Goal: Task Accomplishment & Management: Manage account settings

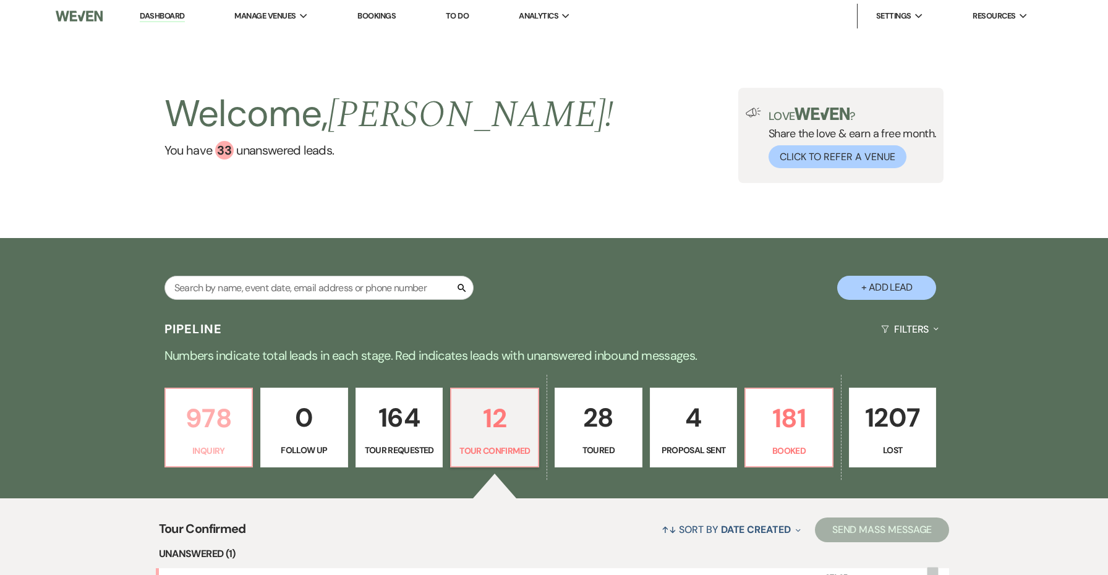
click at [234, 388] on link "978 Inquiry" at bounding box center [208, 428] width 89 height 80
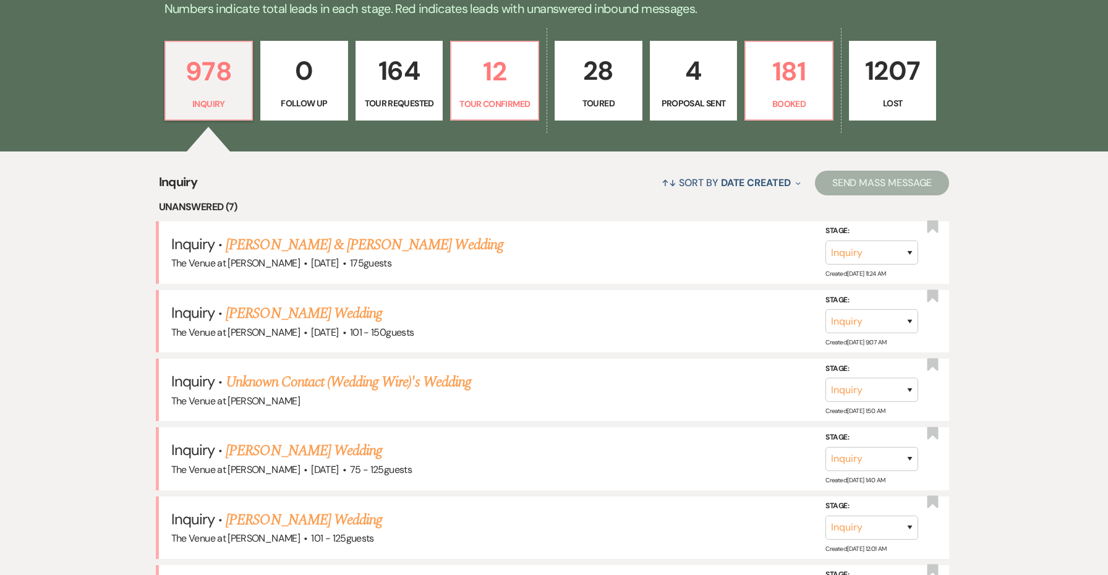
scroll to position [360, 0]
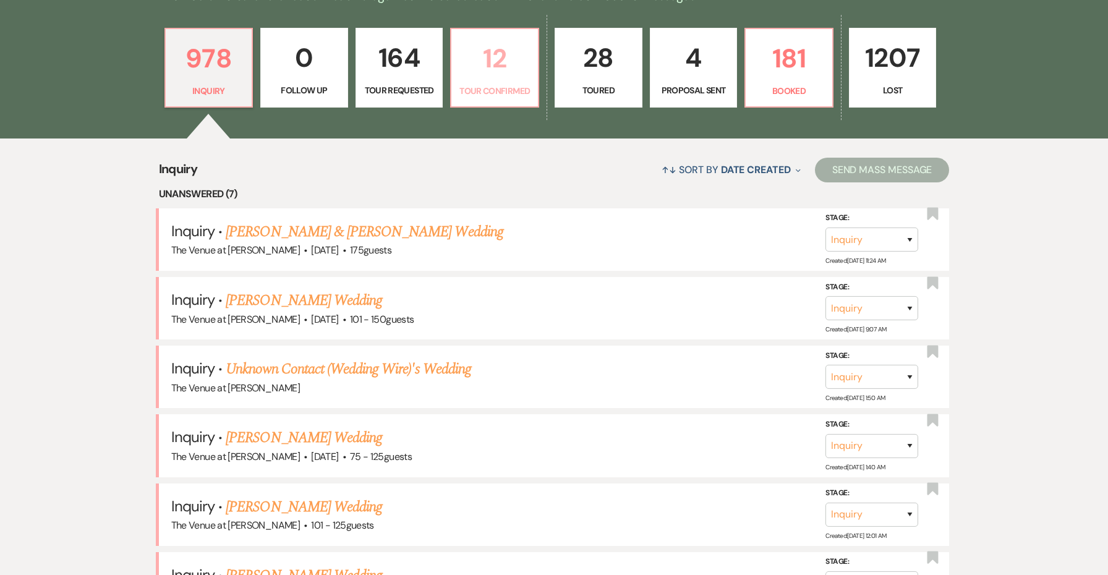
click at [530, 84] on p "Tour Confirmed" at bounding box center [495, 91] width 72 height 14
select select "4"
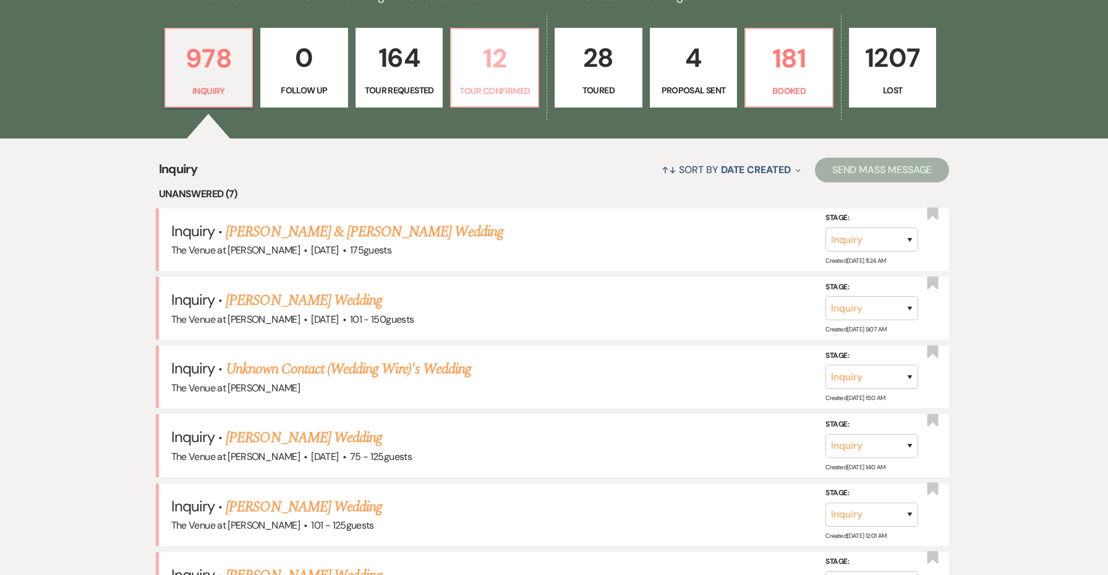
select select "4"
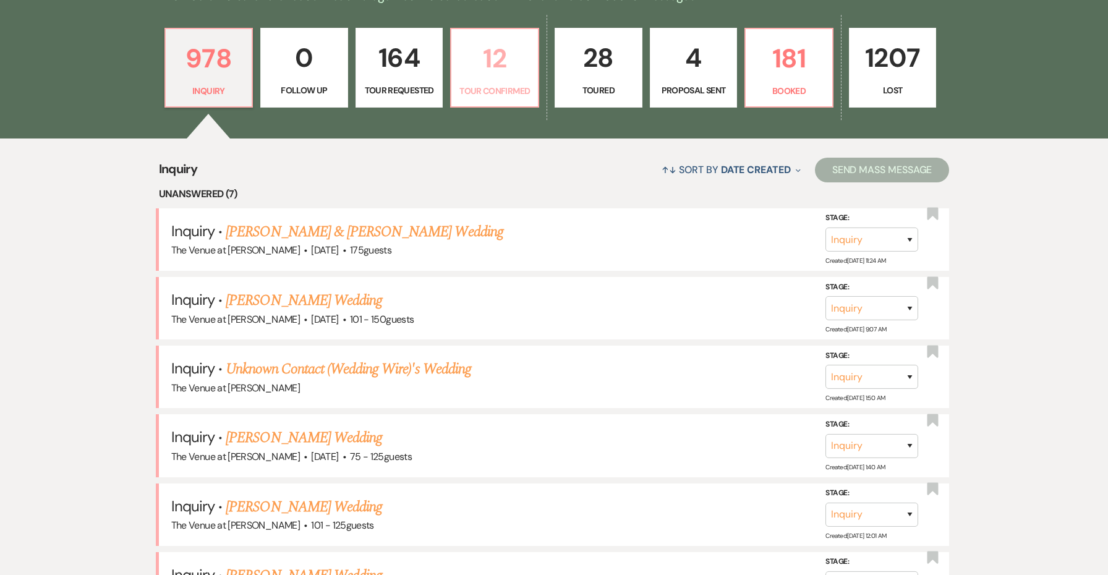
select select "4"
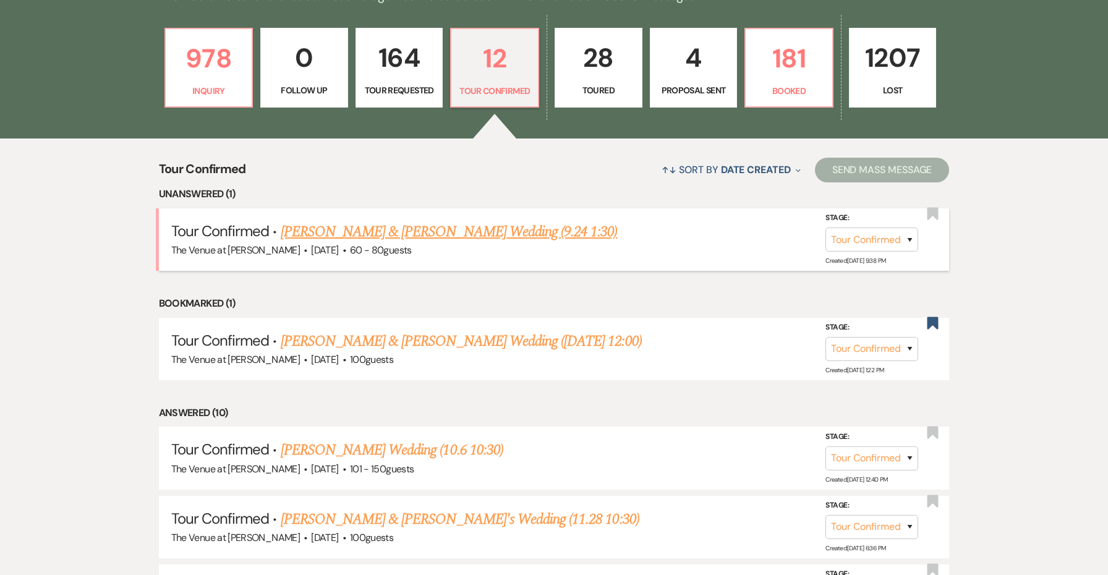
click at [468, 232] on link "[PERSON_NAME] & [PERSON_NAME] Wedding (9.24 1:30)" at bounding box center [449, 232] width 337 height 22
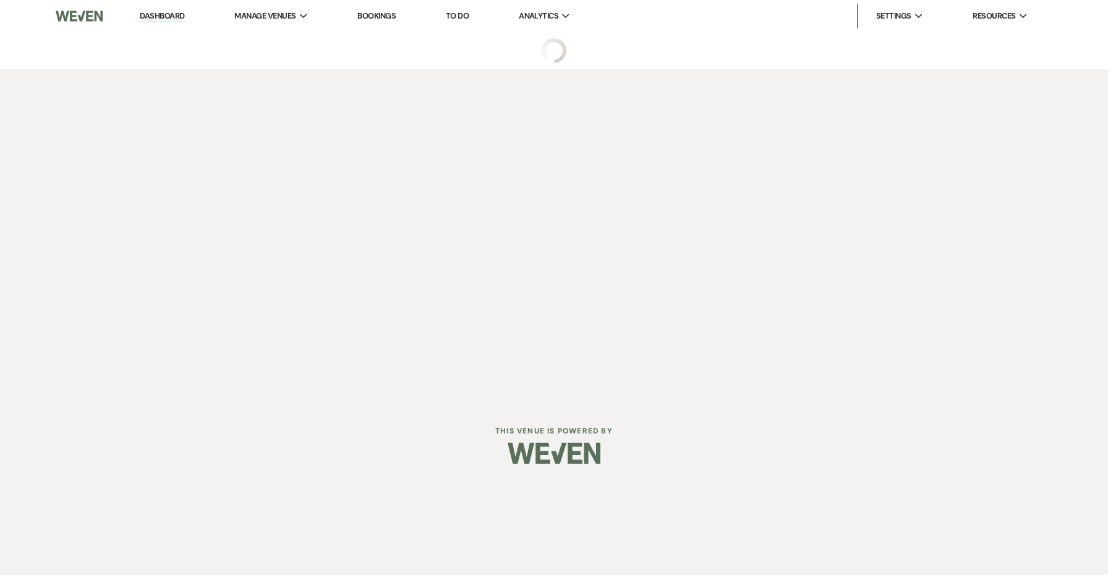
select select "4"
select select "5"
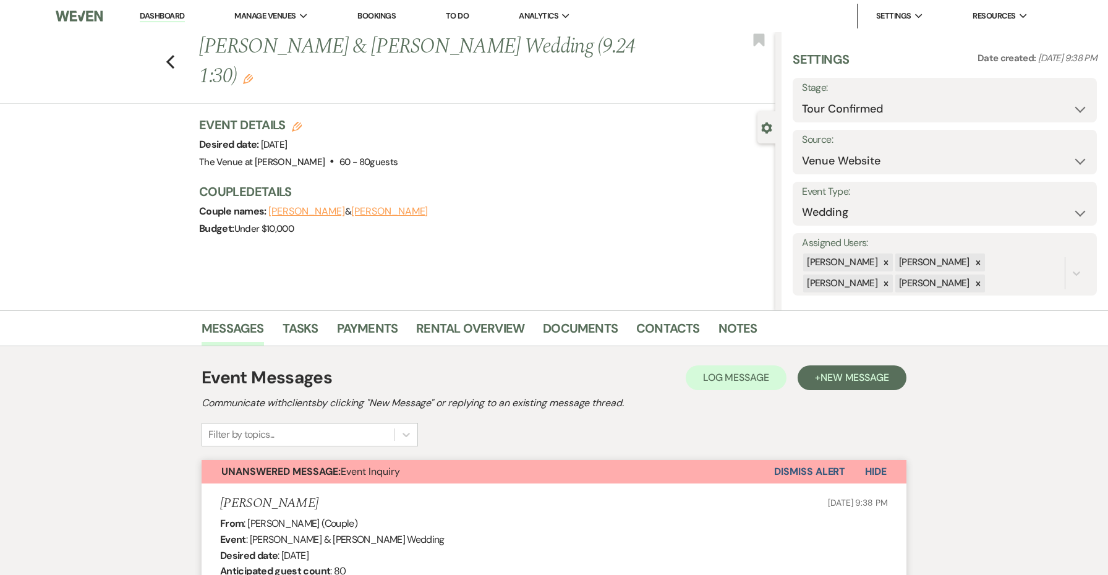
click at [797, 466] on button "Dismiss Alert" at bounding box center [809, 471] width 71 height 23
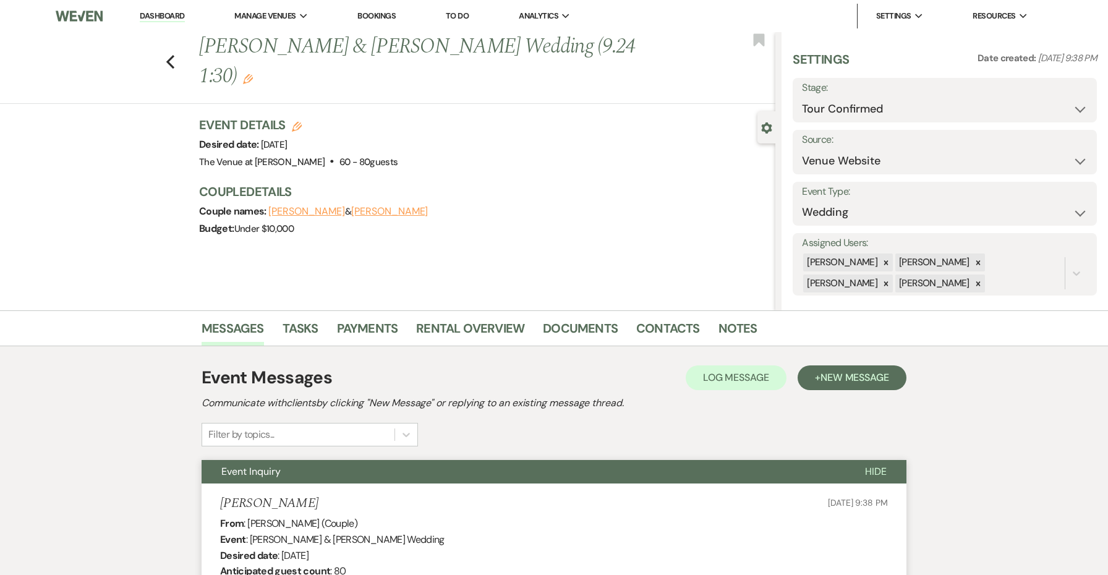
click at [787, 464] on button "Event Inquiry" at bounding box center [523, 471] width 643 height 23
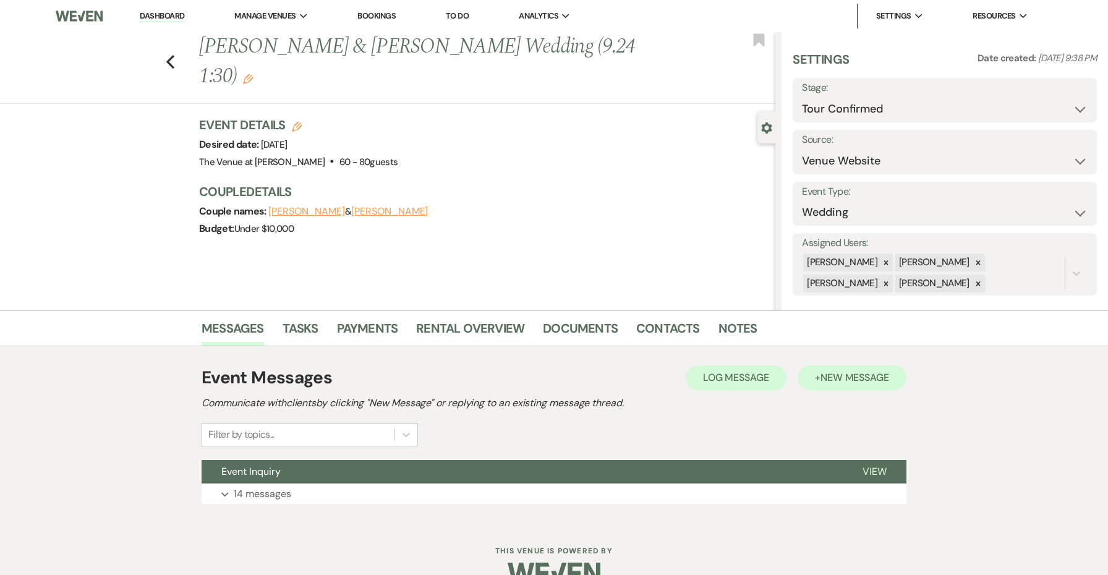
click at [828, 384] on button "+ New Message" at bounding box center [851, 377] width 109 height 25
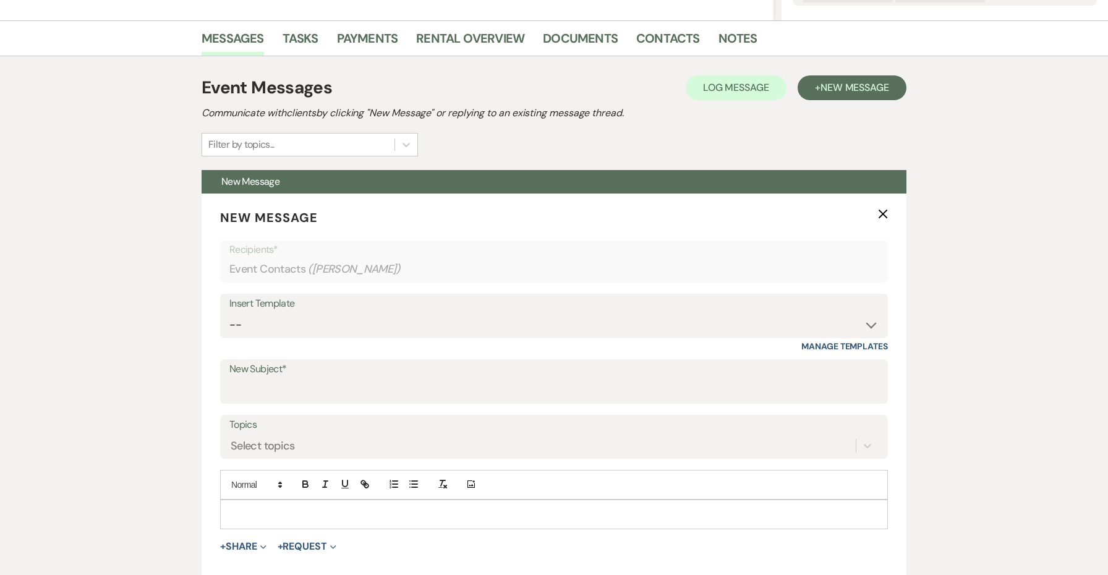
scroll to position [422, 0]
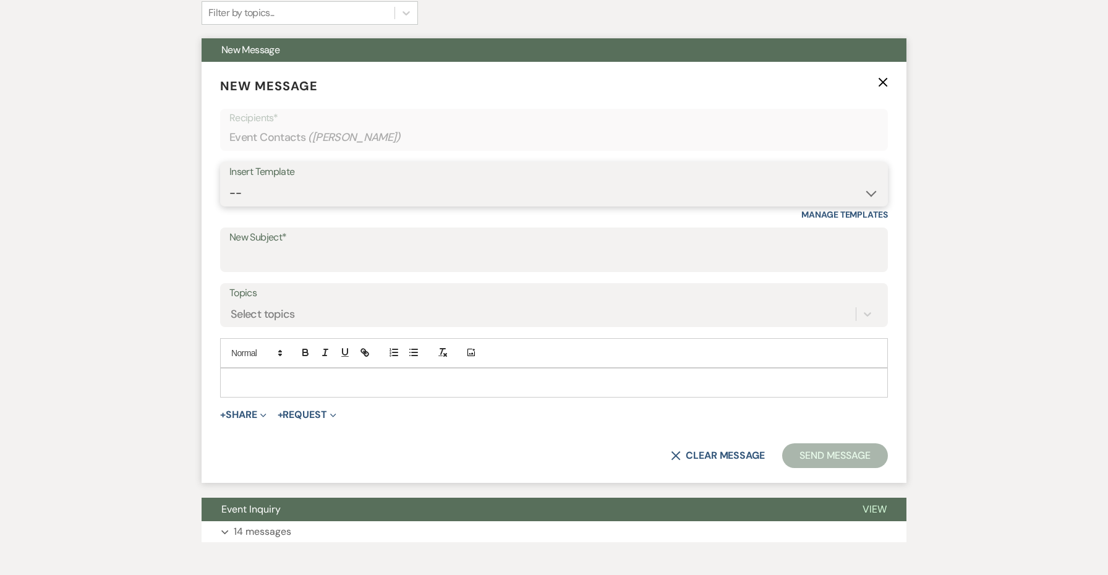
select select "4152"
type input "The Venue at [PERSON_NAME] Tour Confirmation"
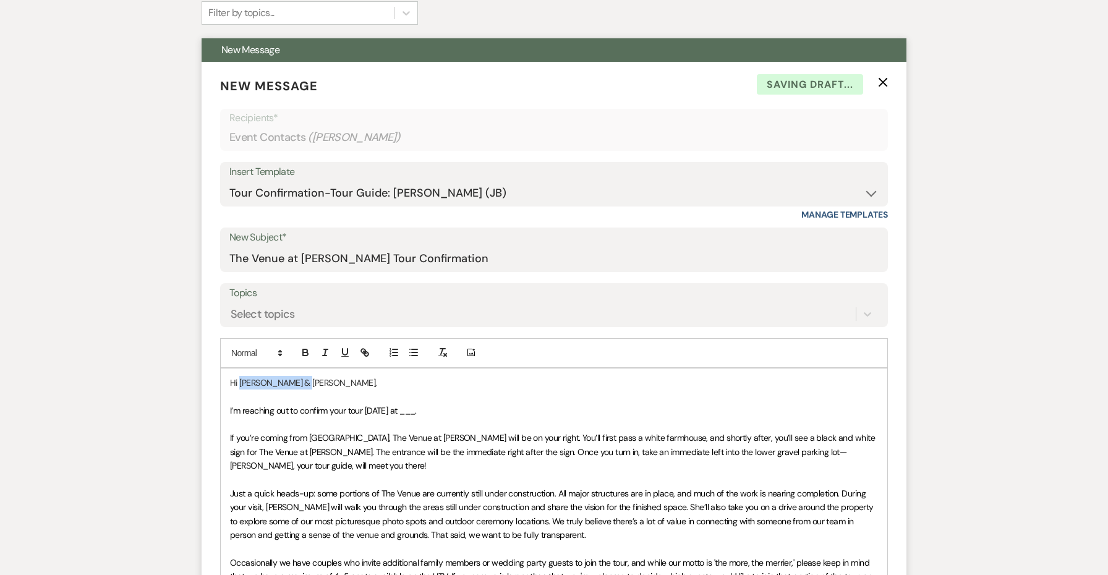
drag, startPoint x: 301, startPoint y: 381, endPoint x: 241, endPoint y: 380, distance: 60.0
click at [241, 380] on p "Hi [PERSON_NAME] & [PERSON_NAME]," at bounding box center [554, 383] width 648 height 14
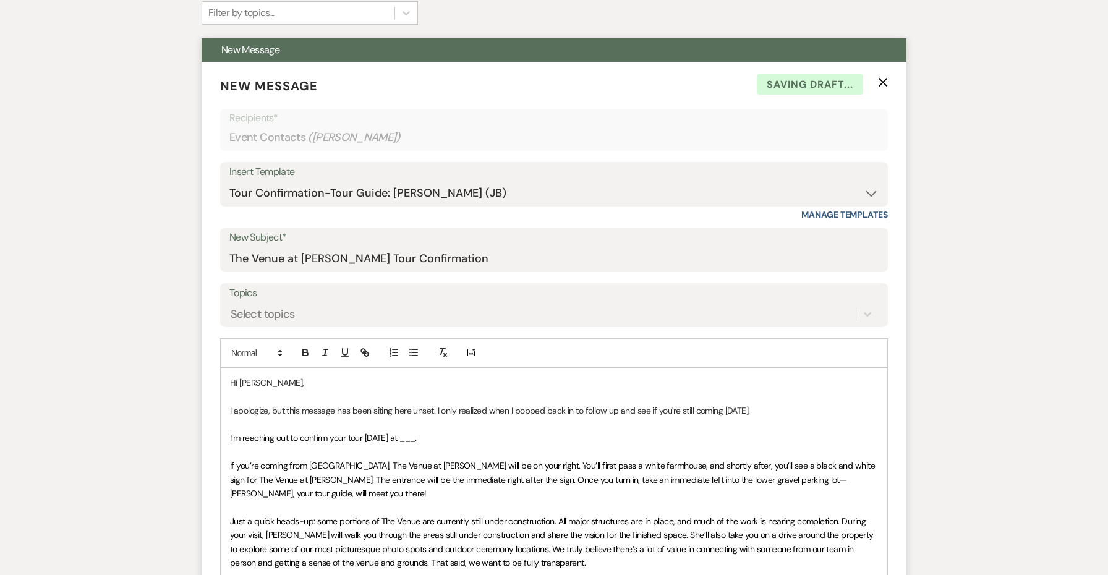
click at [394, 432] on span "I’m reaching out to confirm your tour [DATE] at ___." at bounding box center [323, 437] width 187 height 11
drag, startPoint x: 434, startPoint y: 433, endPoint x: 365, endPoint y: 433, distance: 68.6
click at [365, 433] on p "I’m reaching out to confirm your tour [DATE] at ___." at bounding box center [554, 438] width 648 height 14
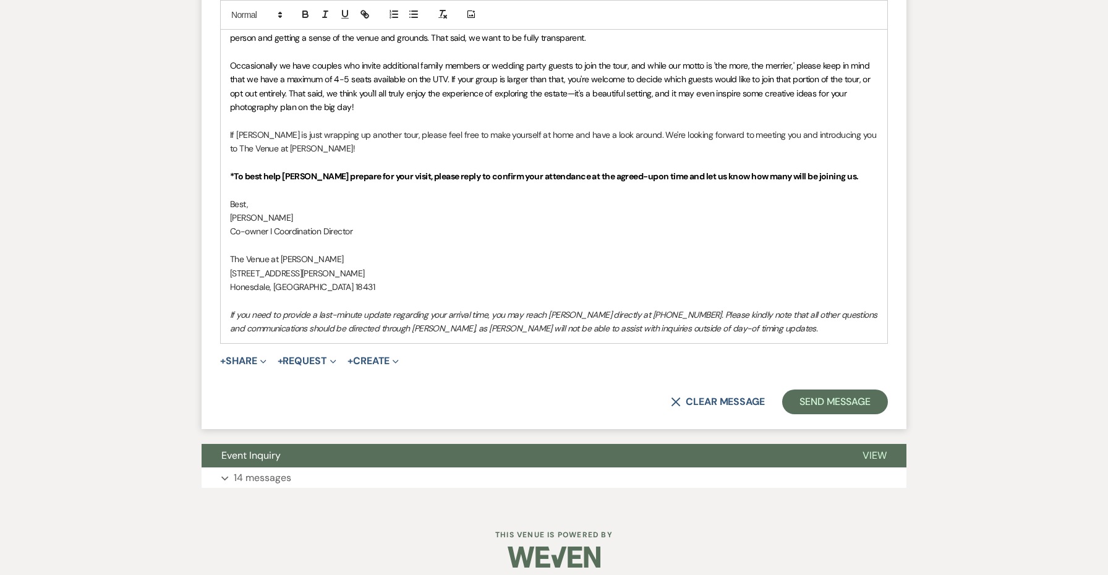
scroll to position [946, 0]
click at [232, 357] on button "+ Share Expand" at bounding box center [243, 362] width 46 height 10
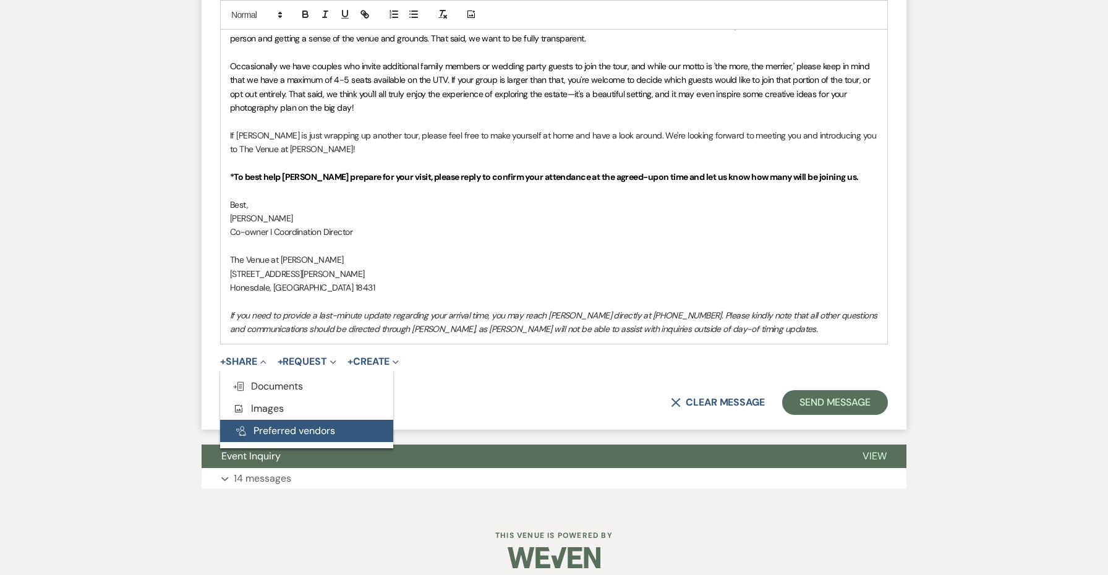
click at [265, 420] on button "Pref Vendors Preferred vendors" at bounding box center [306, 431] width 173 height 22
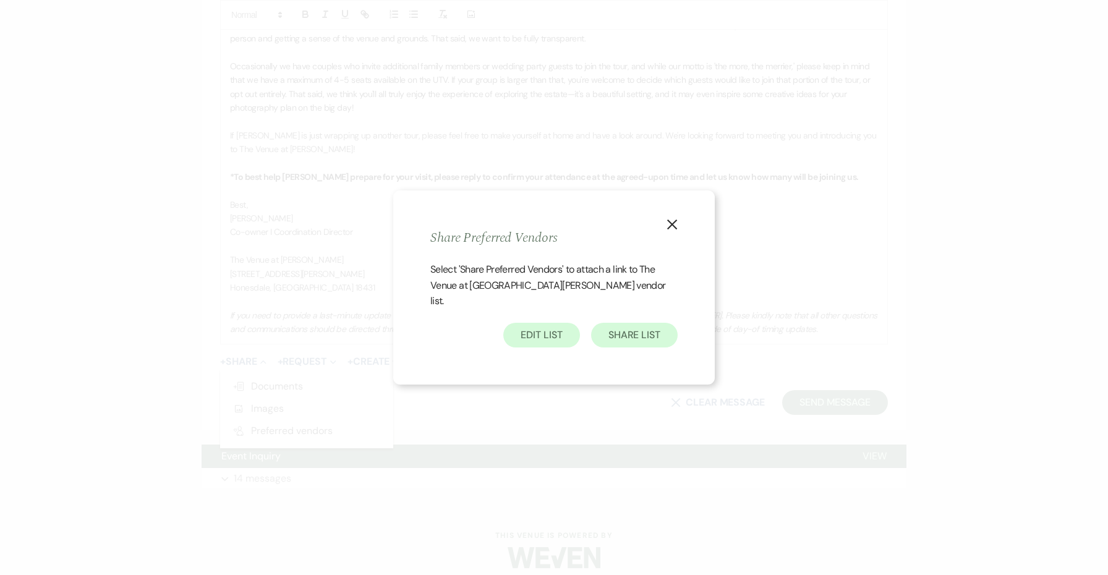
click at [628, 338] on button "Share List" at bounding box center [634, 335] width 87 height 25
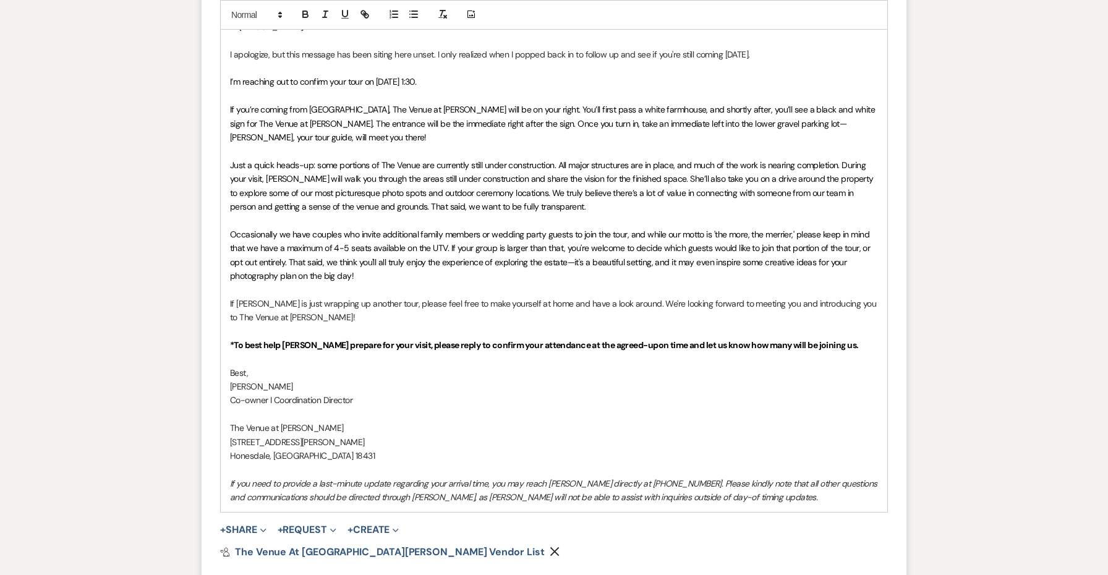
scroll to position [619, 0]
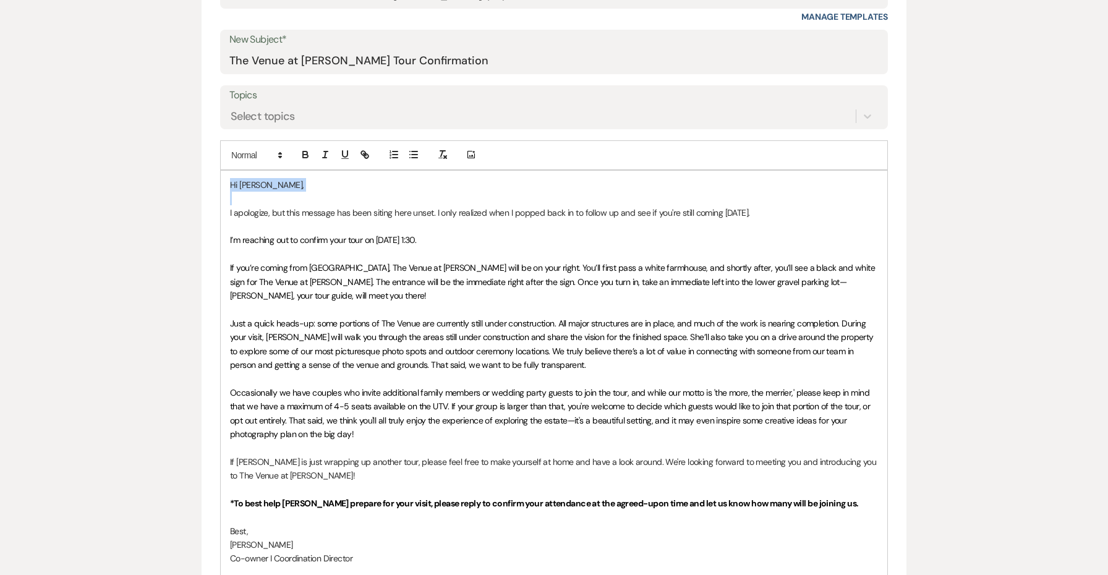
drag, startPoint x: 329, startPoint y: 193, endPoint x: 201, endPoint y: 179, distance: 128.7
click at [201, 179] on div "Messages Tasks Payments Rental Overview Documents Contacts Notes Event Messages…" at bounding box center [554, 272] width 1108 height 1162
copy p "Hi [PERSON_NAME],"
click at [276, 234] on span "I’m reaching out to confirm your tour on [DATE] 1:30." at bounding box center [323, 239] width 186 height 11
click at [272, 220] on p at bounding box center [554, 226] width 648 height 14
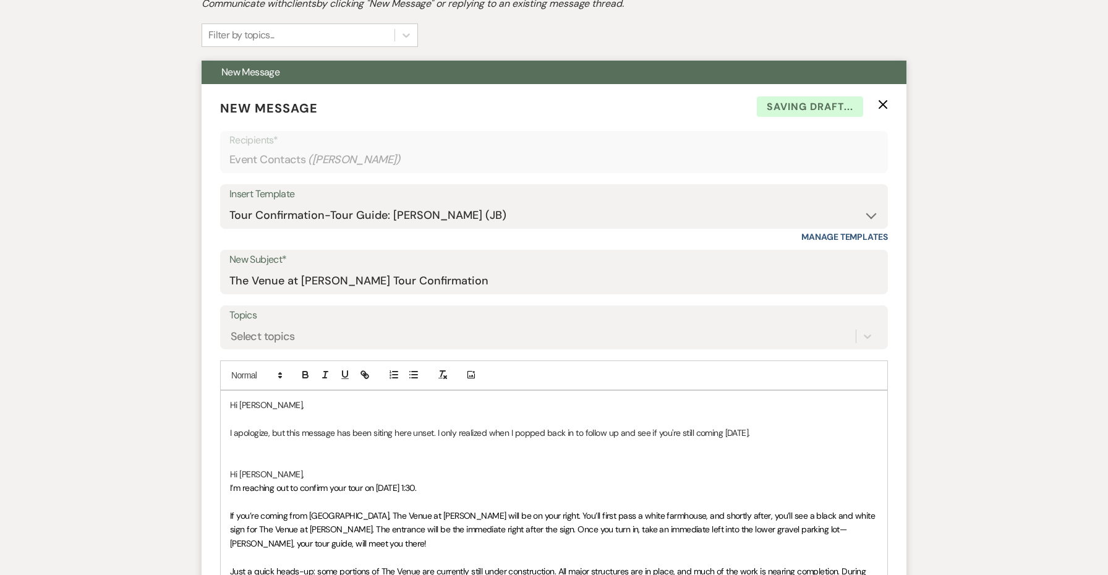
scroll to position [482, 0]
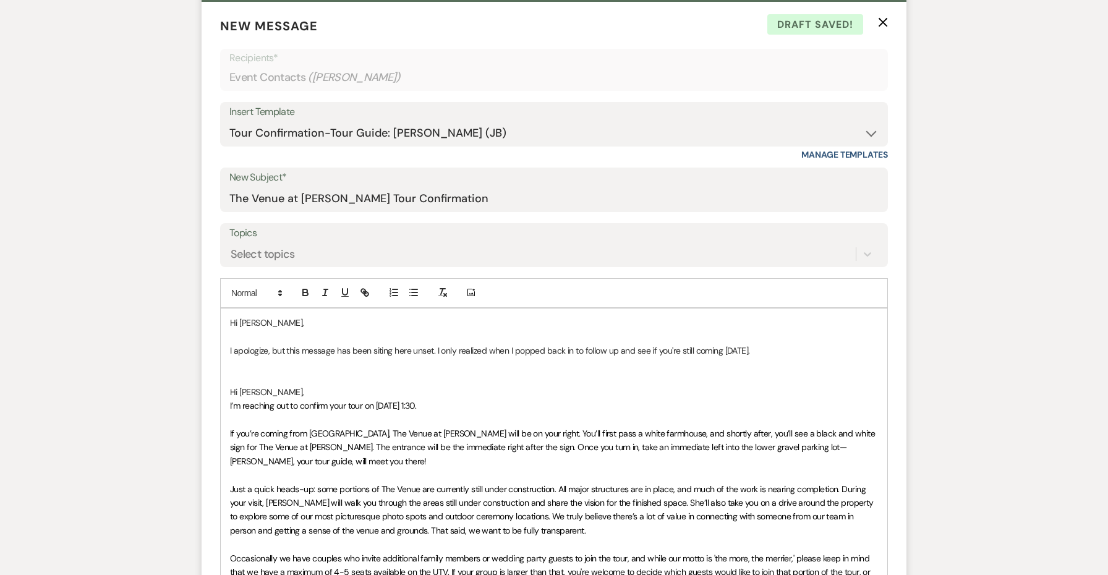
click at [260, 388] on p "Hi [PERSON_NAME]," at bounding box center [554, 392] width 648 height 14
click at [323, 400] on span "I’m reaching out to confirm your tour on [DATE] 1:30." at bounding box center [323, 405] width 186 height 11
click at [325, 385] on p "Hi [PERSON_NAME] & [PERSON_NAME]," at bounding box center [554, 392] width 648 height 14
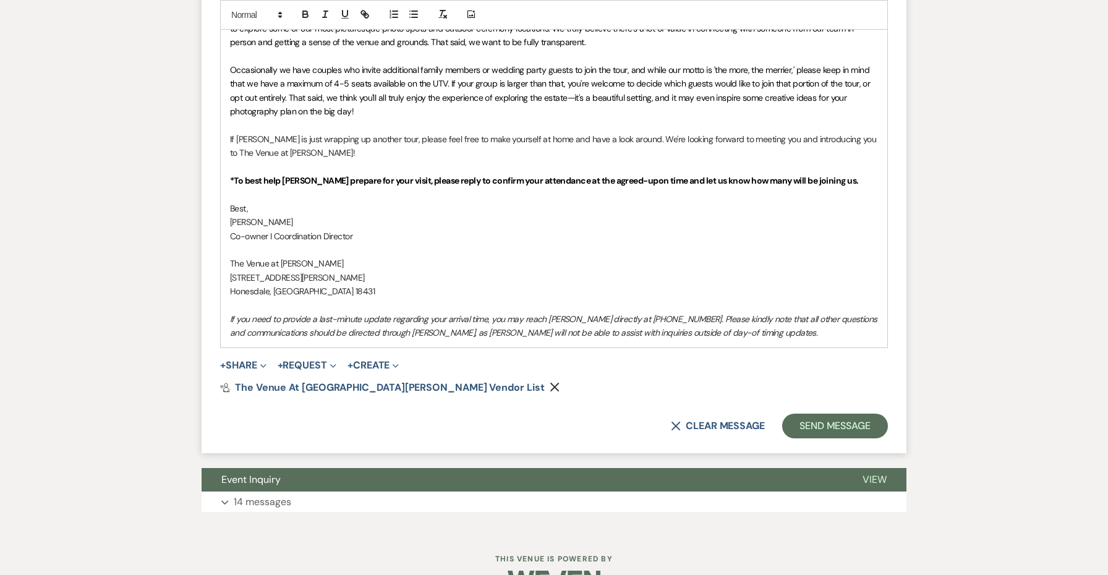
scroll to position [1006, 0]
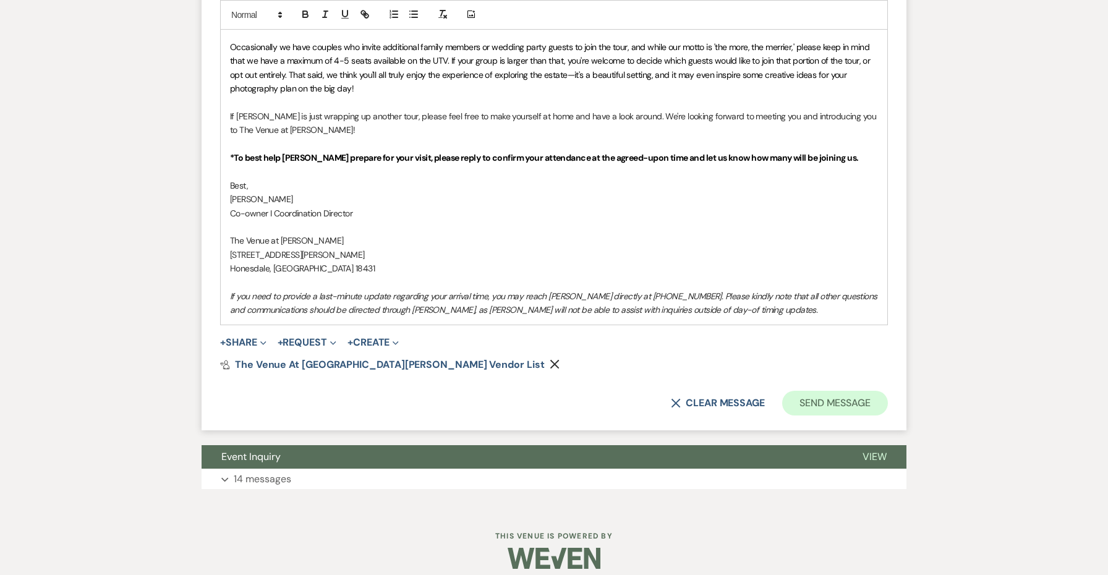
click at [800, 400] on button "Send Message" at bounding box center [835, 403] width 106 height 25
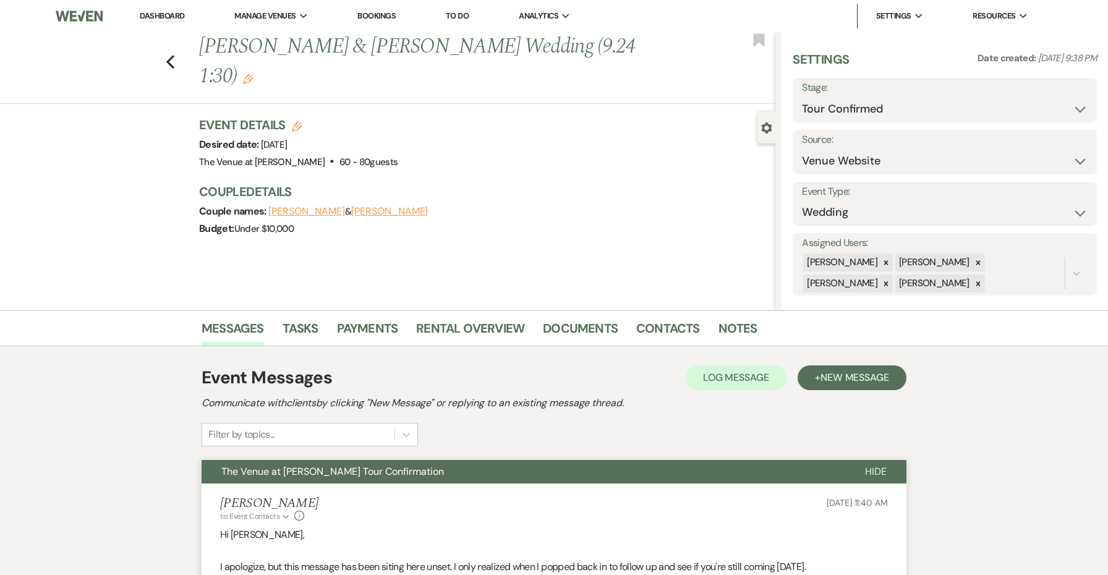
scroll to position [0, 0]
click at [757, 43] on use "button" at bounding box center [759, 39] width 11 height 12
click at [145, 16] on link "Dashboard" at bounding box center [162, 17] width 45 height 12
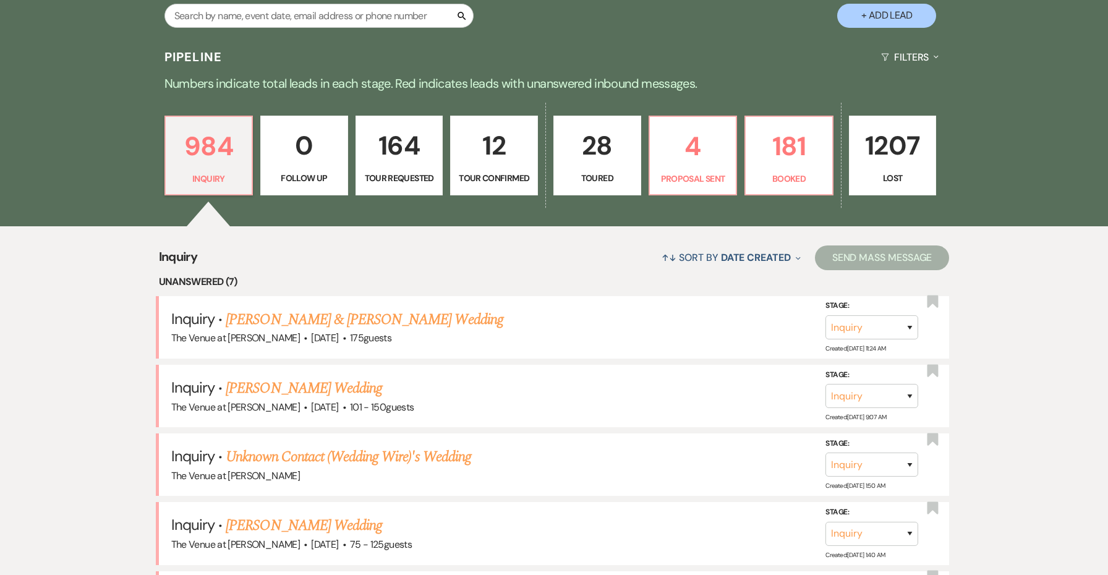
scroll to position [295, 0]
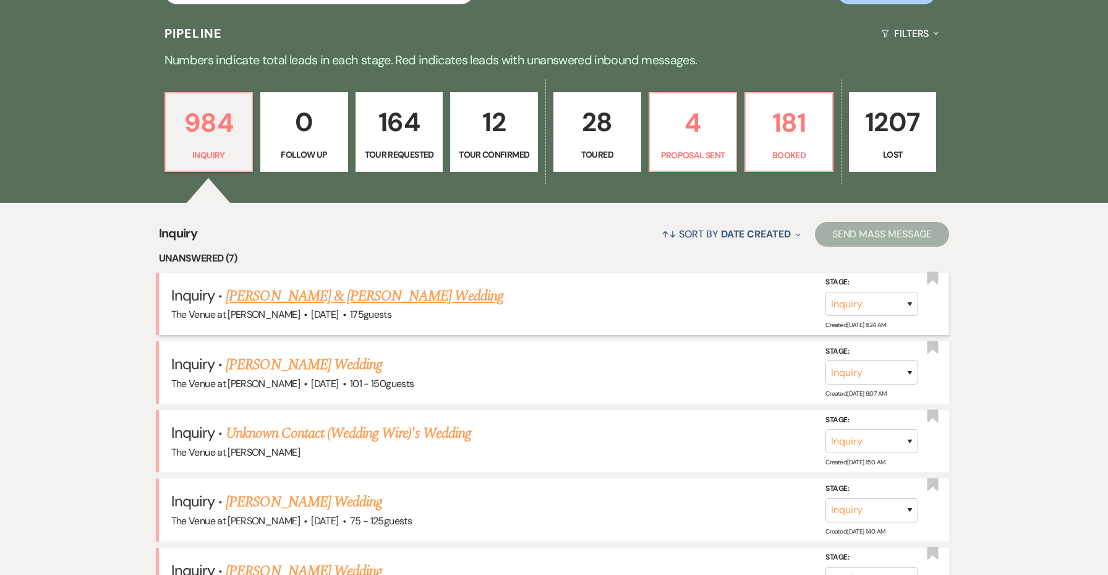
click at [255, 303] on link "[PERSON_NAME] & [PERSON_NAME] Wedding" at bounding box center [364, 296] width 277 height 22
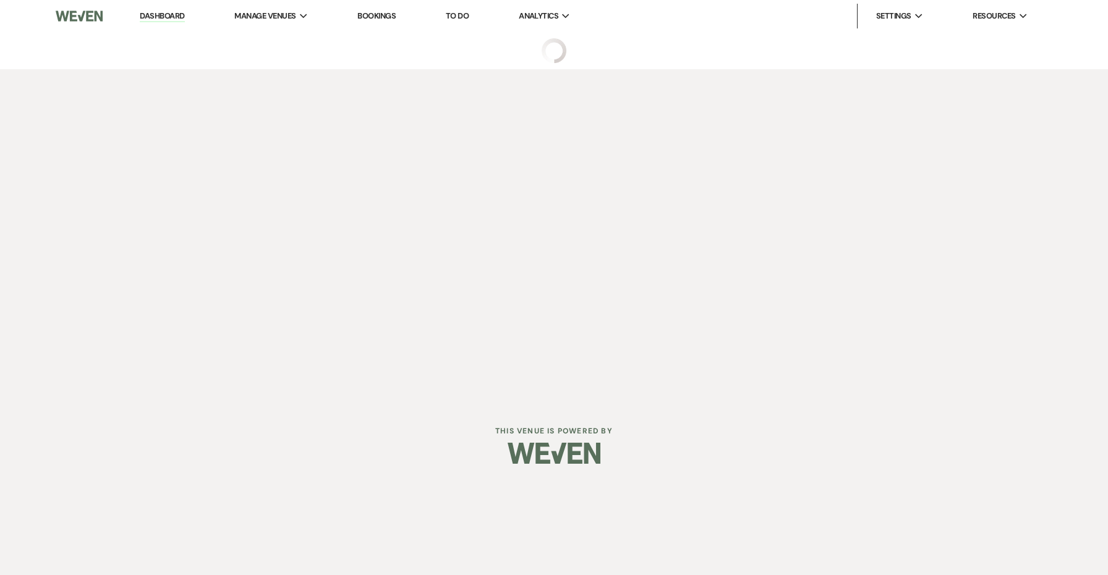
select select "5"
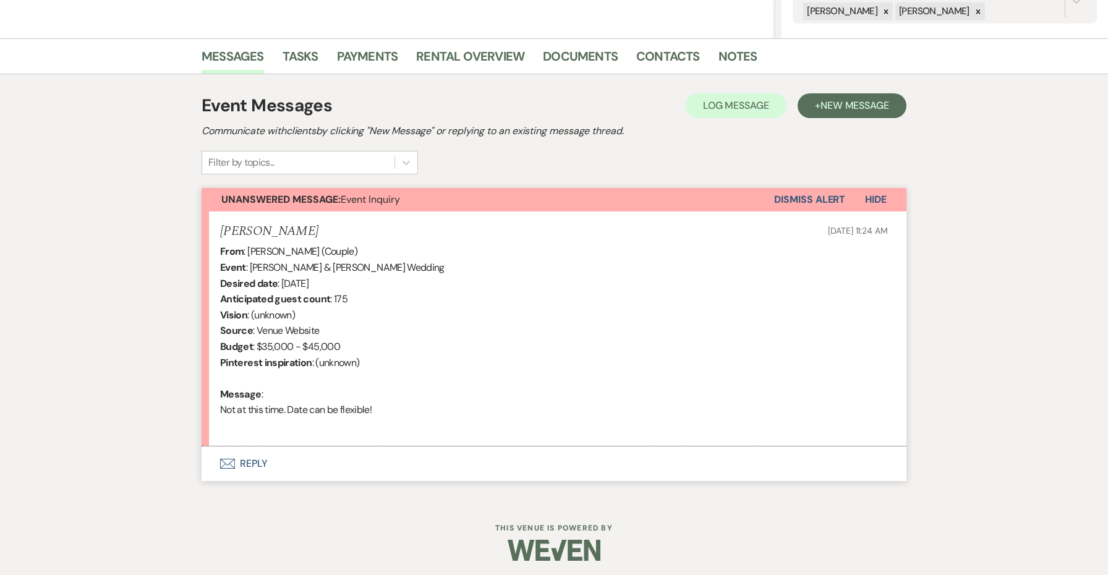
scroll to position [271, 0]
click at [260, 462] on button "Envelope Reply" at bounding box center [554, 464] width 705 height 35
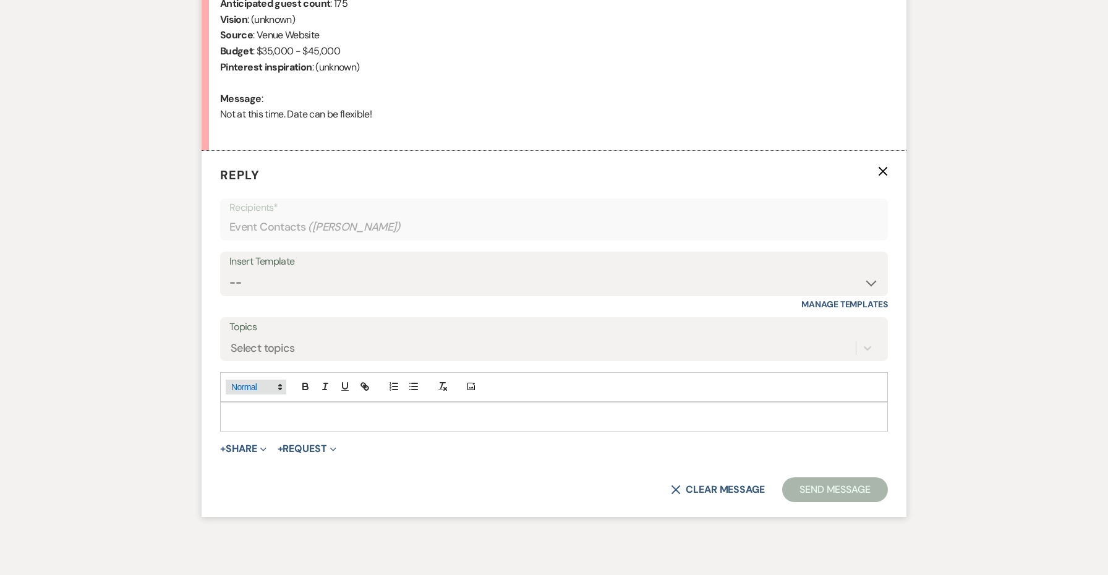
scroll to position [609, 0]
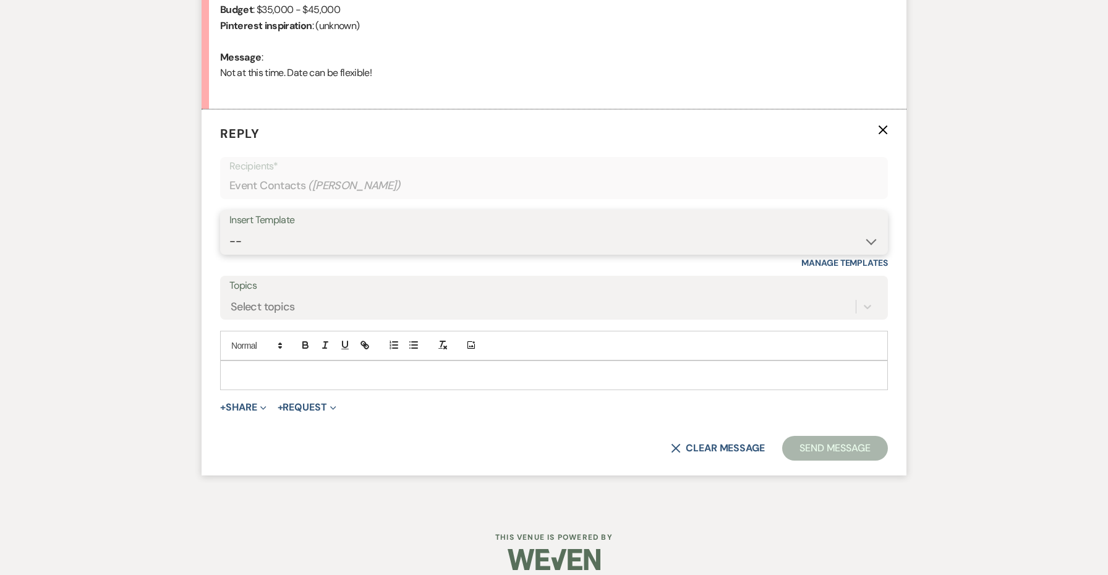
select select "4438"
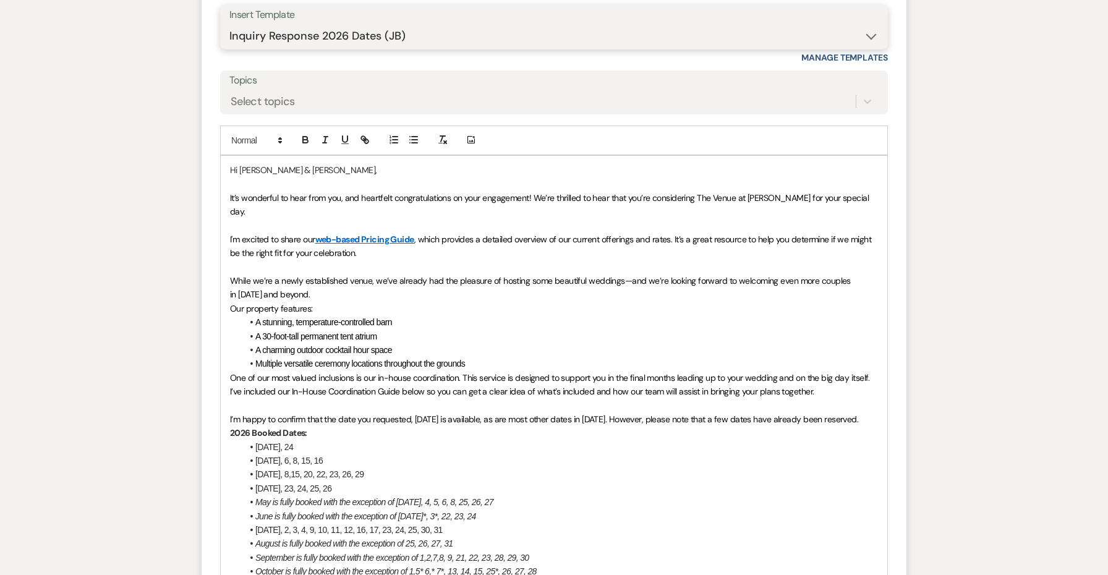
scroll to position [945, 0]
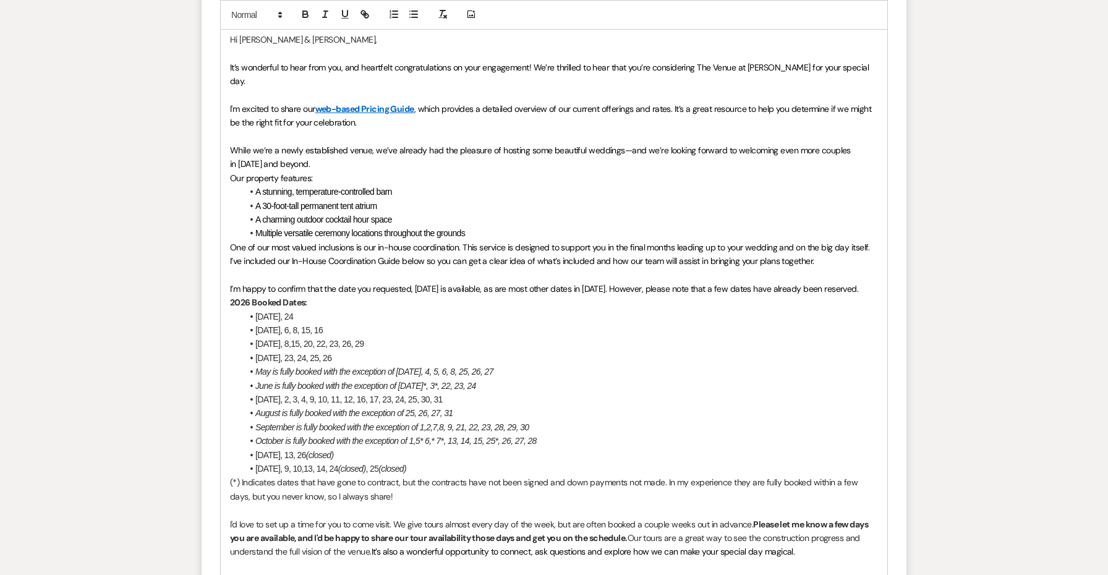
click at [375, 394] on span "[DATE], 2, 3, 4, 9, 10, 11, 12, 16, 17, 23, 24, 25, 30, 31" at bounding box center [348, 399] width 187 height 10
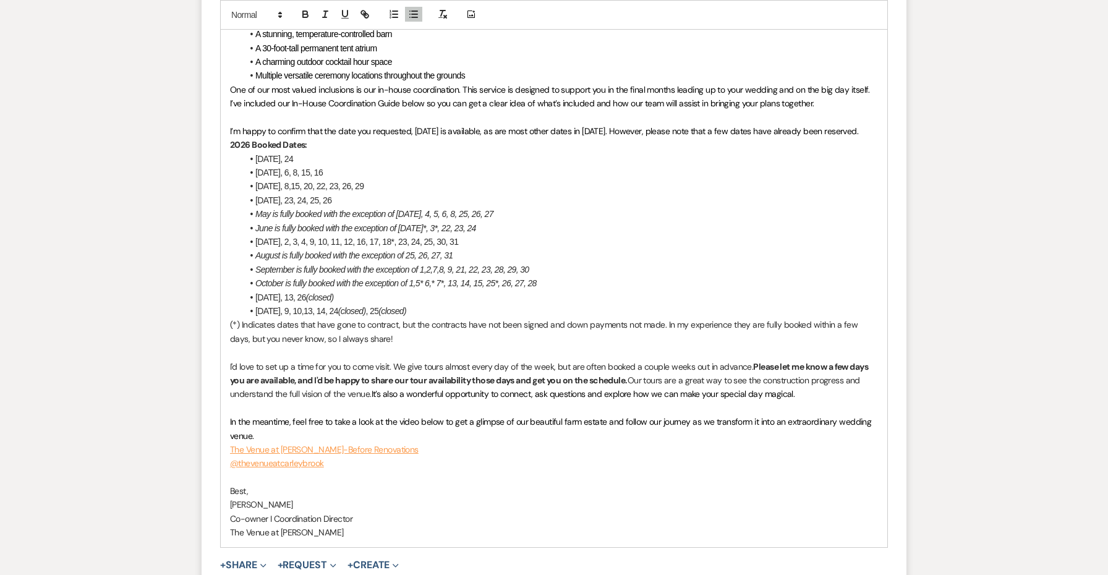
scroll to position [1132, 0]
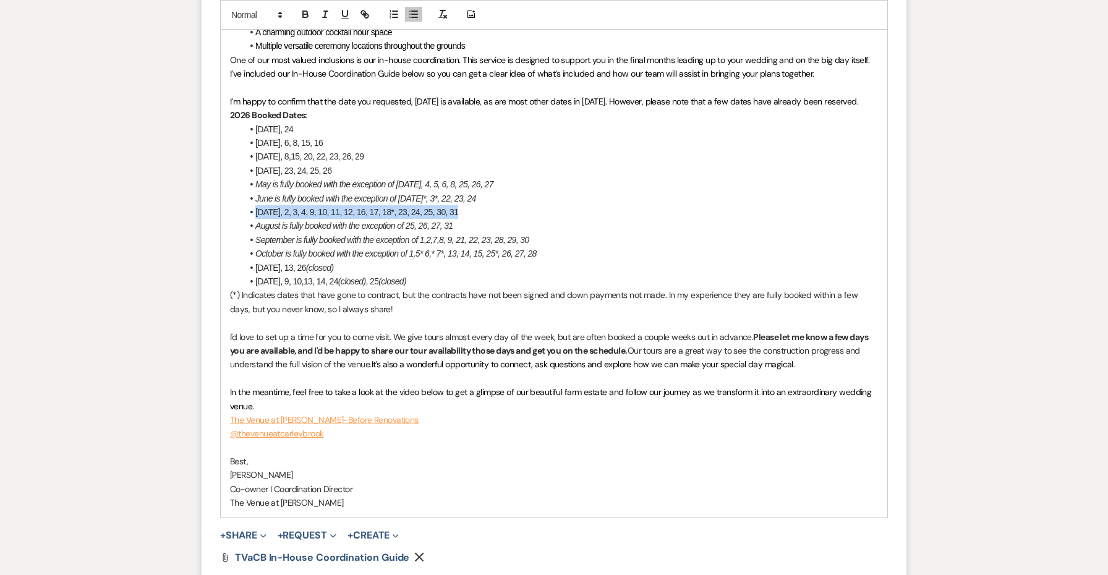
drag, startPoint x: 475, startPoint y: 184, endPoint x: 233, endPoint y: 179, distance: 241.7
click at [233, 179] on div "Hi [PERSON_NAME] & [PERSON_NAME], It’s wonderful to hear from you, and heartfel…" at bounding box center [554, 177] width 666 height 679
copy span "[DATE], 2, 3, 4, 9, 10, 11, 12, 16, 17, 18*, 23, 24, 25, 30, 31"
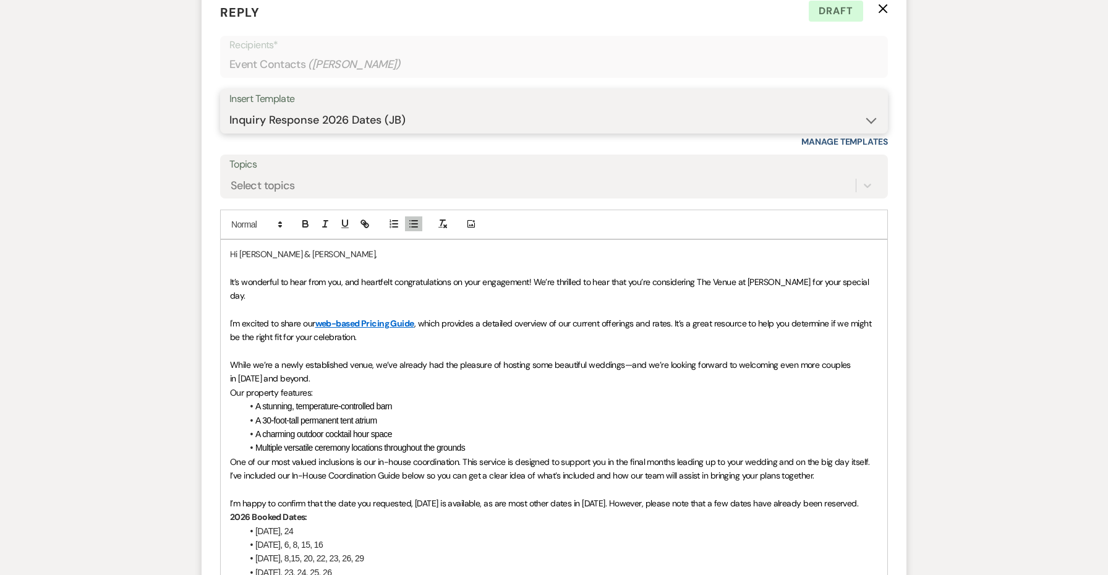
select select "4690"
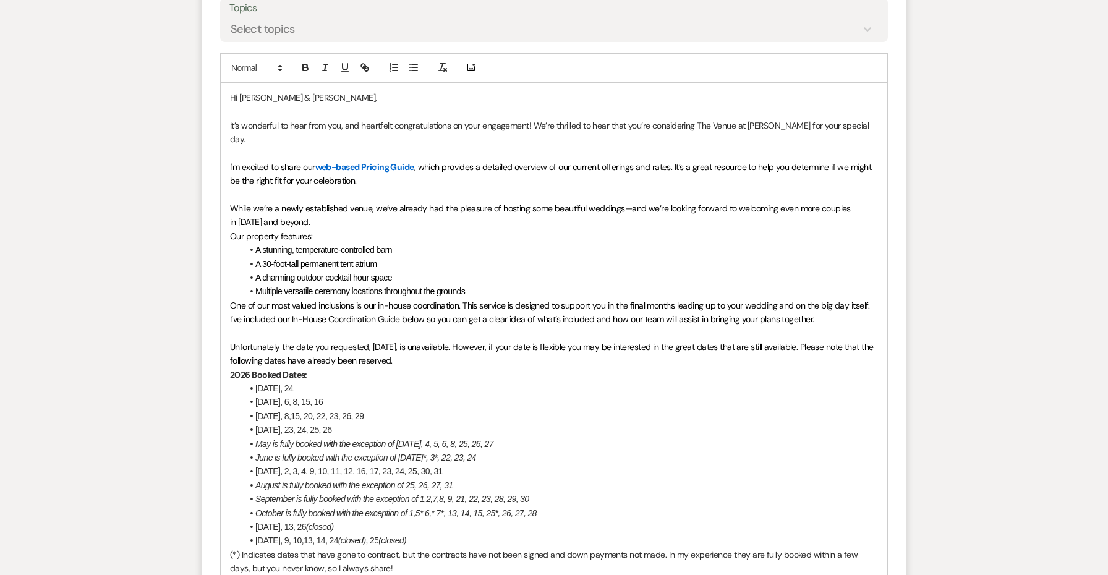
scroll to position [979, 0]
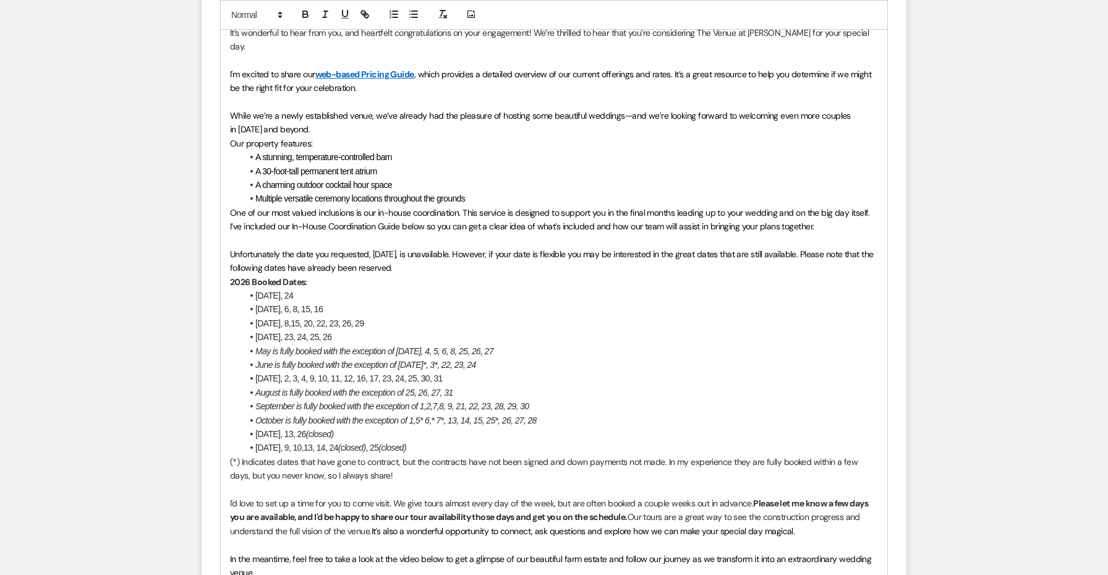
click at [325, 373] on span "[DATE], 2, 3, 4, 9, 10, 11, 12, 16, 17, 23, 24, 25, 30, 31" at bounding box center [348, 378] width 187 height 10
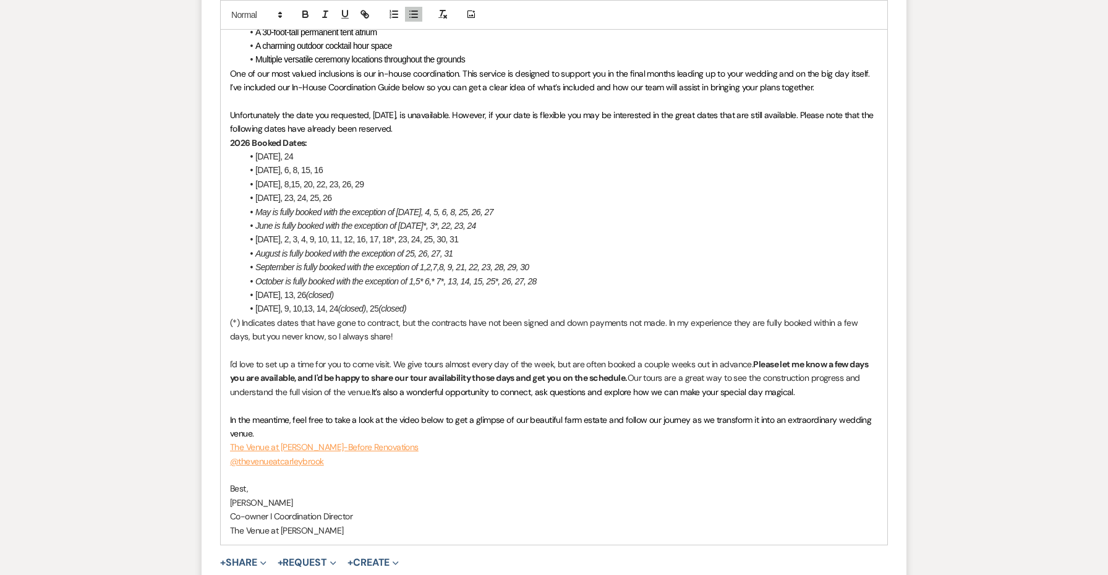
scroll to position [1255, 0]
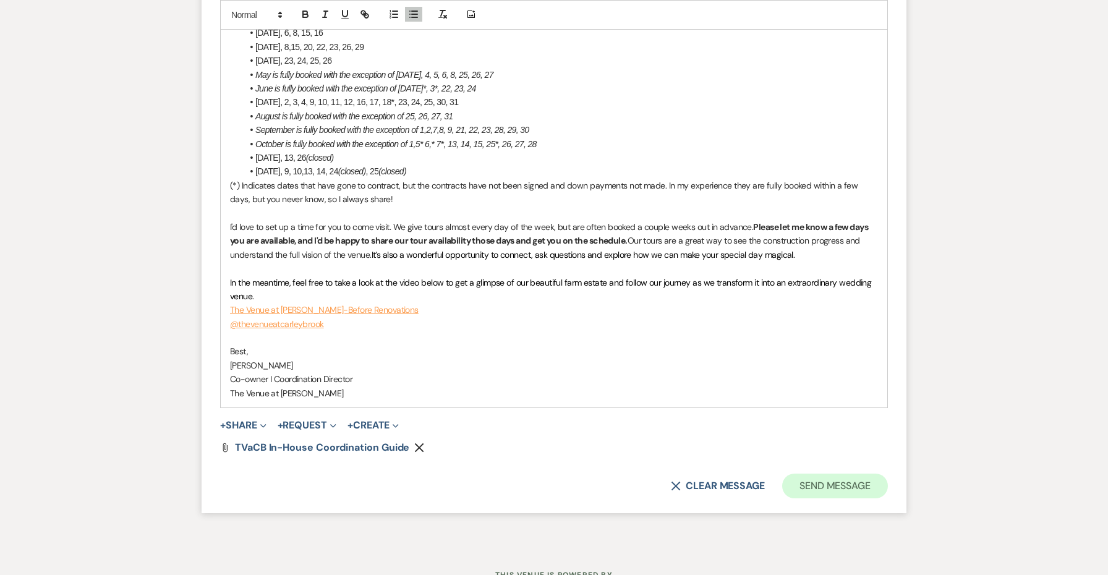
click at [788, 474] on button "Send Message" at bounding box center [835, 486] width 106 height 25
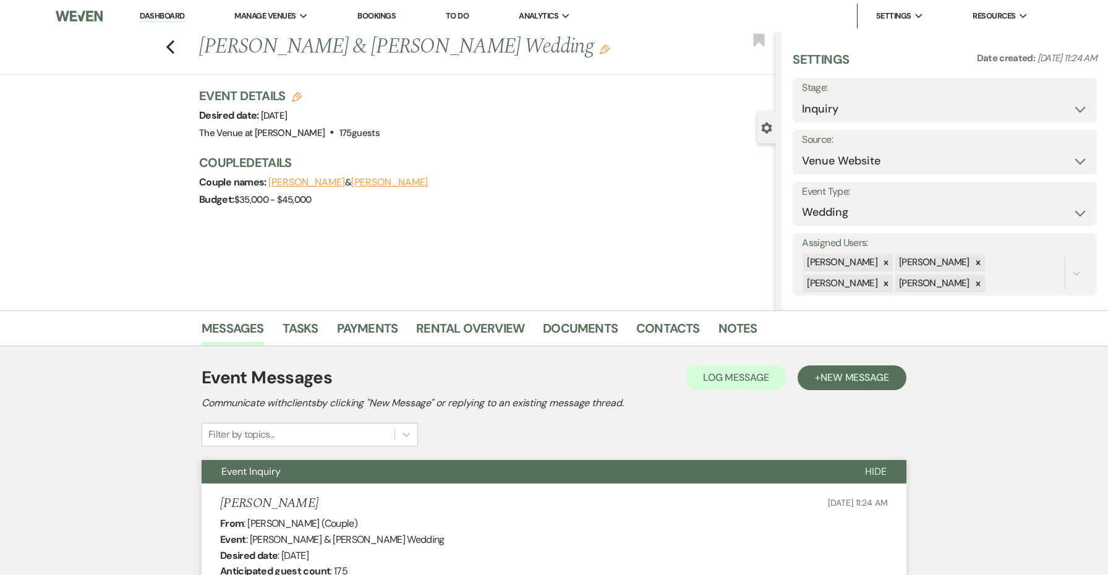
scroll to position [0, 0]
click at [171, 46] on icon "Previous" at bounding box center [170, 47] width 9 height 15
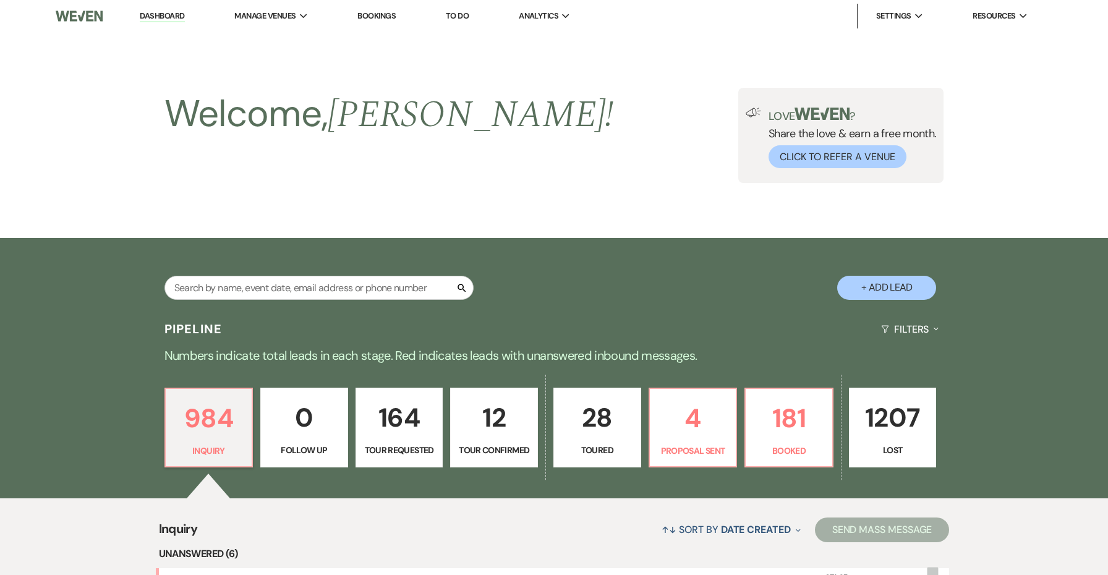
scroll to position [305, 0]
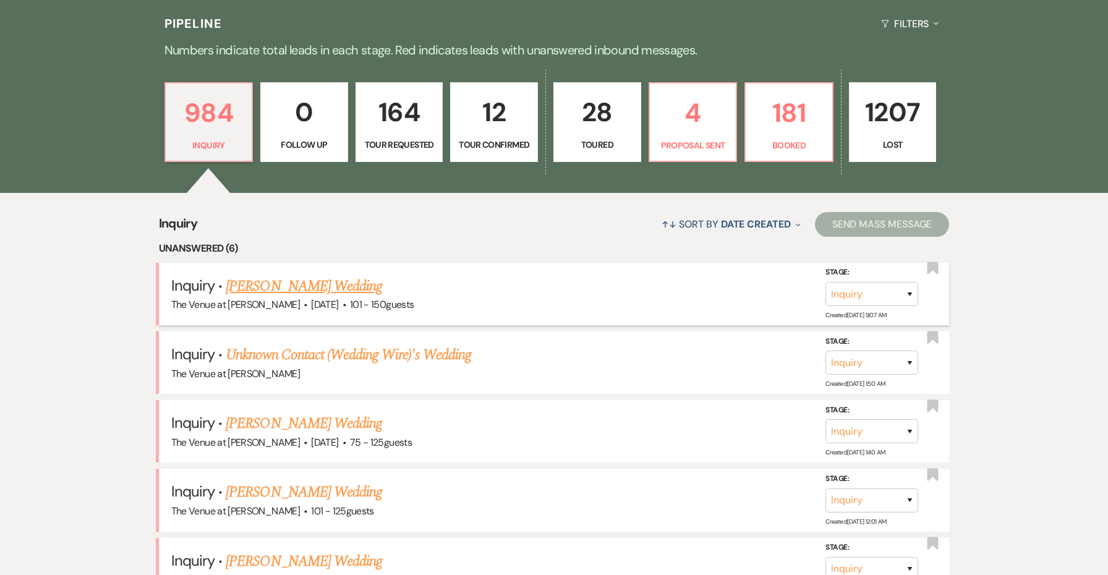
click at [268, 288] on link "[PERSON_NAME] Wedding" at bounding box center [304, 286] width 156 height 22
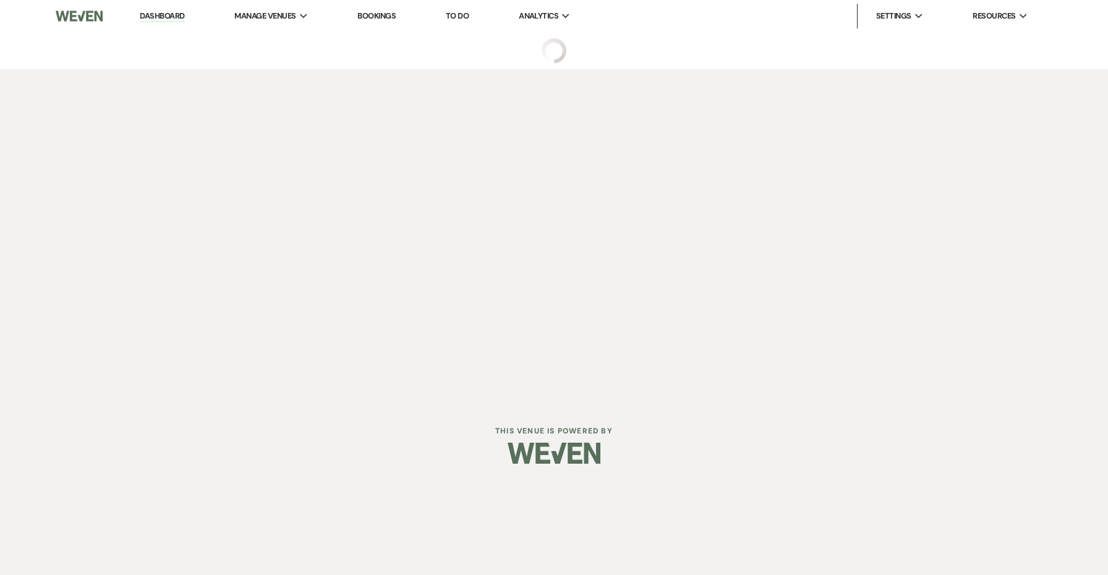
select select "2"
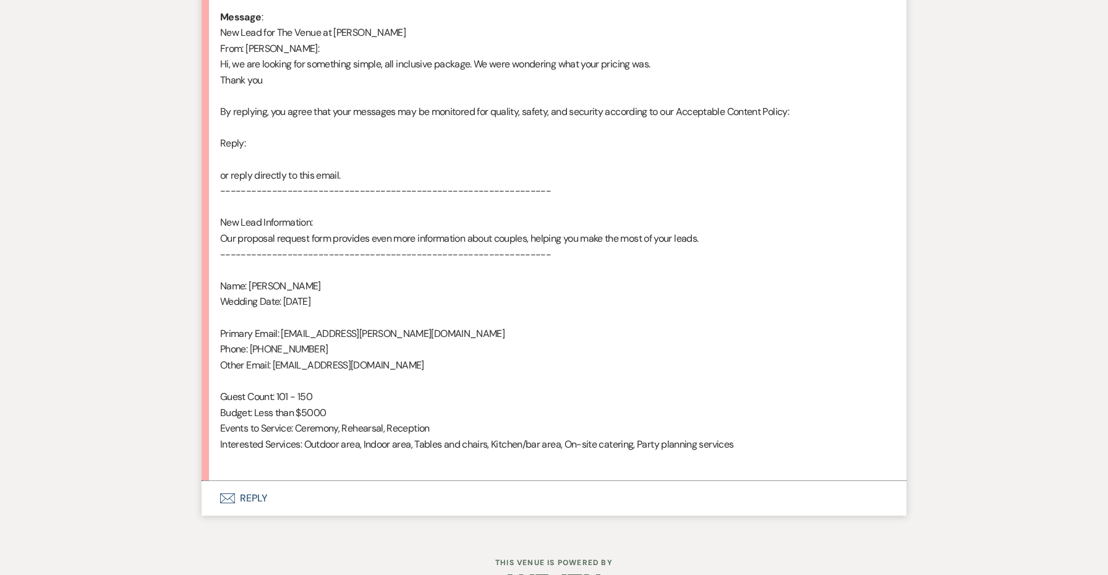
click at [257, 491] on button "Envelope Reply" at bounding box center [554, 498] width 705 height 35
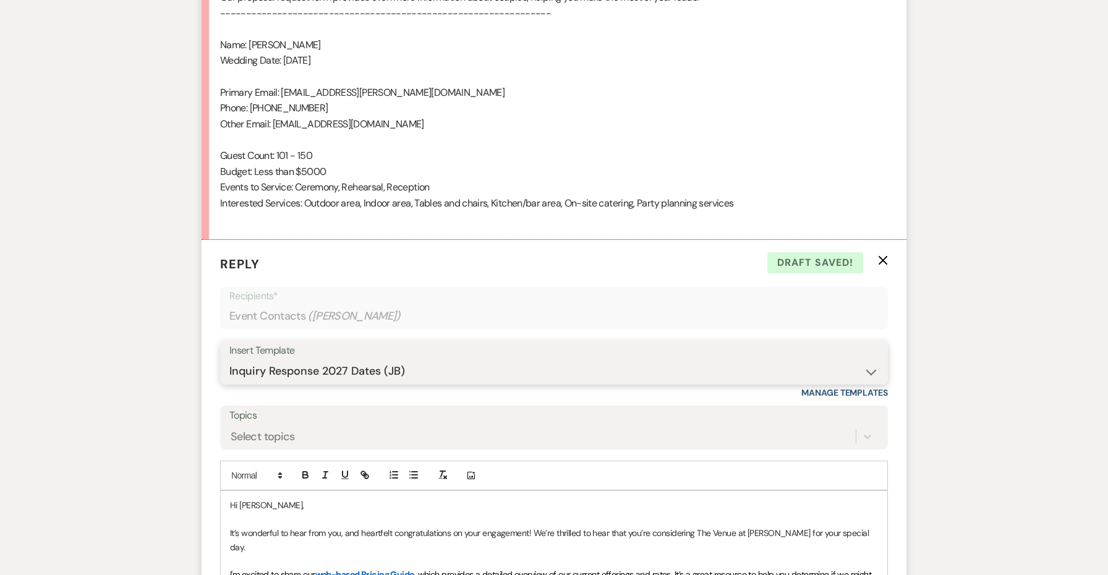
scroll to position [906, 0]
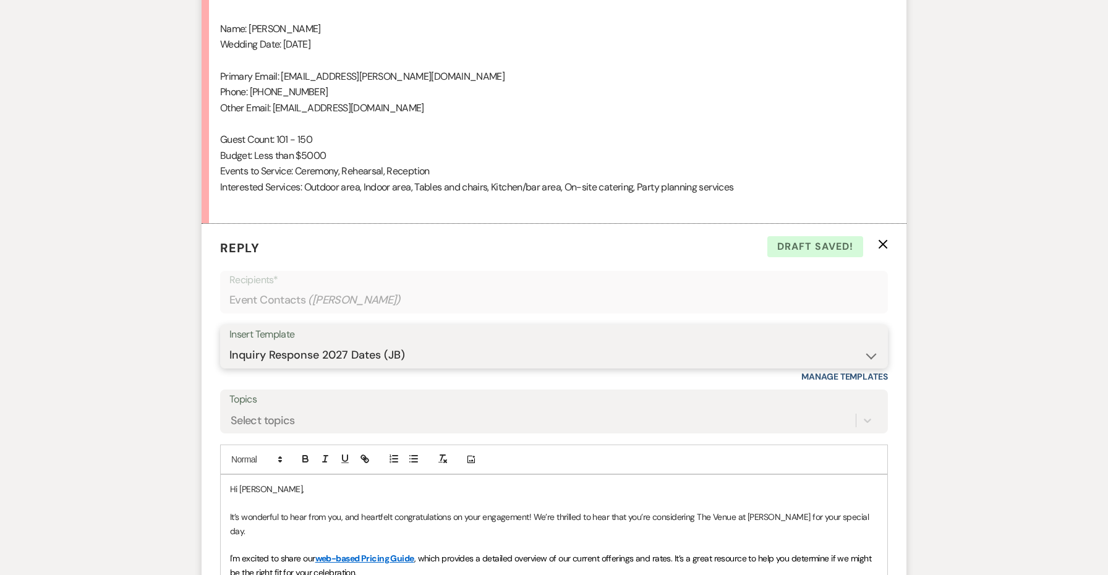
select select "4691"
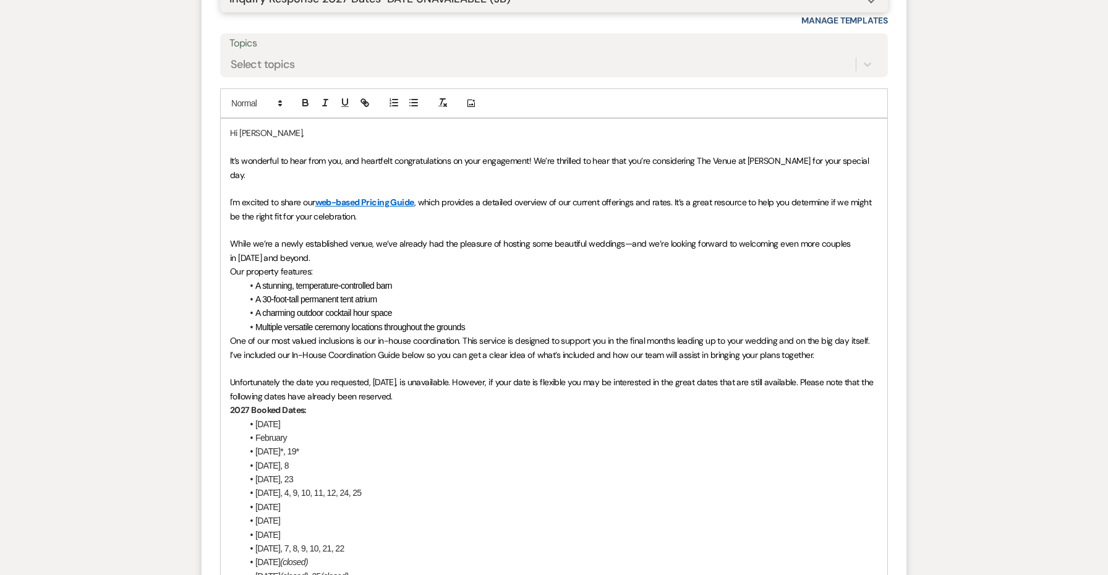
scroll to position [1582, 0]
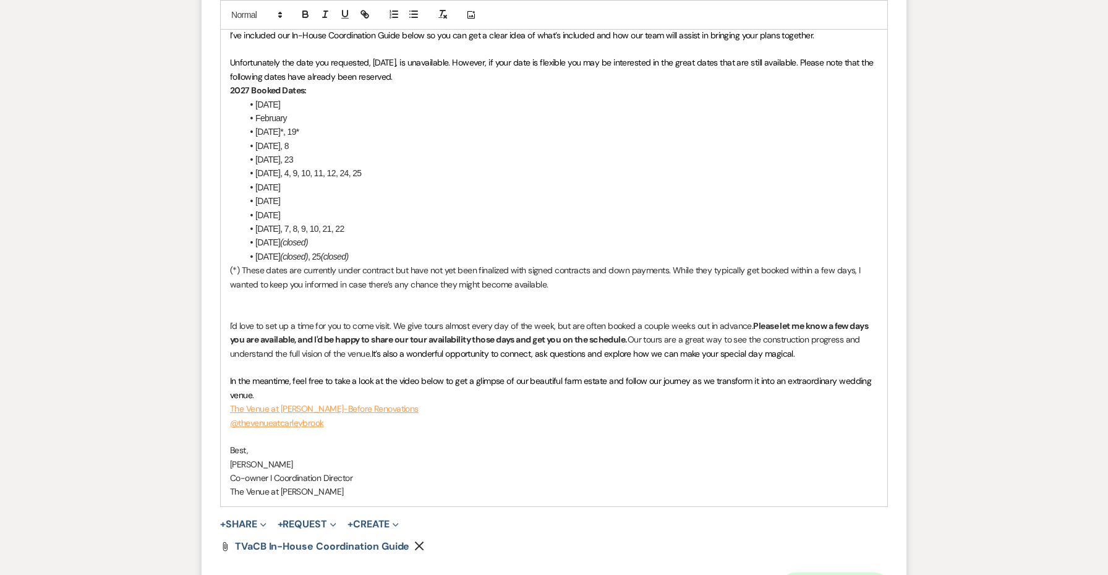
click at [801, 572] on button "Send Message" at bounding box center [835, 584] width 106 height 25
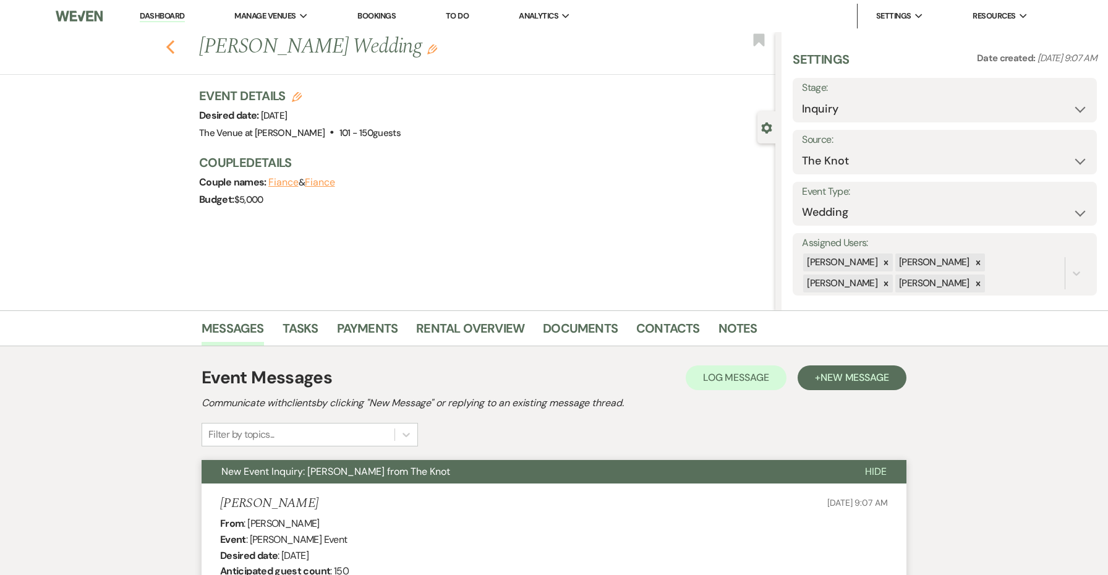
scroll to position [0, 0]
click at [172, 50] on use "button" at bounding box center [170, 47] width 8 height 14
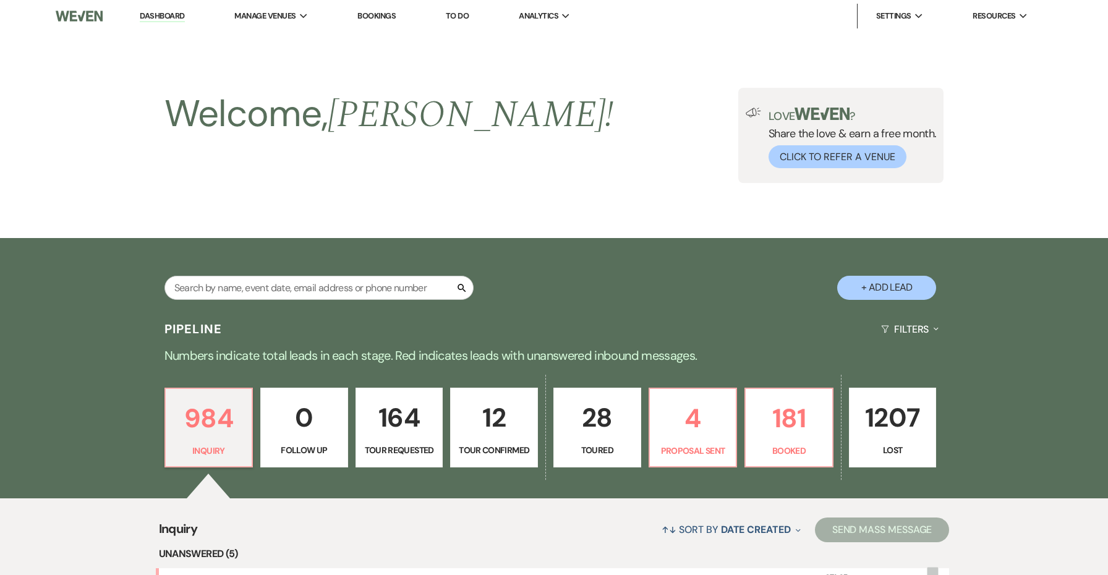
scroll to position [305, 0]
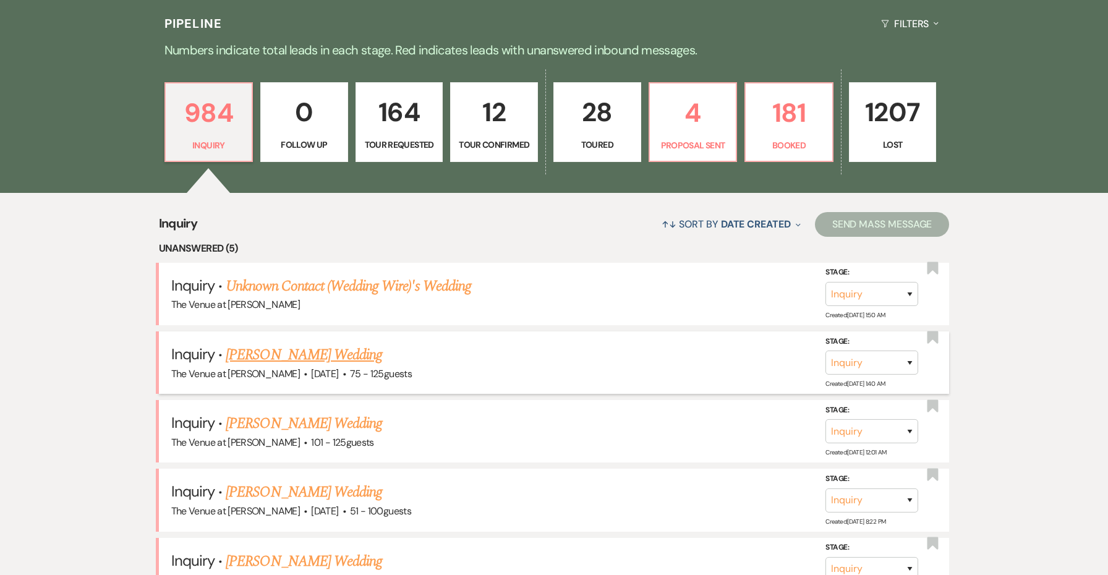
click at [323, 355] on link "[PERSON_NAME] Wedding" at bounding box center [304, 355] width 156 height 22
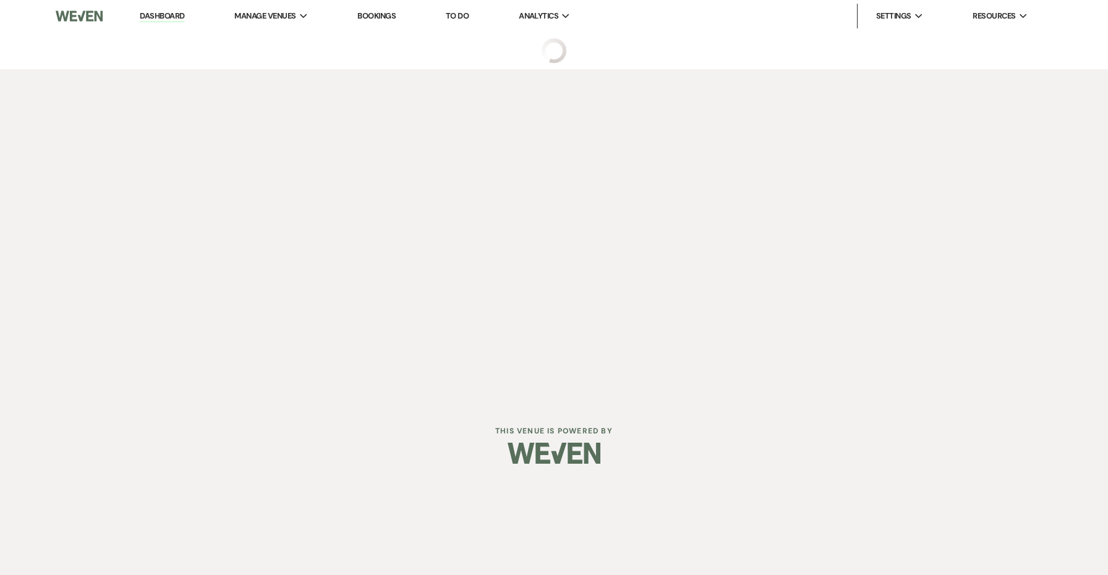
select select "3"
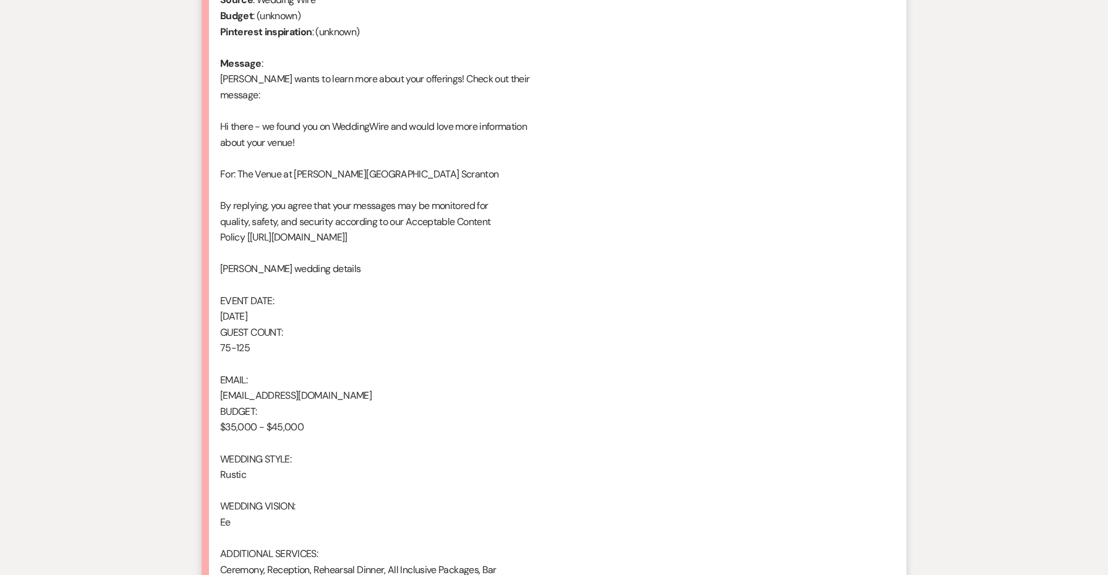
scroll to position [326, 0]
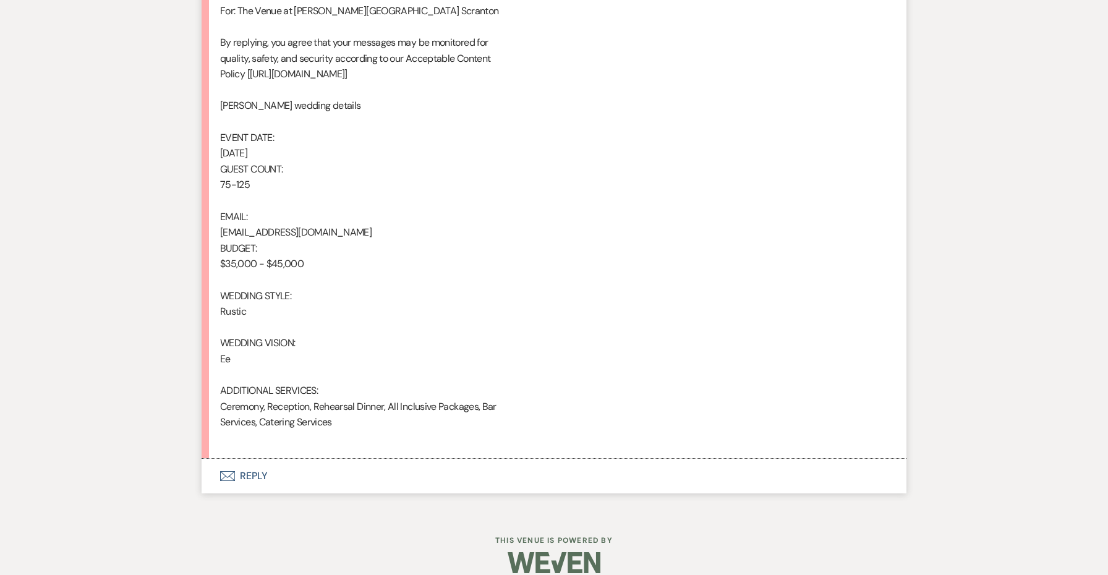
click at [253, 459] on button "Envelope Reply" at bounding box center [554, 476] width 705 height 35
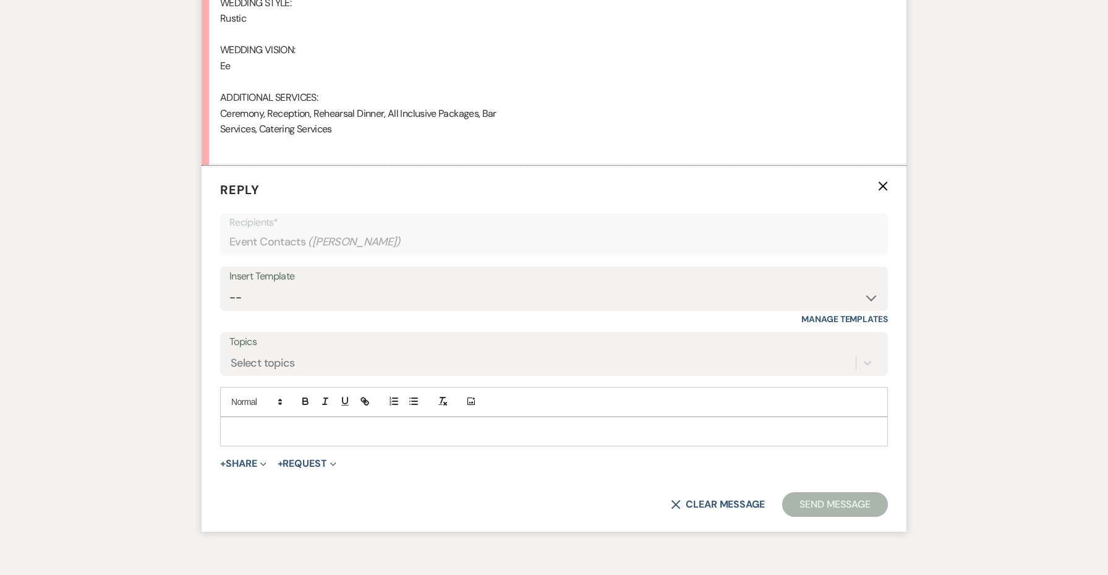
scroll to position [1103, 0]
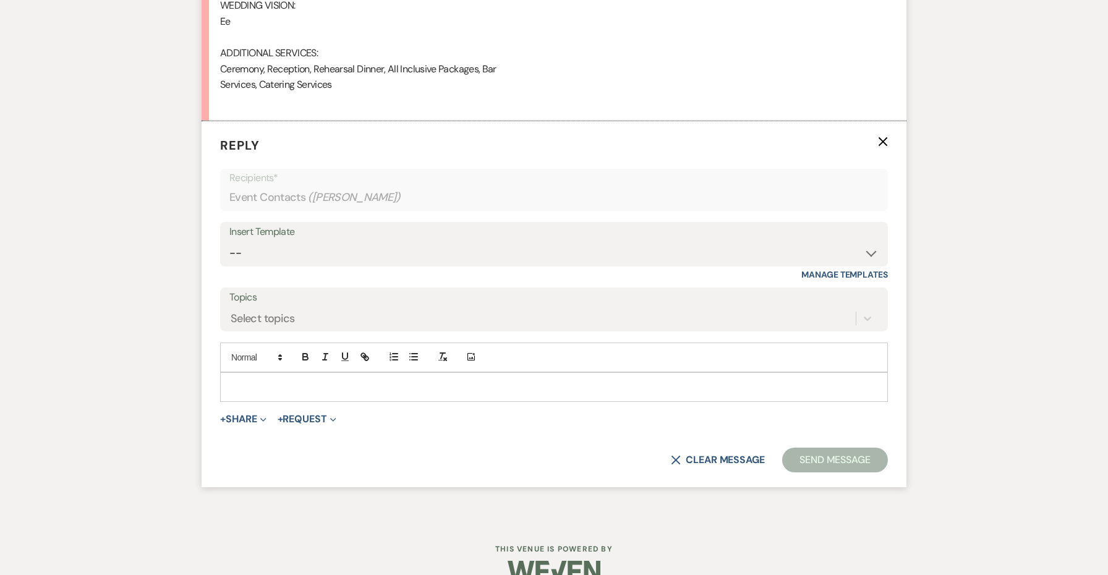
click at [271, 252] on div "Insert Template -- Weven Planning Portal Introduction: Booked Events (TVaCB) To…" at bounding box center [554, 251] width 668 height 58
select select "4440"
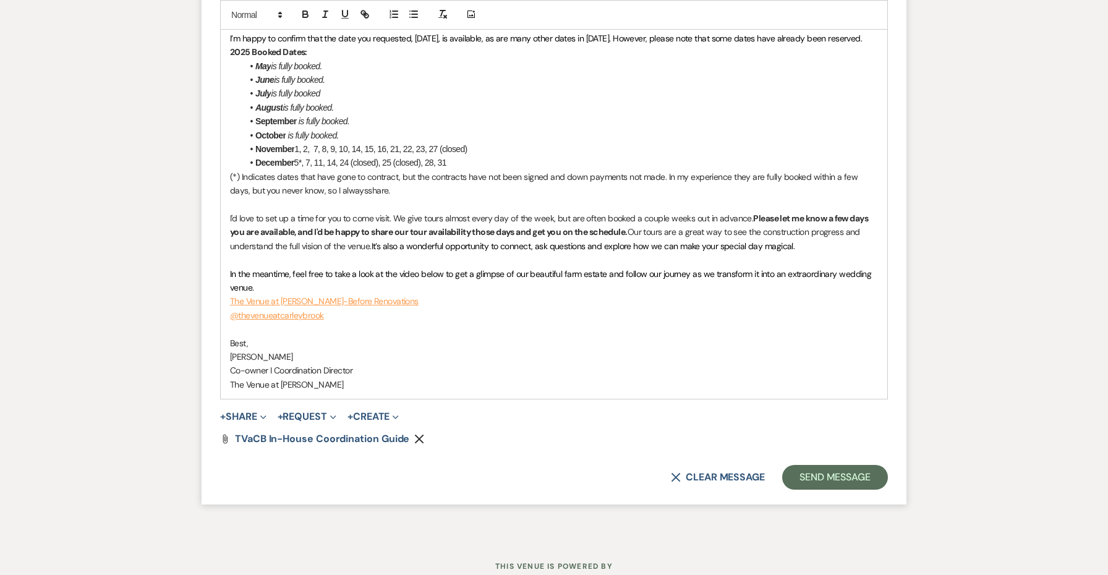
scroll to position [1701, 0]
click at [799, 465] on button "Send Message" at bounding box center [835, 477] width 106 height 25
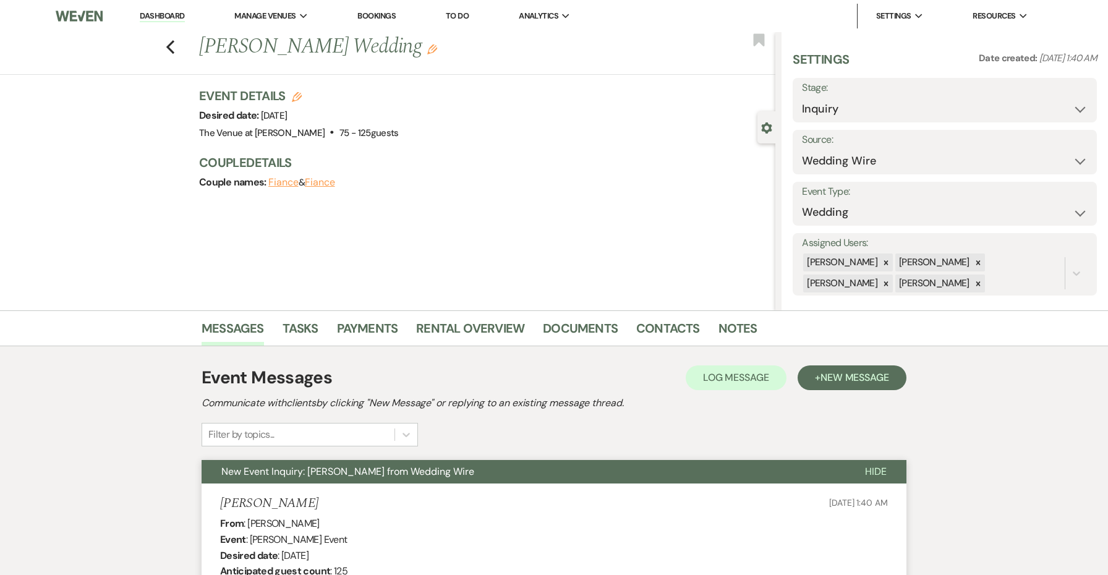
scroll to position [0, 0]
click at [167, 43] on icon "Previous" at bounding box center [170, 47] width 9 height 15
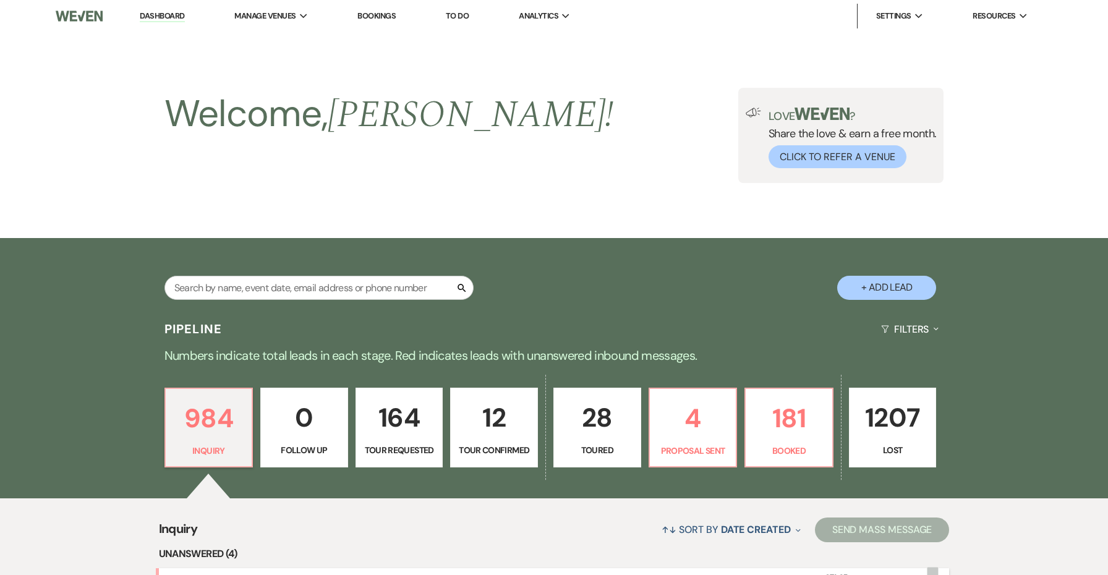
scroll to position [305, 0]
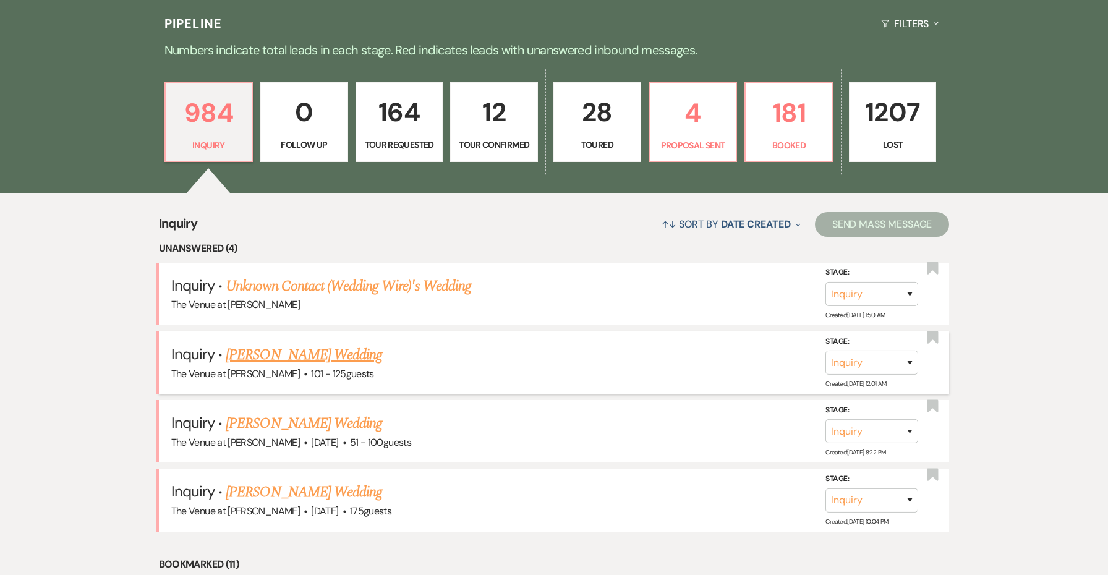
click at [331, 345] on link "[PERSON_NAME] Wedding" at bounding box center [304, 355] width 156 height 22
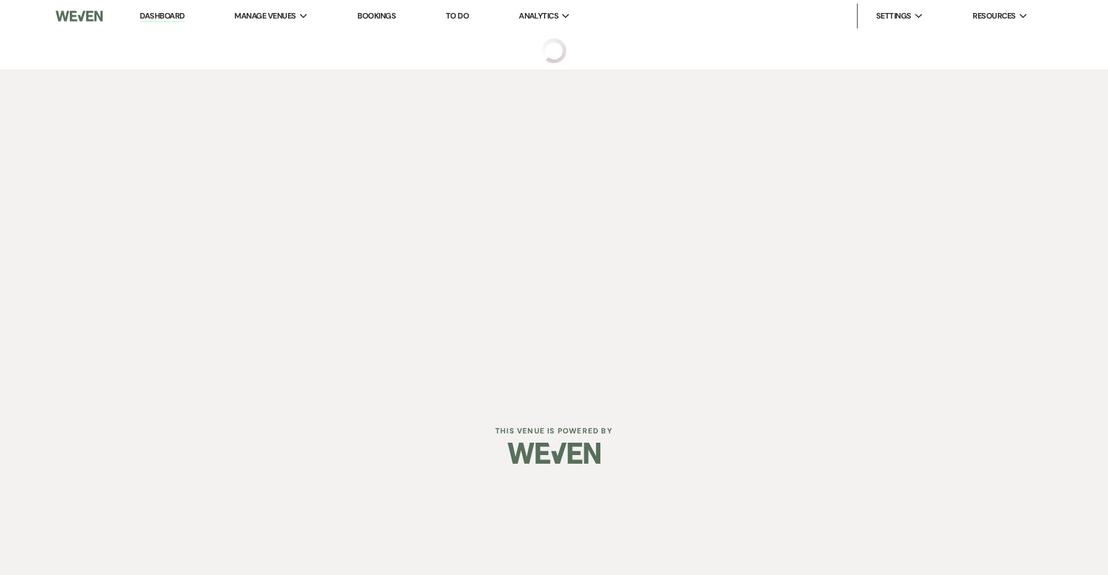
select select "4"
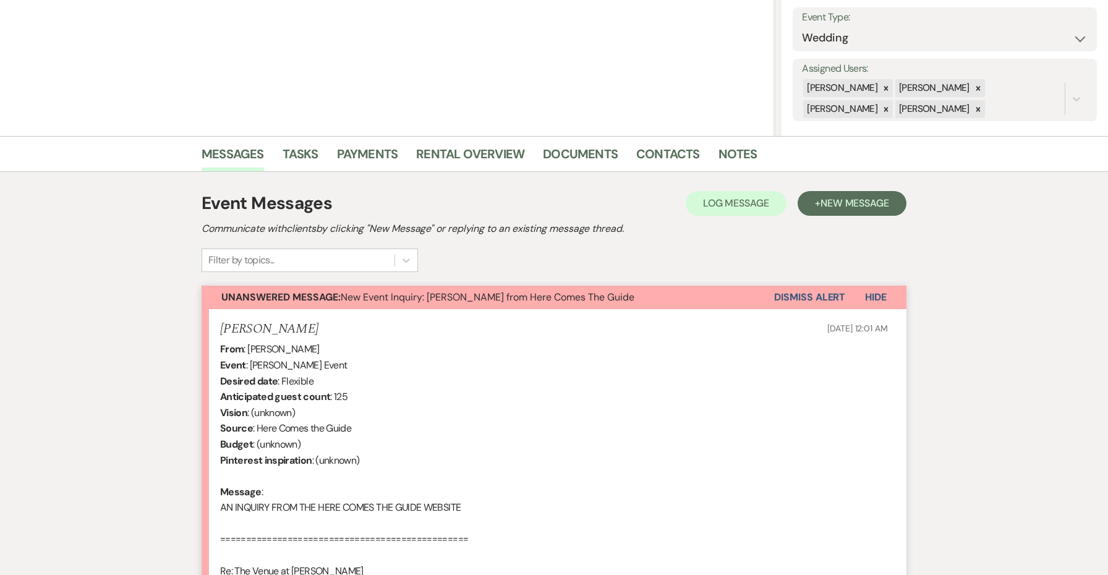
scroll to position [119, 0]
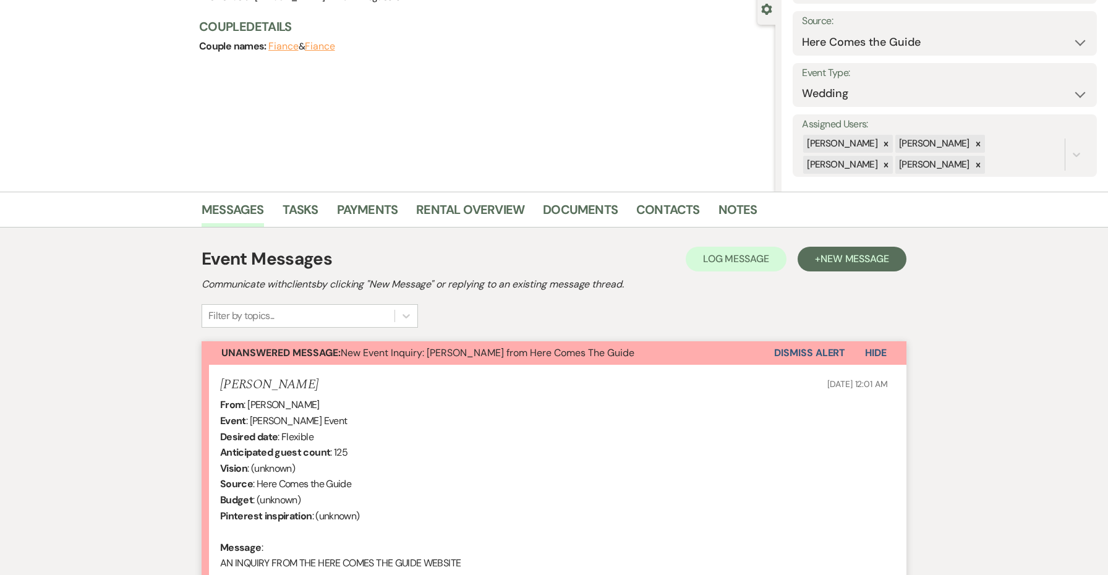
drag, startPoint x: 308, startPoint y: 387, endPoint x: 216, endPoint y: 377, distance: 92.6
copy h5 "[PERSON_NAME]"
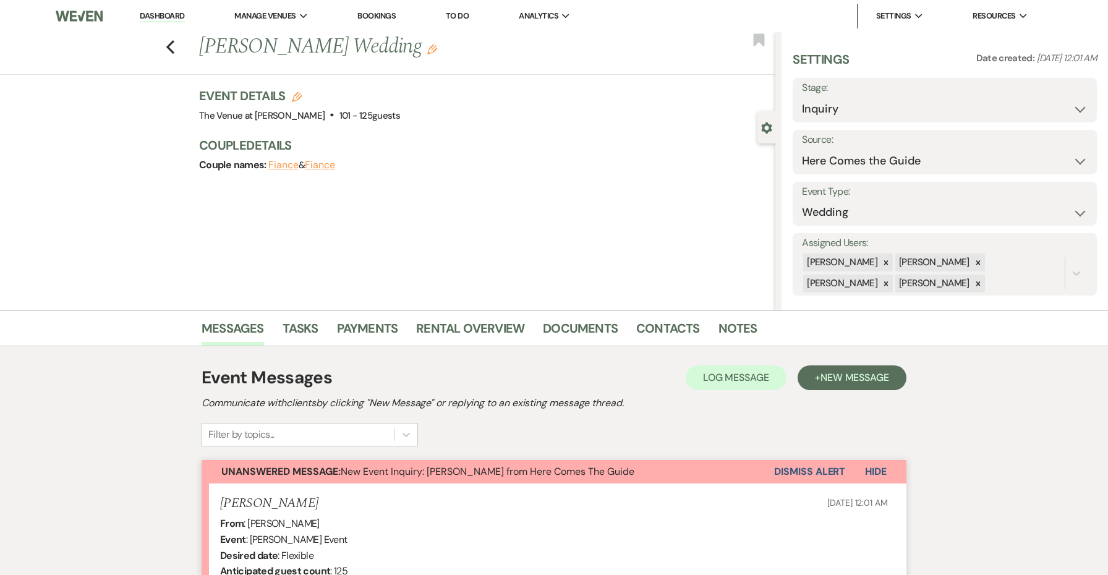
scroll to position [0, 0]
click at [294, 88] on h3 "Event Details Edit" at bounding box center [299, 95] width 201 height 17
click at [294, 94] on icon "Edit" at bounding box center [297, 97] width 10 height 10
select select "762"
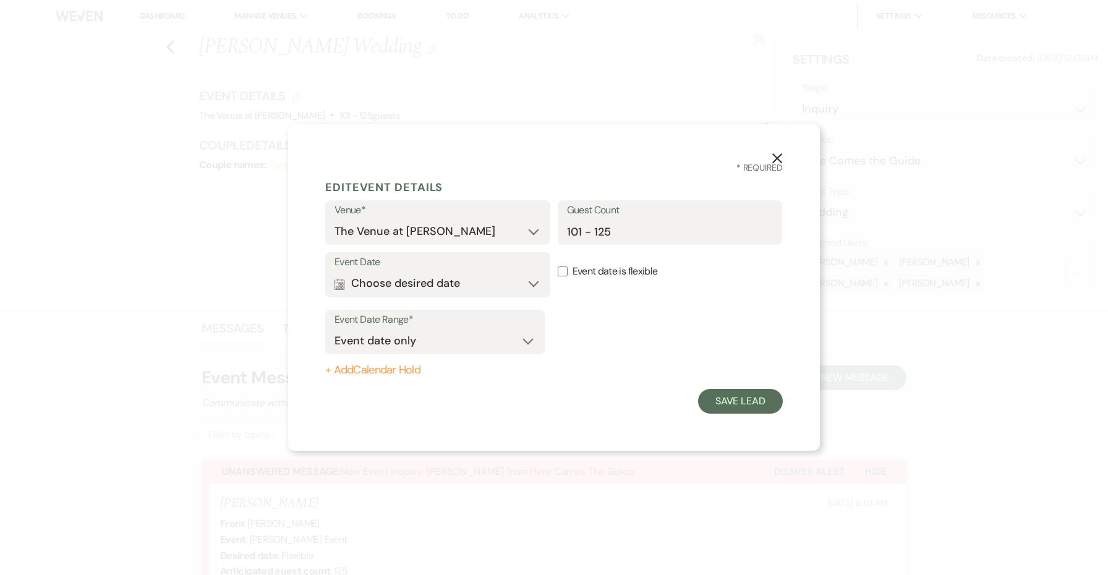
click at [425, 268] on label "Event Date" at bounding box center [437, 262] width 206 height 18
click at [425, 274] on button "Calendar Choose desired date Expand" at bounding box center [437, 283] width 206 height 25
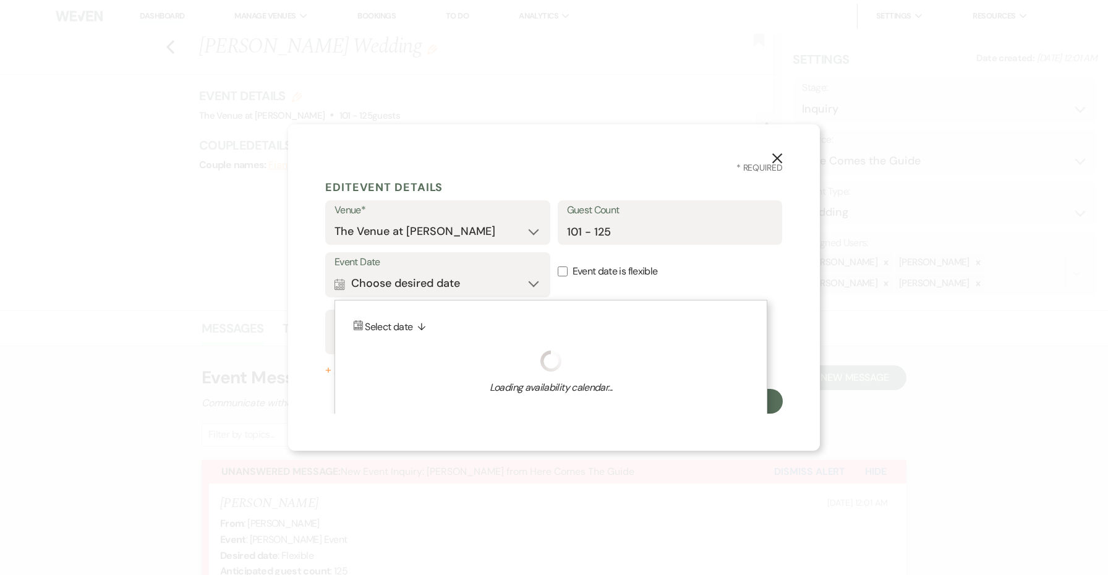
scroll to position [7, 0]
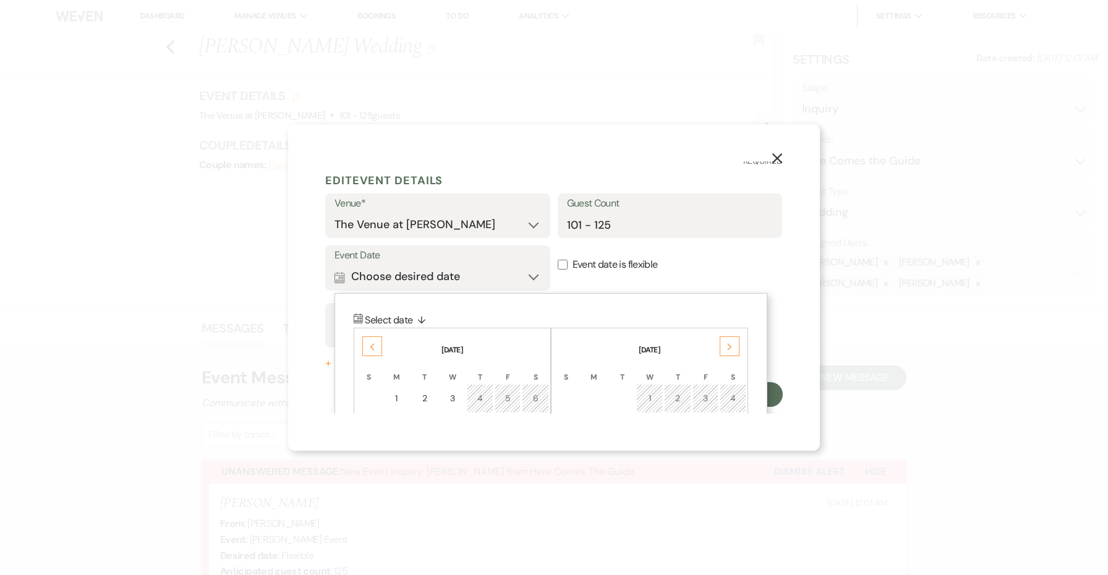
click at [736, 342] on div "Next" at bounding box center [730, 346] width 20 height 20
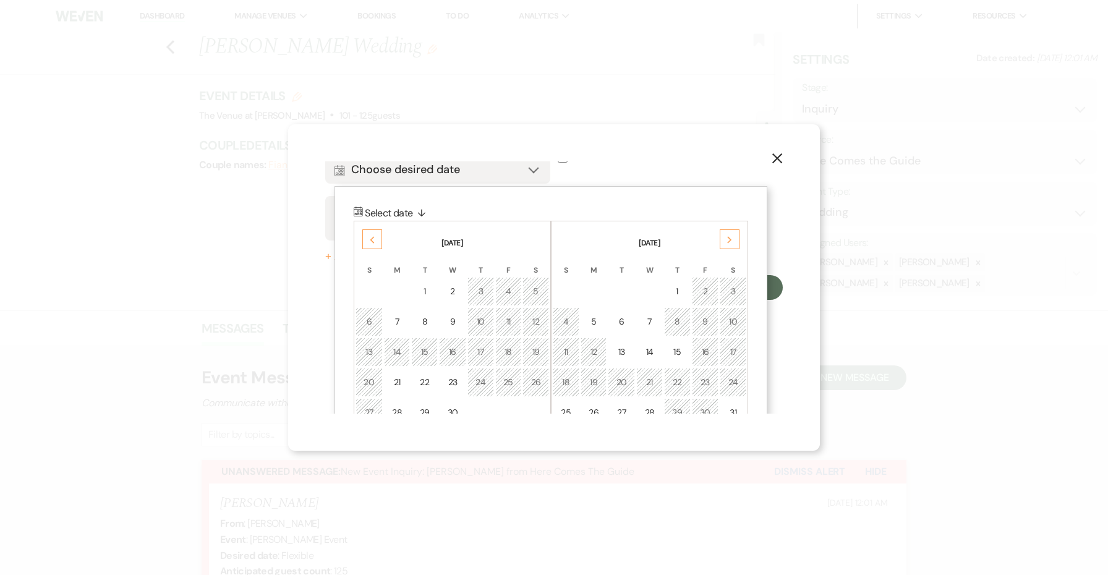
scroll to position [130, 0]
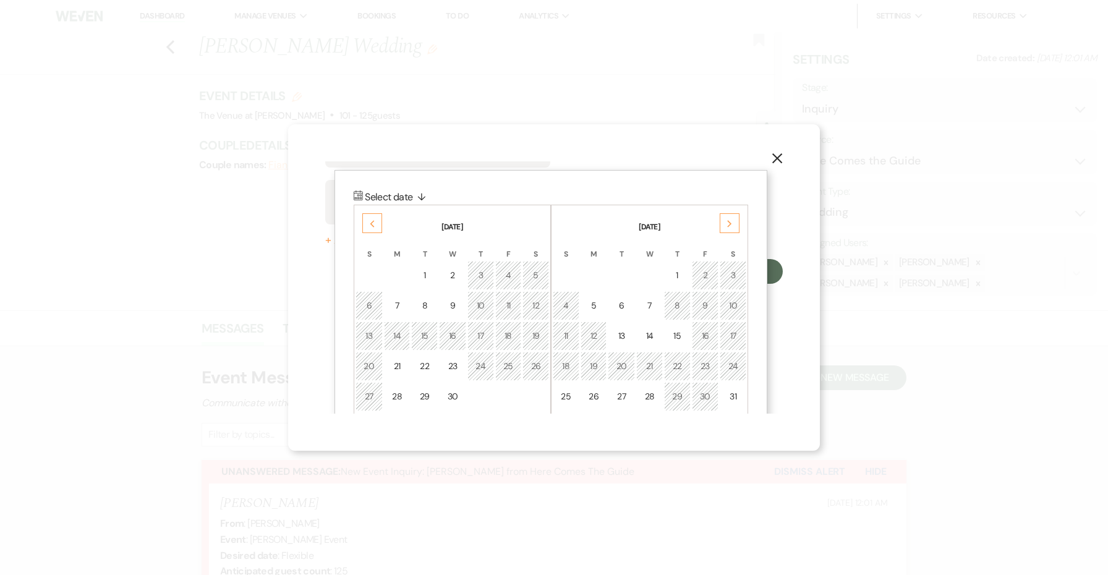
click at [736, 311] on div "10" at bounding box center [733, 305] width 11 height 13
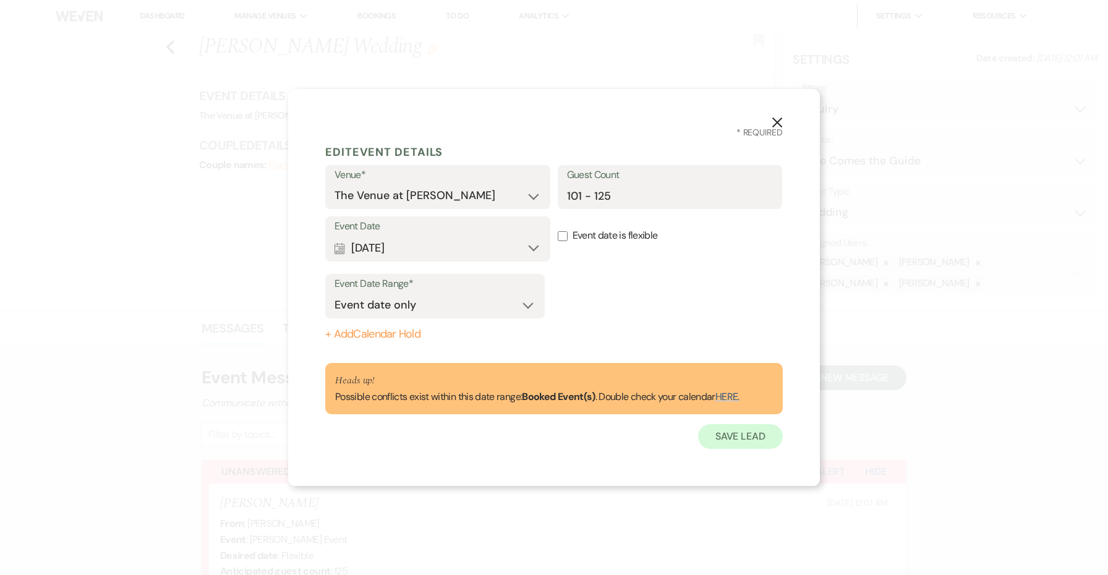
click at [717, 436] on button "Save Lead" at bounding box center [740, 436] width 85 height 25
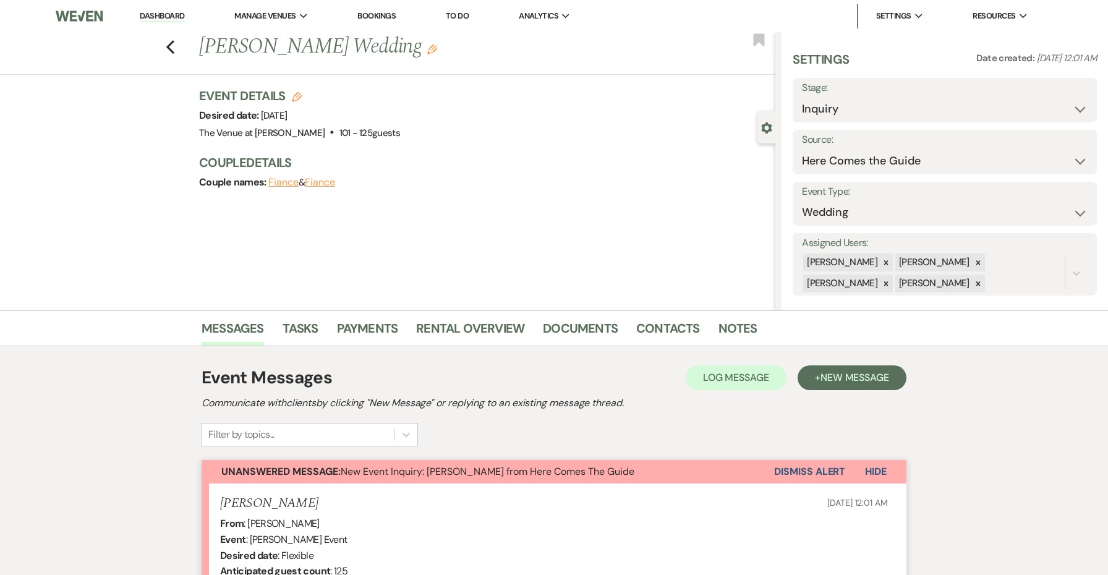
click at [717, 436] on div "Event Messages Log Log Message + New Message Communicate with clients by clicki…" at bounding box center [554, 406] width 705 height 82
click at [778, 463] on button "Dismiss Alert" at bounding box center [809, 471] width 71 height 23
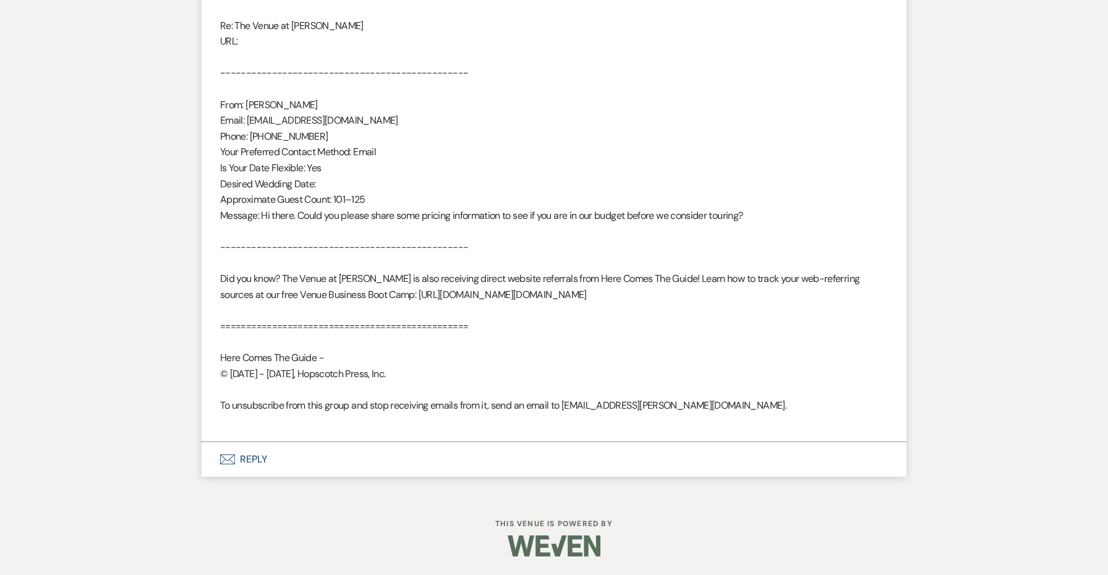
click at [258, 456] on button "Envelope Reply" at bounding box center [554, 459] width 705 height 35
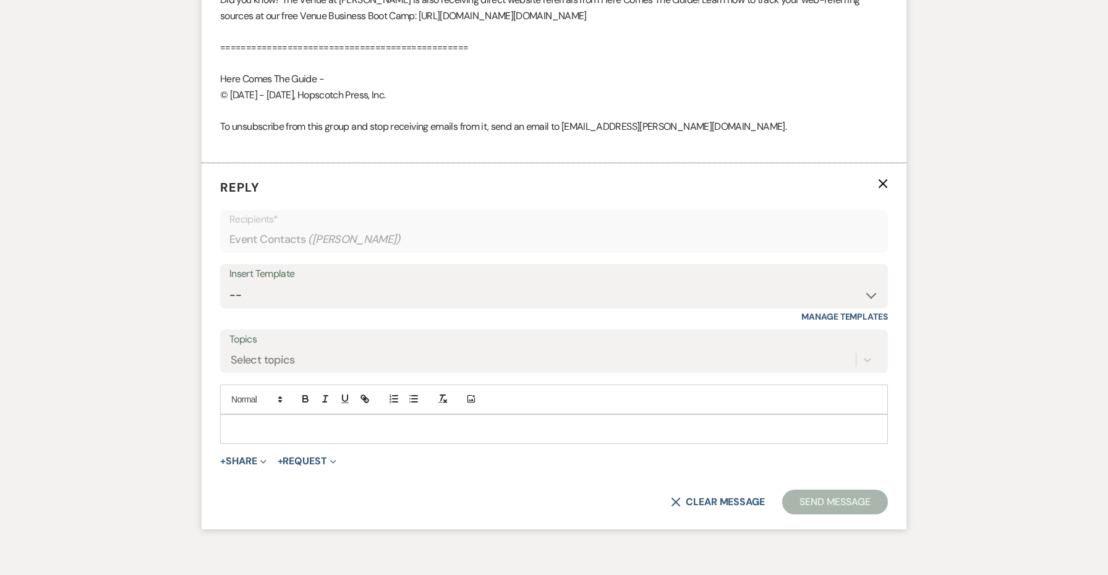
scroll to position [1057, 0]
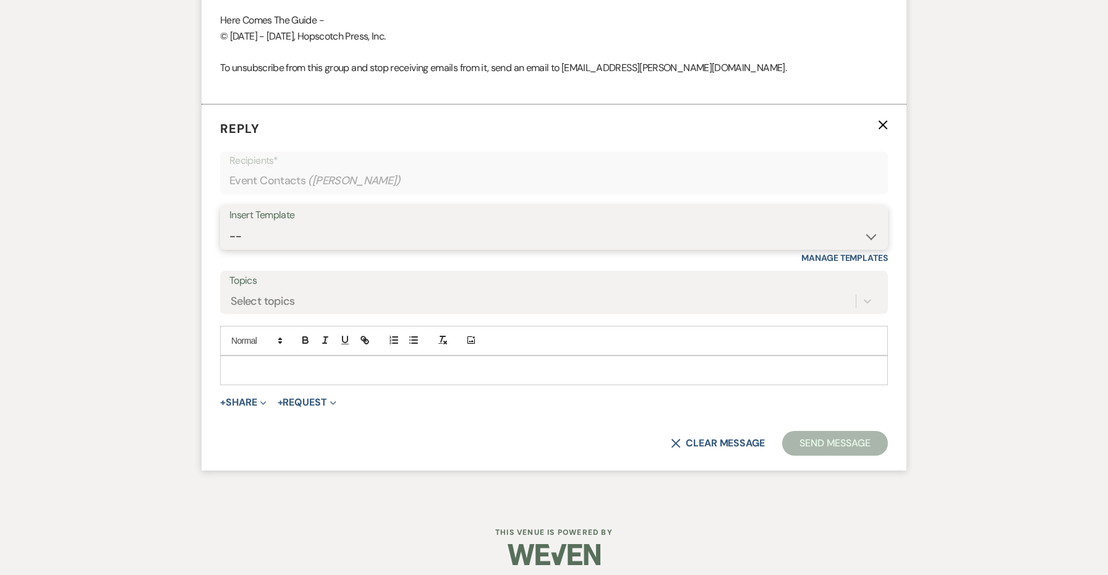
select select "4690"
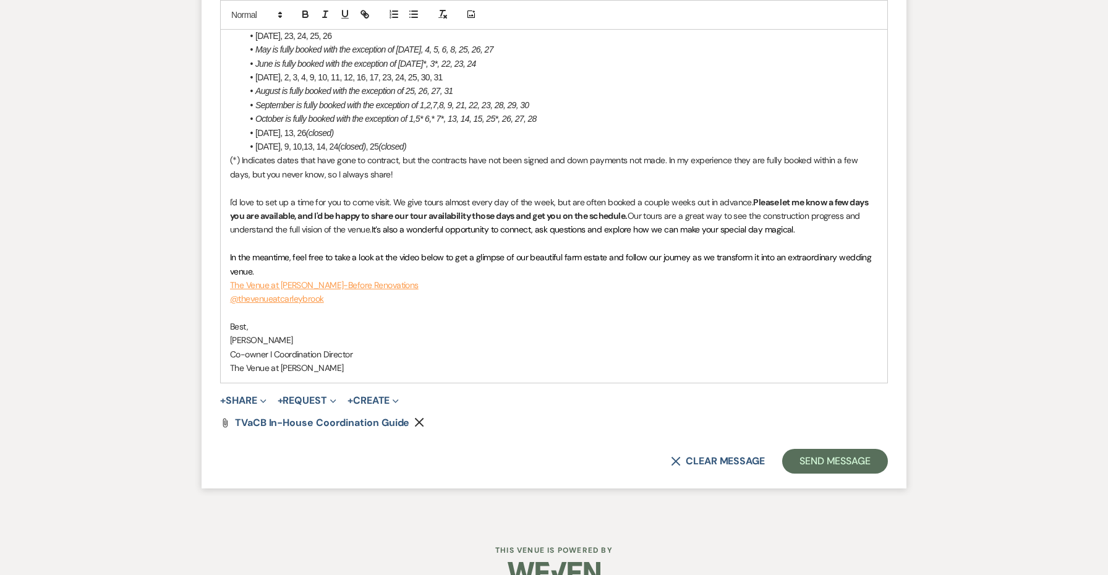
scroll to position [1722, 0]
click at [849, 450] on button "Send Message" at bounding box center [835, 462] width 106 height 25
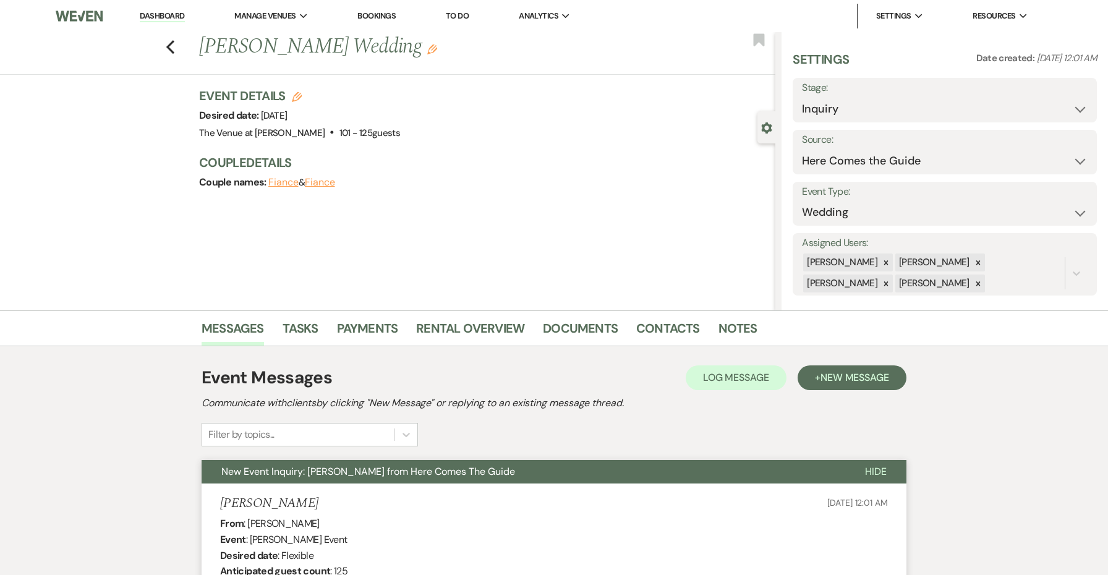
scroll to position [0, 0]
click at [169, 40] on icon "Previous" at bounding box center [170, 47] width 9 height 15
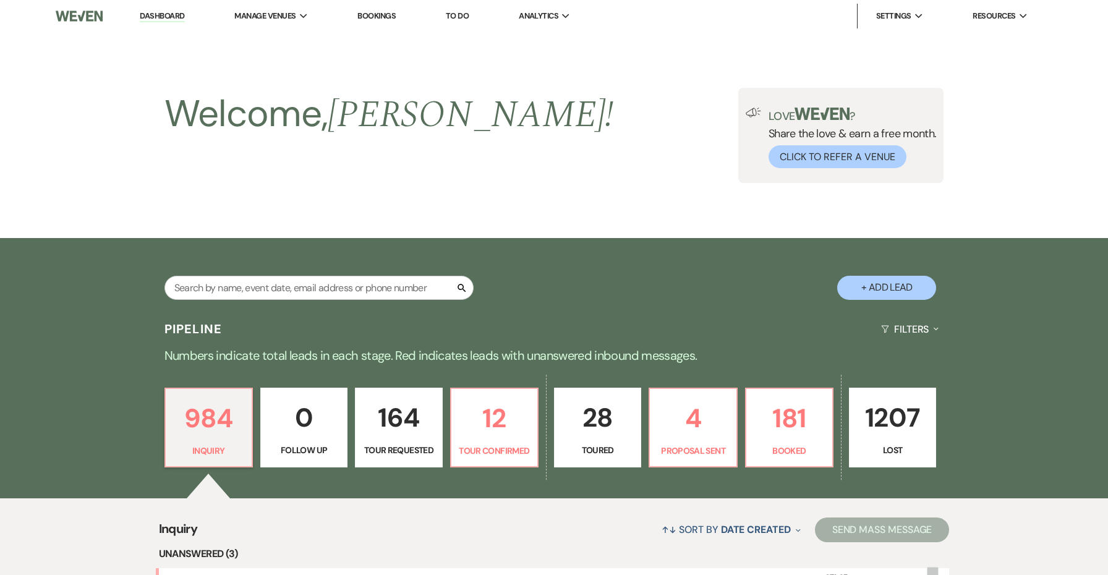
scroll to position [305, 0]
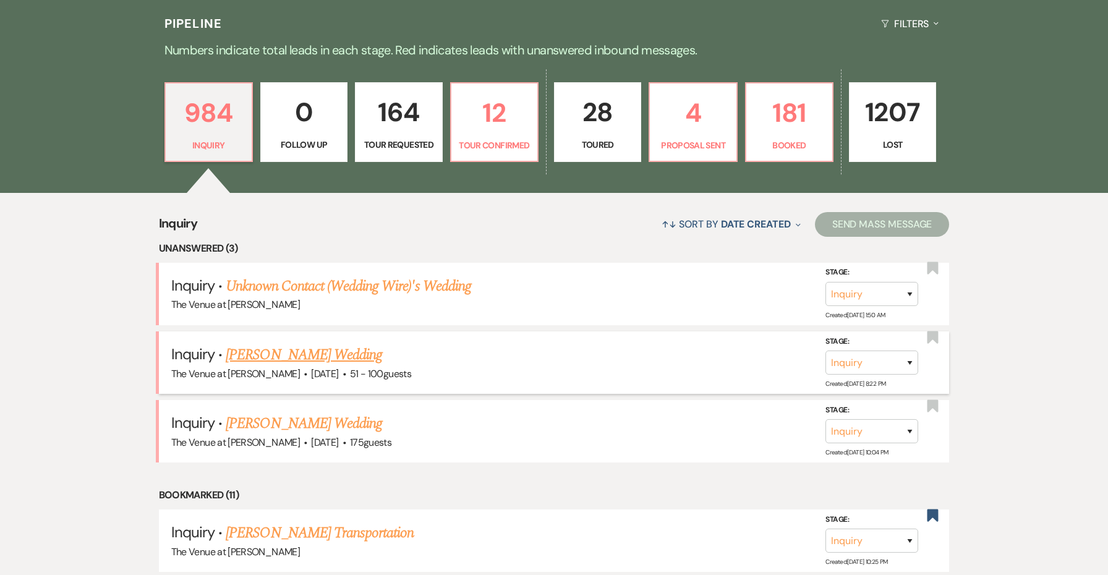
click at [319, 352] on link "[PERSON_NAME] Wedding" at bounding box center [304, 355] width 156 height 22
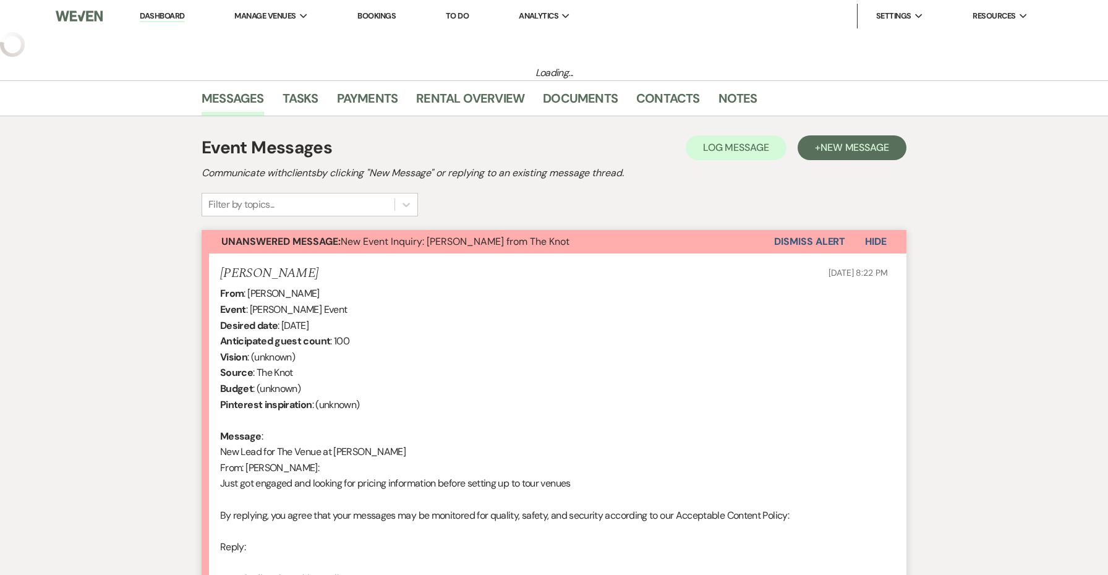
select select "2"
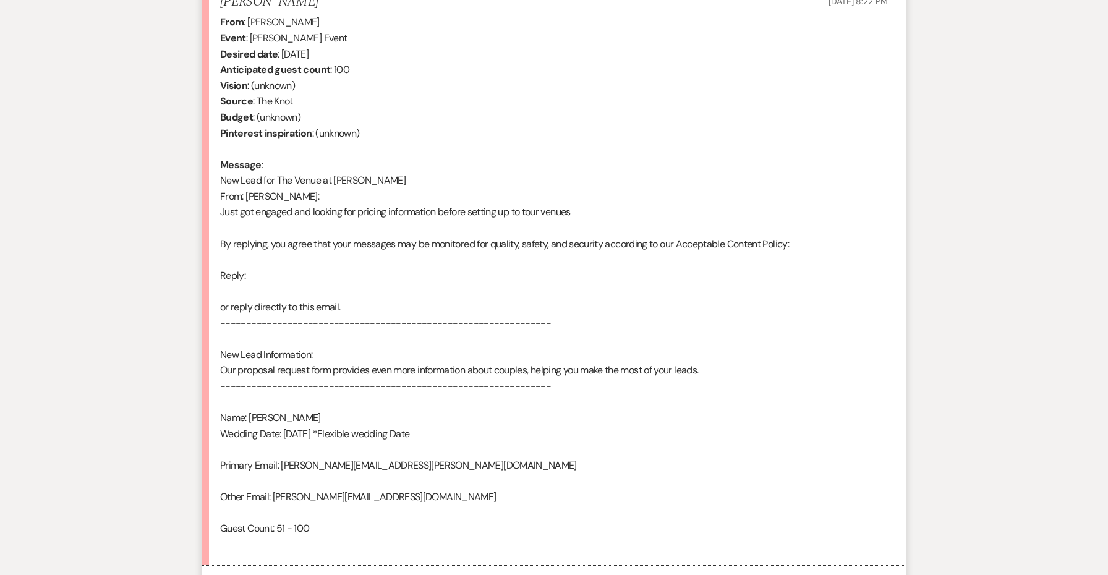
scroll to position [622, 1]
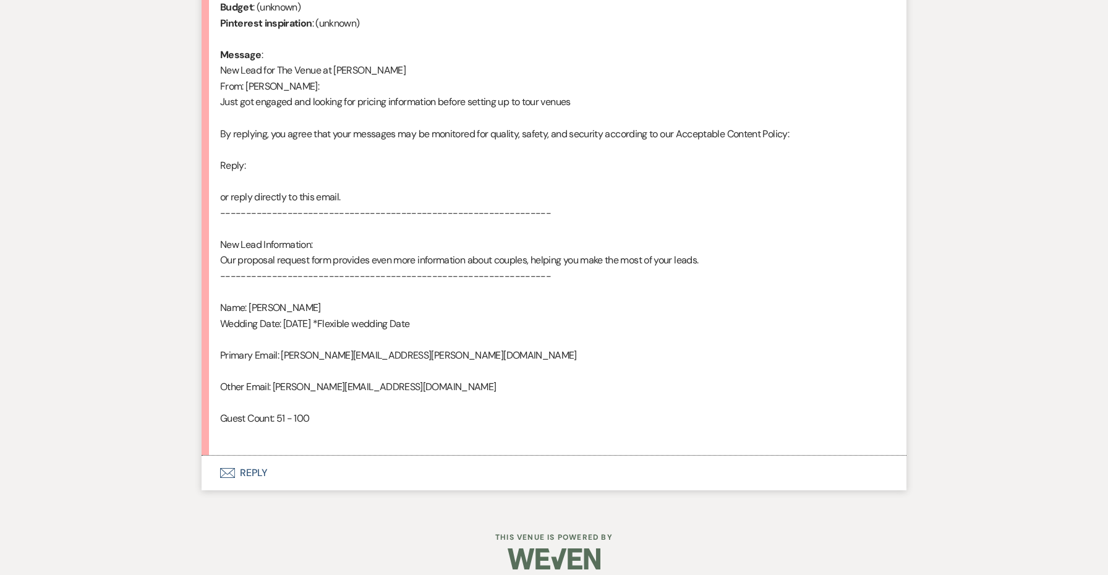
click at [245, 467] on button "Envelope Reply" at bounding box center [554, 473] width 705 height 35
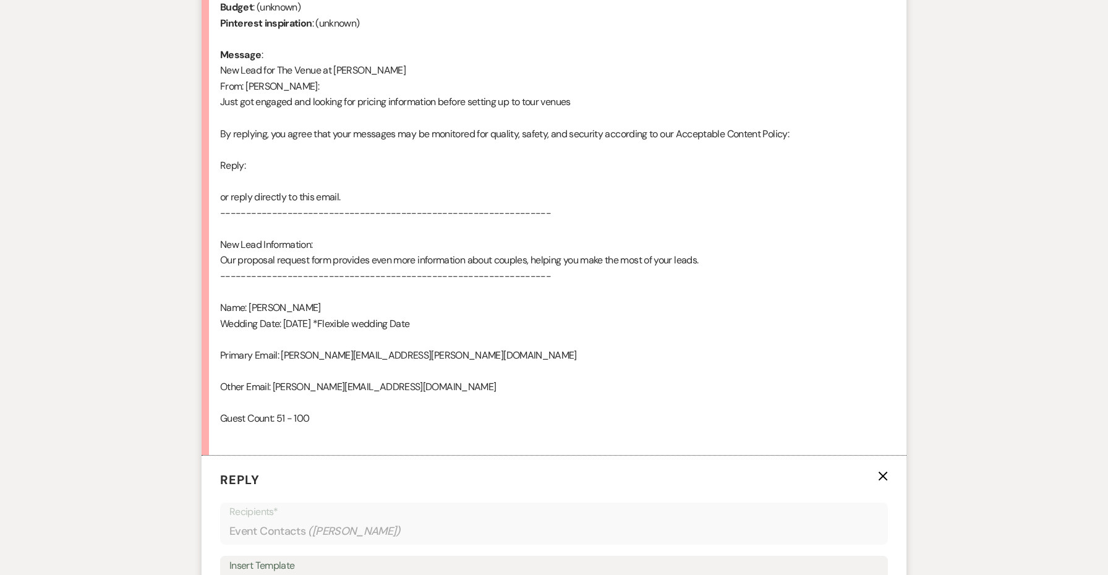
scroll to position [949, 0]
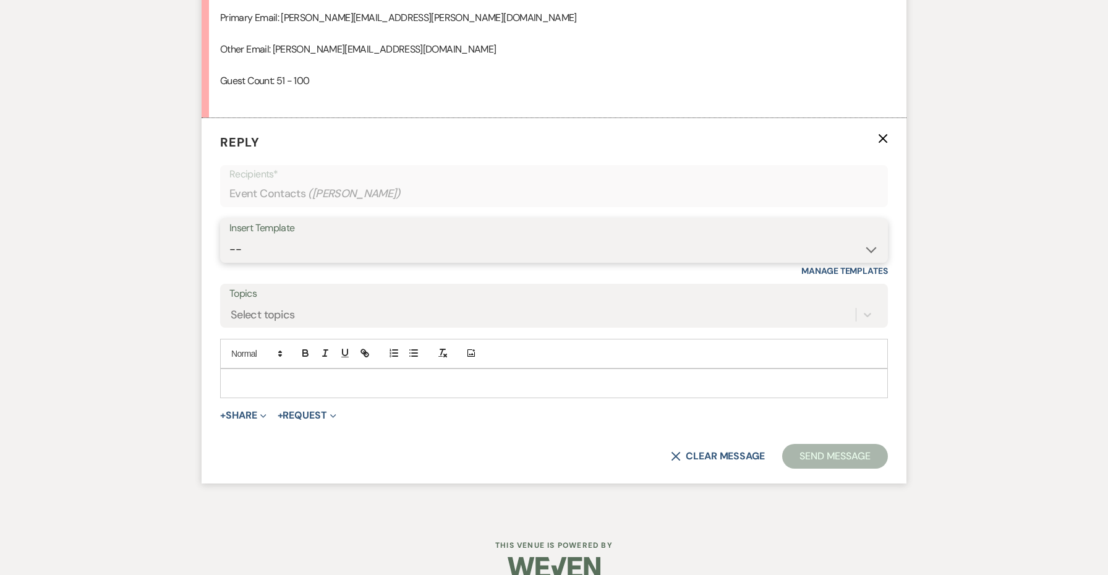
select select "4439"
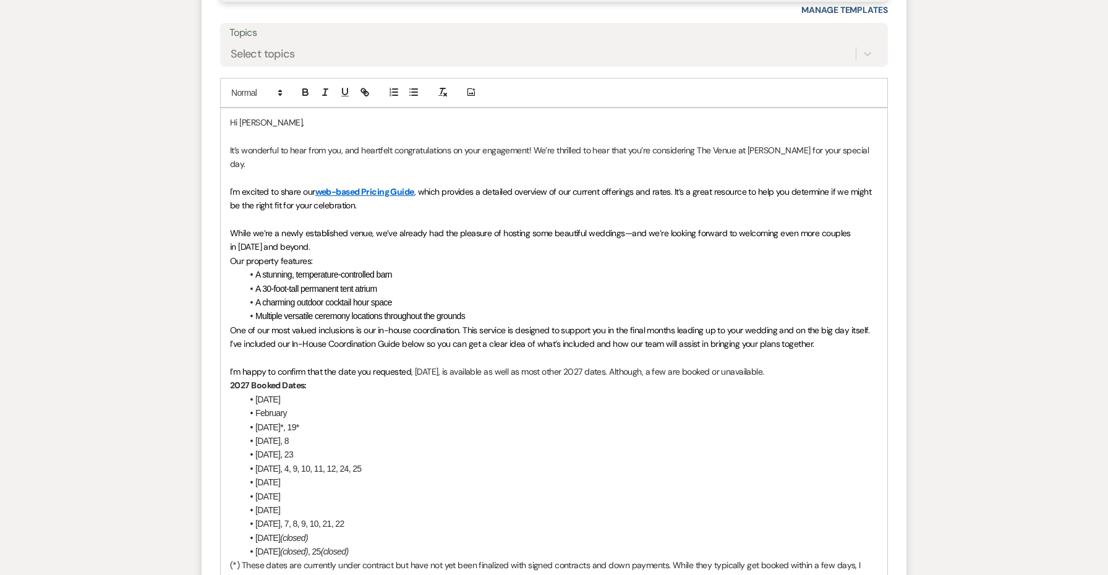
scroll to position [1210, 0]
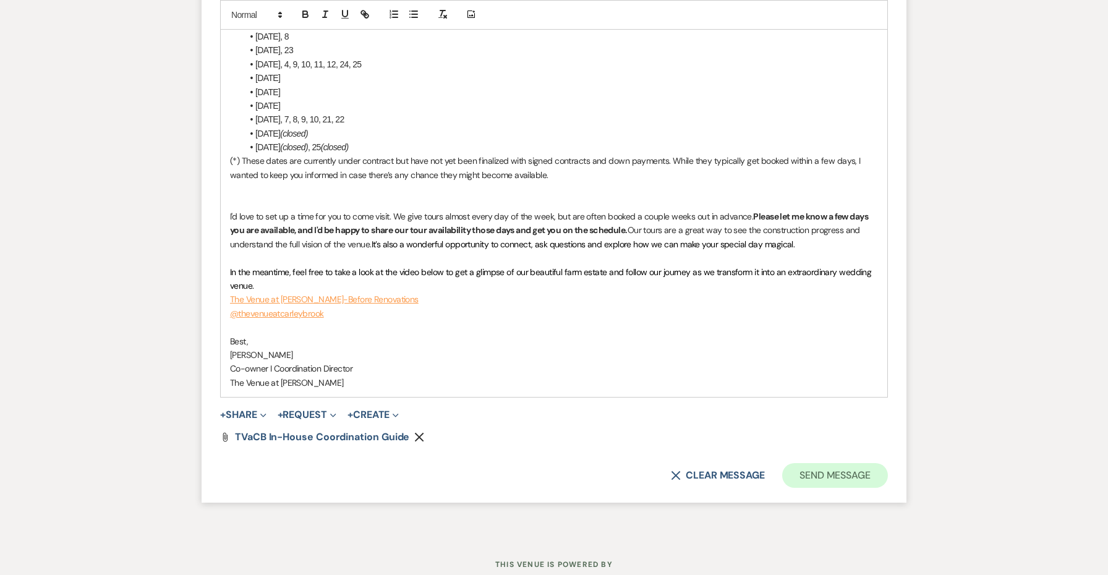
click at [861, 463] on button "Send Message" at bounding box center [835, 475] width 106 height 25
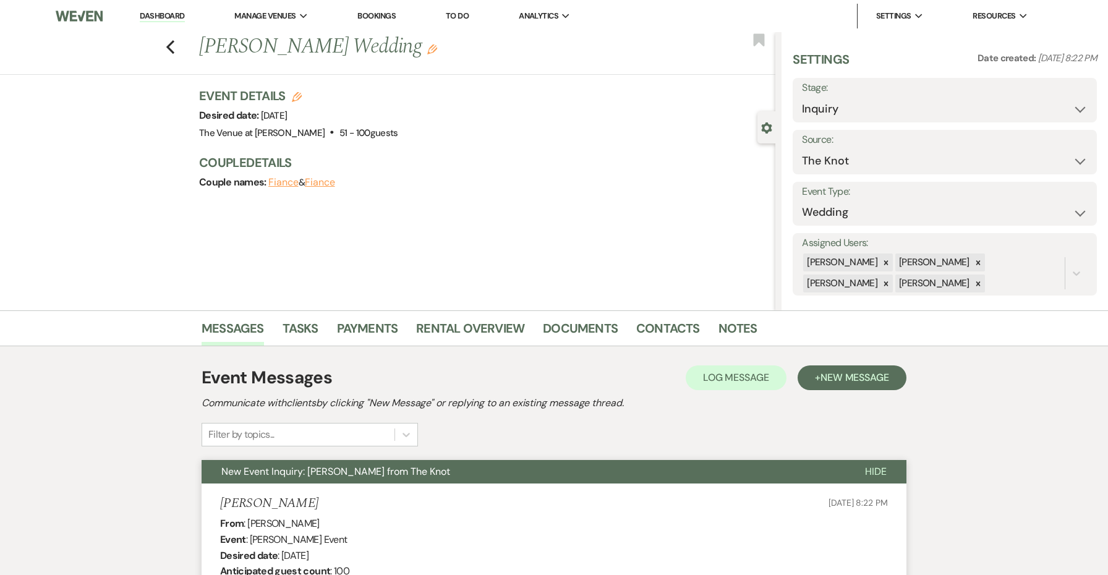
scroll to position [0, 0]
click at [168, 45] on icon "Previous" at bounding box center [170, 47] width 9 height 15
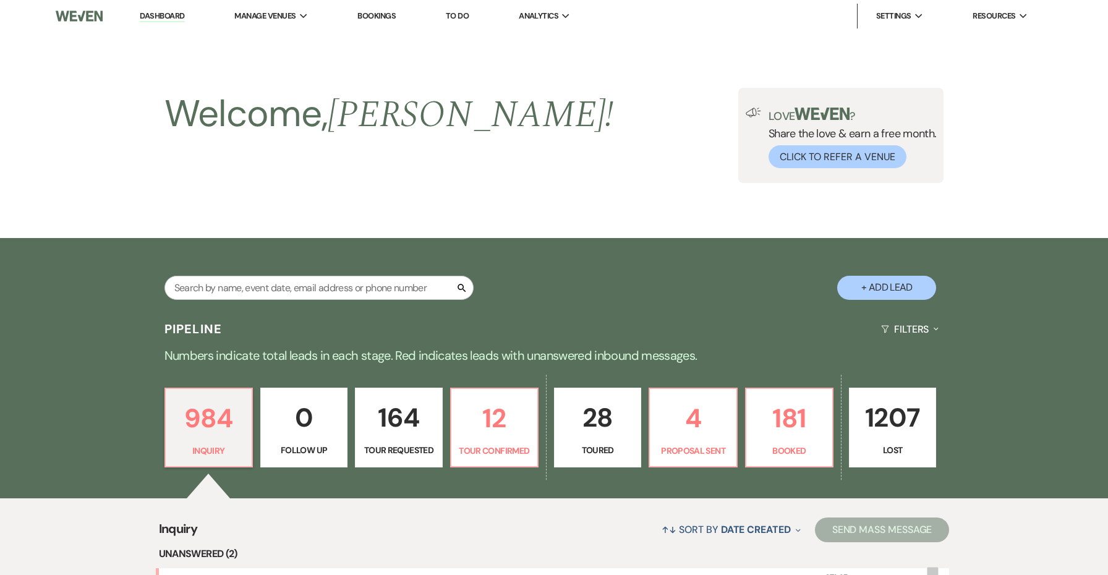
scroll to position [305, 0]
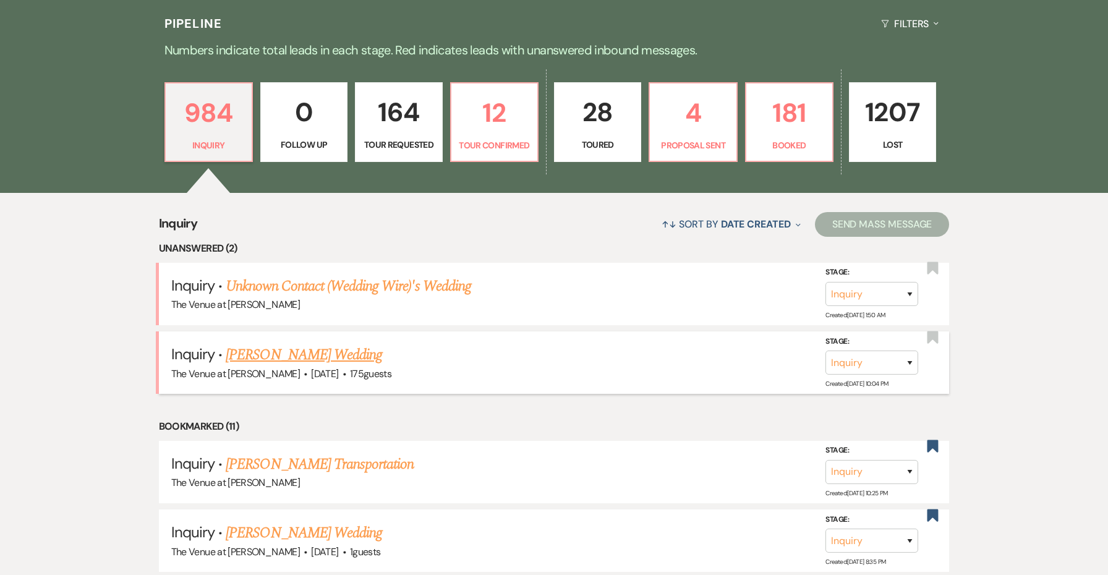
click at [291, 348] on link "[PERSON_NAME] Wedding" at bounding box center [304, 355] width 156 height 22
select select "3"
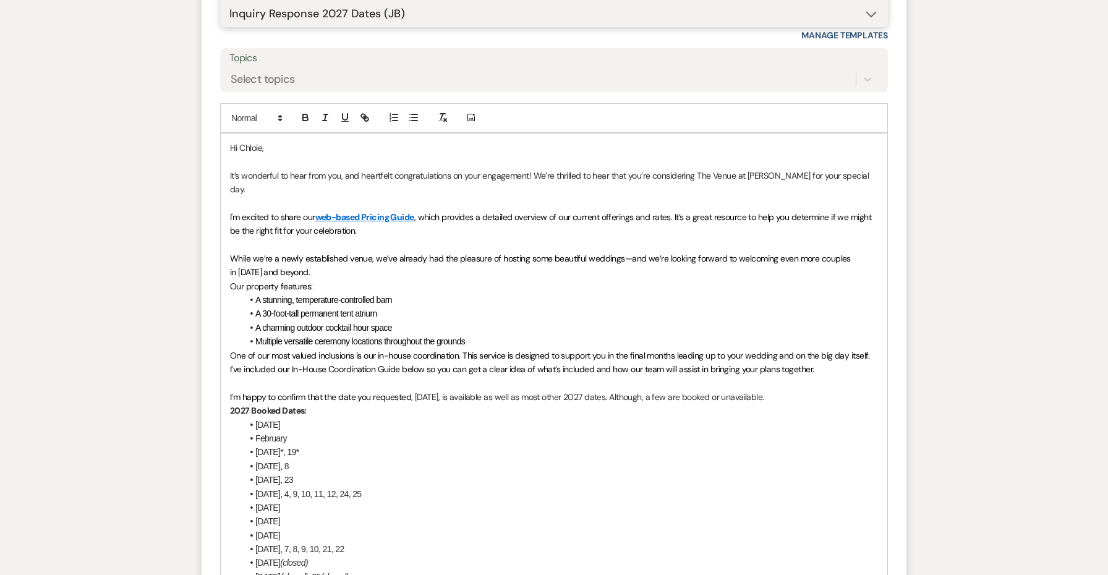
scroll to position [1319, 0]
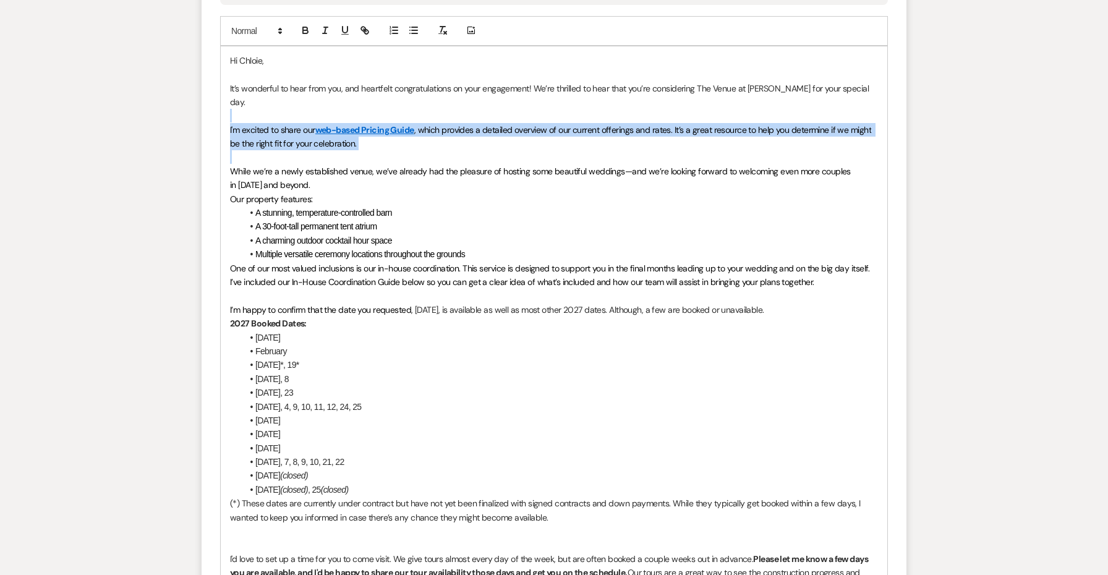
drag, startPoint x: 388, startPoint y: 122, endPoint x: 211, endPoint y: 87, distance: 180.1
click at [211, 87] on form "Reply X Saving draft... Recipients* Event Contacts ( [PERSON_NAME] ) Insert Tem…" at bounding box center [554, 320] width 705 height 1050
copy div "I'm excited to share our web-based Pricing Guide , which provides a detailed ov…"
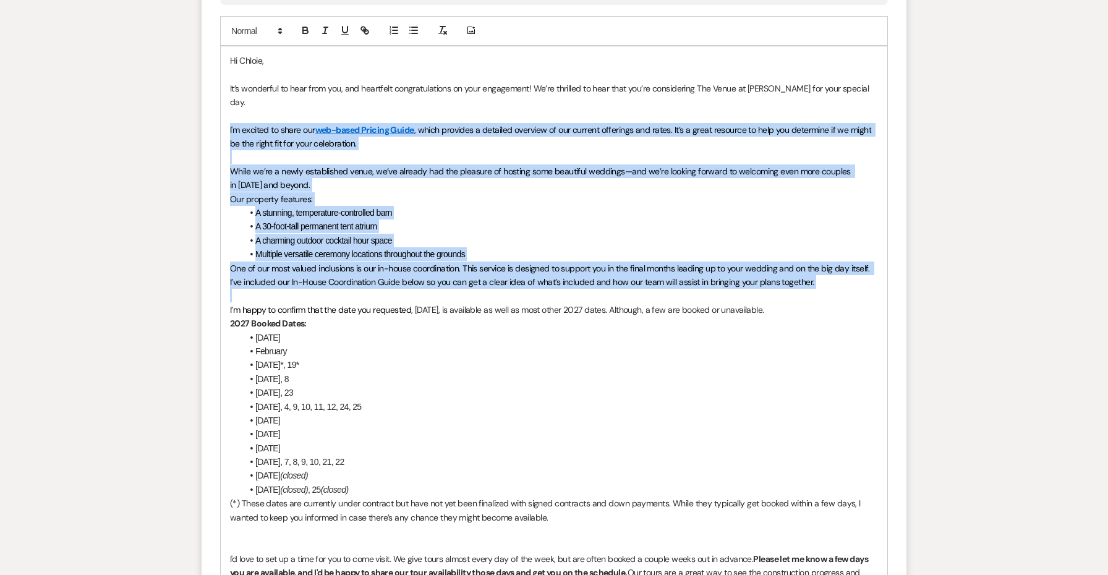
drag, startPoint x: 852, startPoint y: 255, endPoint x: 224, endPoint y: 100, distance: 646.8
click at [224, 100] on div "Hi [PERSON_NAME], It’s wonderful to hear from you, and heartfelt congratulation…" at bounding box center [554, 392] width 666 height 693
copy div "I'm excited to share our web-based Pricing Guide , which provides a detailed ov…"
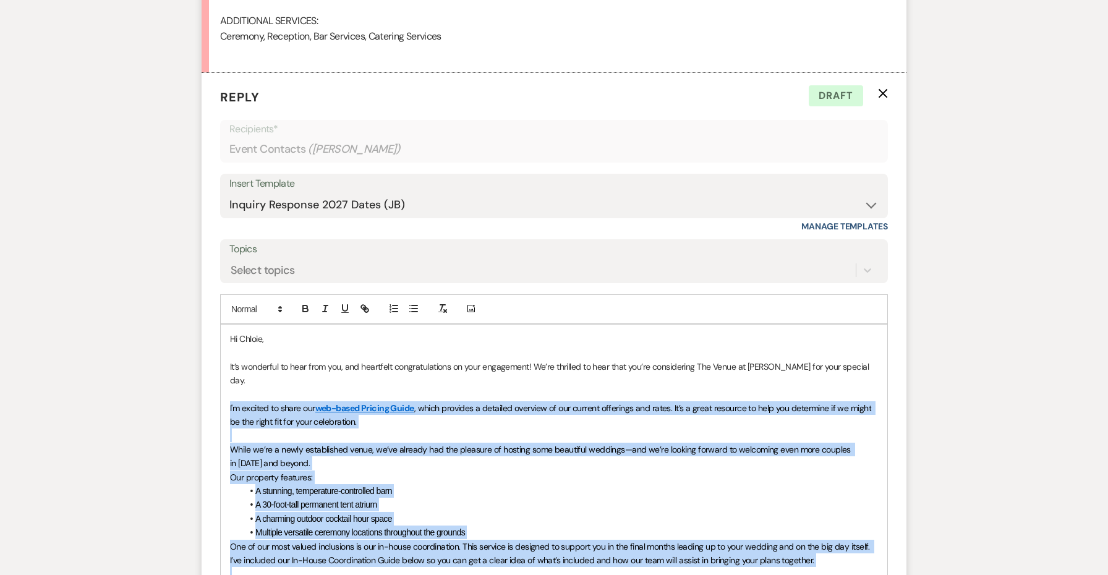
scroll to position [1208, 0]
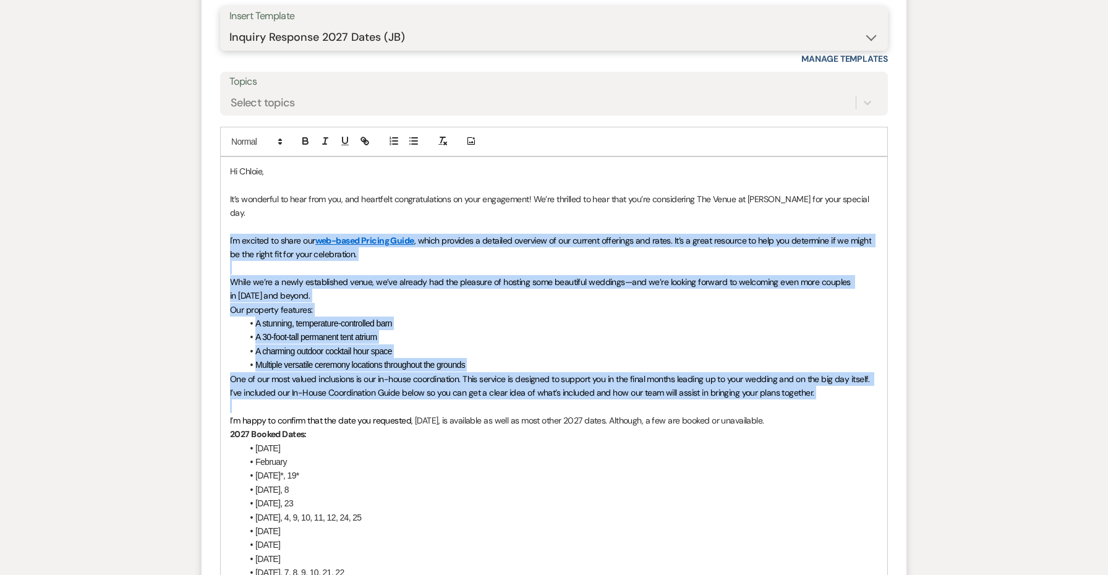
select select "5748"
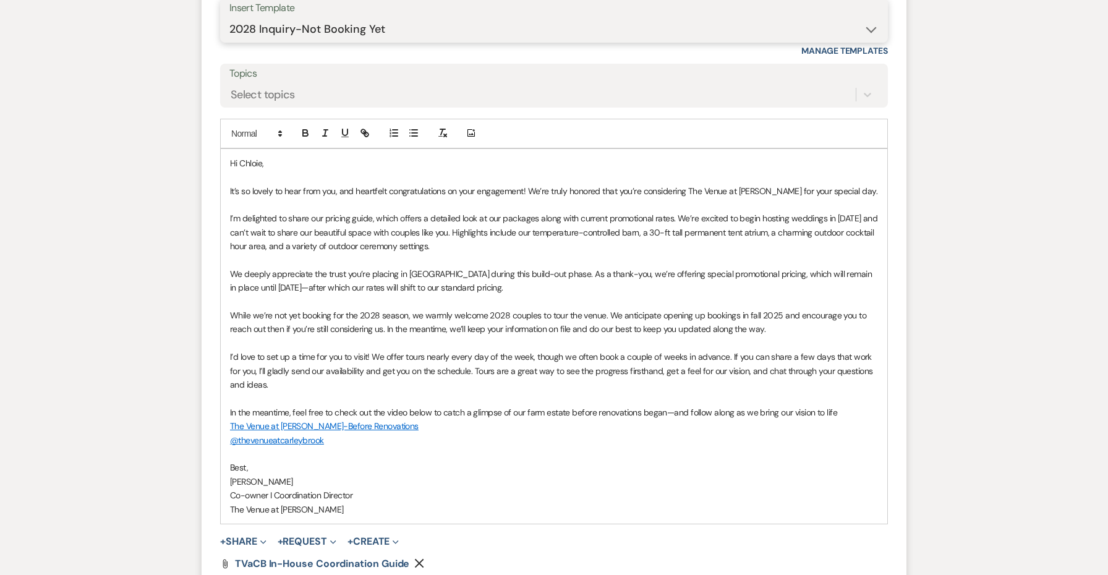
scroll to position [1218, 0]
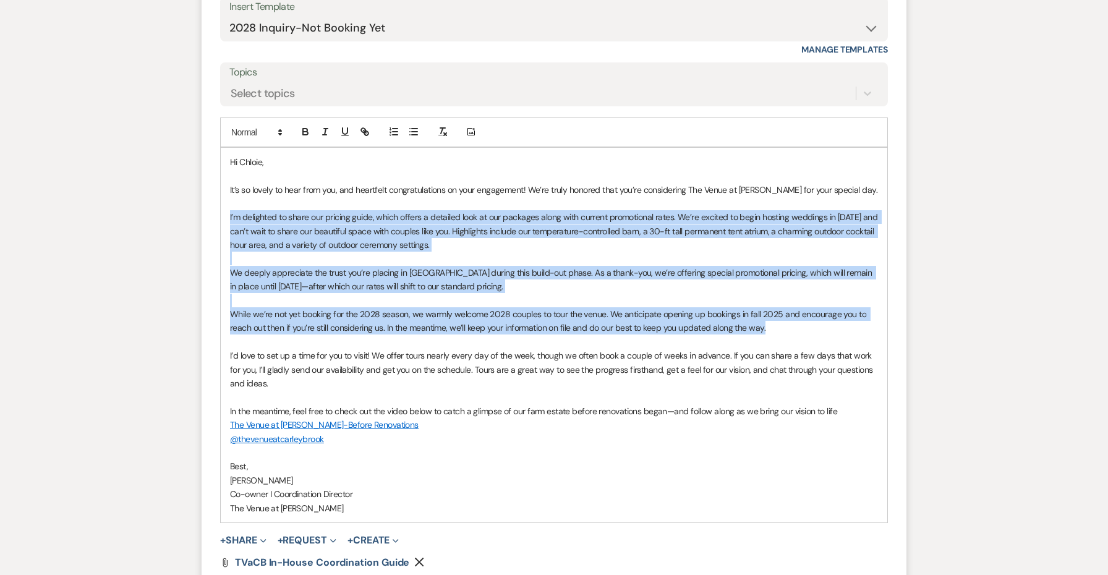
drag, startPoint x: 771, startPoint y: 308, endPoint x: 224, endPoint y: 198, distance: 558.0
click at [224, 198] on div "Hi [PERSON_NAME], It’s so lovely to hear from you, and heartfelt congratulation…" at bounding box center [554, 335] width 666 height 375
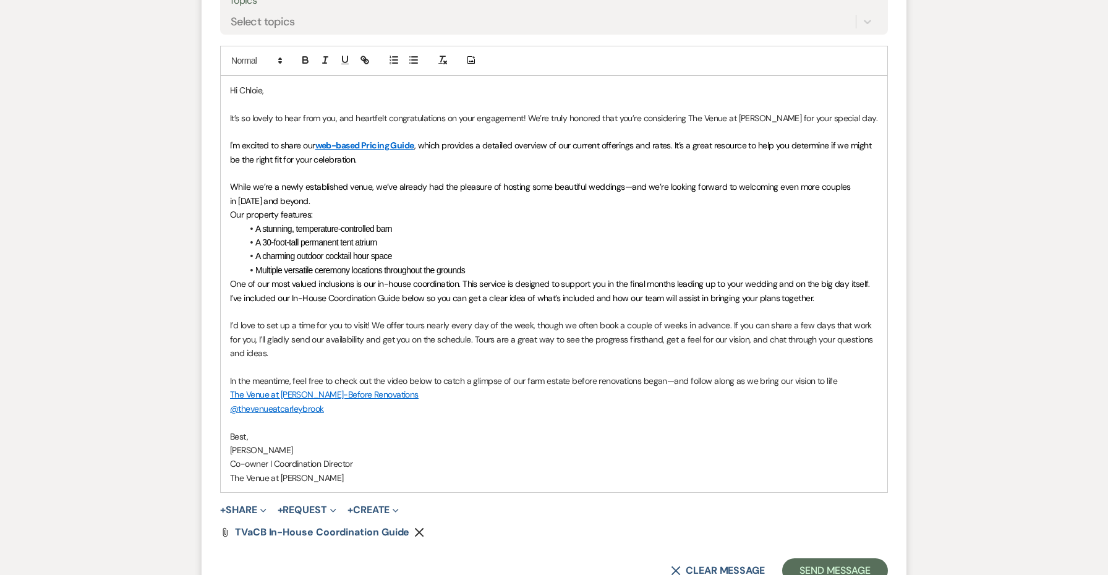
scroll to position [1290, 0]
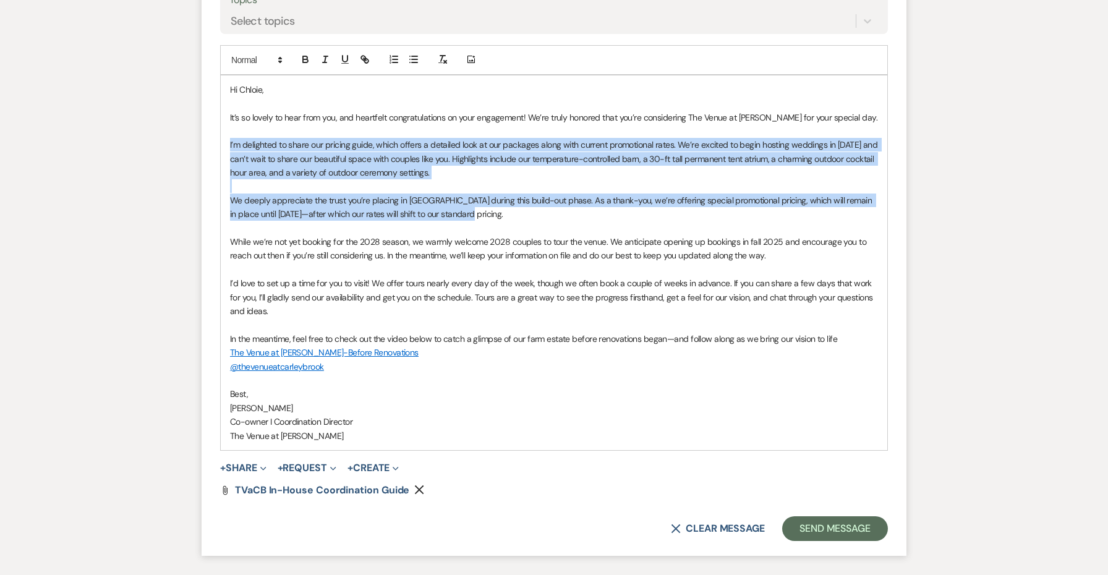
drag, startPoint x: 474, startPoint y: 193, endPoint x: 231, endPoint y: 124, distance: 253.2
click at [231, 124] on div "Hi [PERSON_NAME], It’s so lovely to hear from you, and heartfelt congratulation…" at bounding box center [554, 262] width 666 height 375
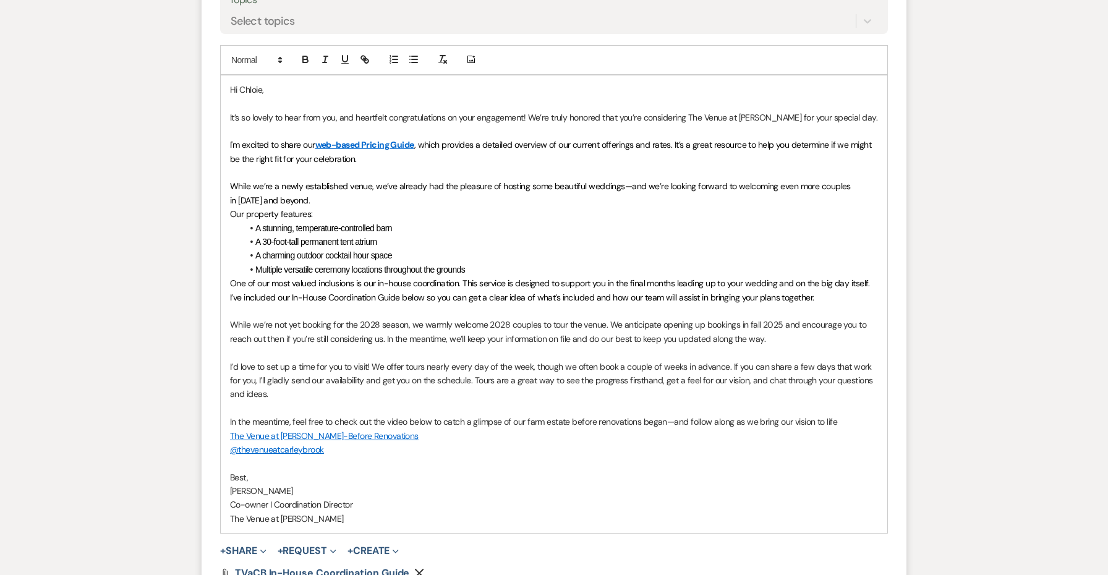
click at [377, 318] on p "While we’re not yet booking for the 2028 season, we warmly welcome 2028 couples…" at bounding box center [554, 332] width 648 height 28
click at [504, 318] on p "While we’re not yet booking for the 2029 season, we warmly welcome 2028 couples…" at bounding box center [554, 332] width 648 height 28
click at [752, 318] on p "While we’re not yet booking for the 2029 season, we warmly welcome 2029 couples…" at bounding box center [554, 332] width 648 height 28
click at [771, 318] on p "While we’re not yet booking for the 2029 season, we warmly welcome 2029 couples…" at bounding box center [554, 332] width 648 height 28
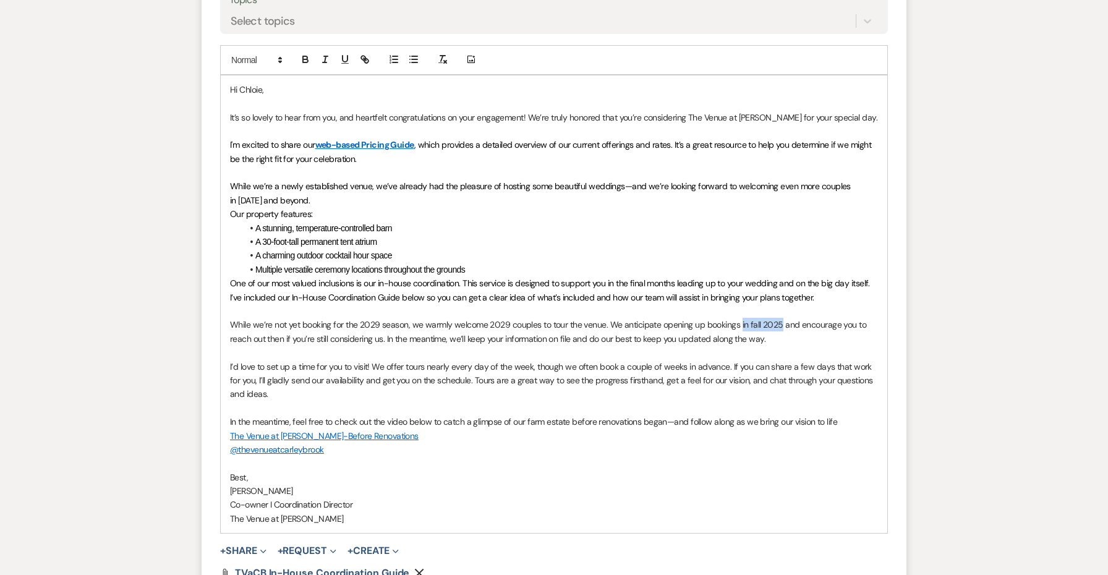
drag, startPoint x: 778, startPoint y: 305, endPoint x: 738, endPoint y: 305, distance: 40.2
click at [738, 318] on p "While we’re not yet booking for the 2029 season, we warmly welcome 2029 couples…" at bounding box center [554, 332] width 648 height 28
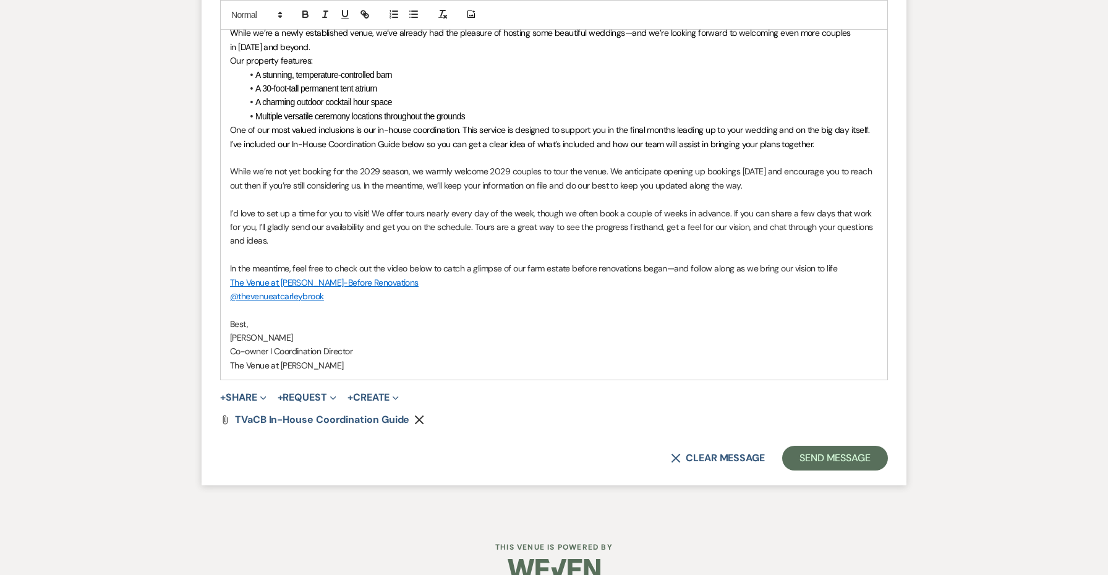
scroll to position [1443, 0]
click at [823, 446] on button "Send Message" at bounding box center [835, 458] width 106 height 25
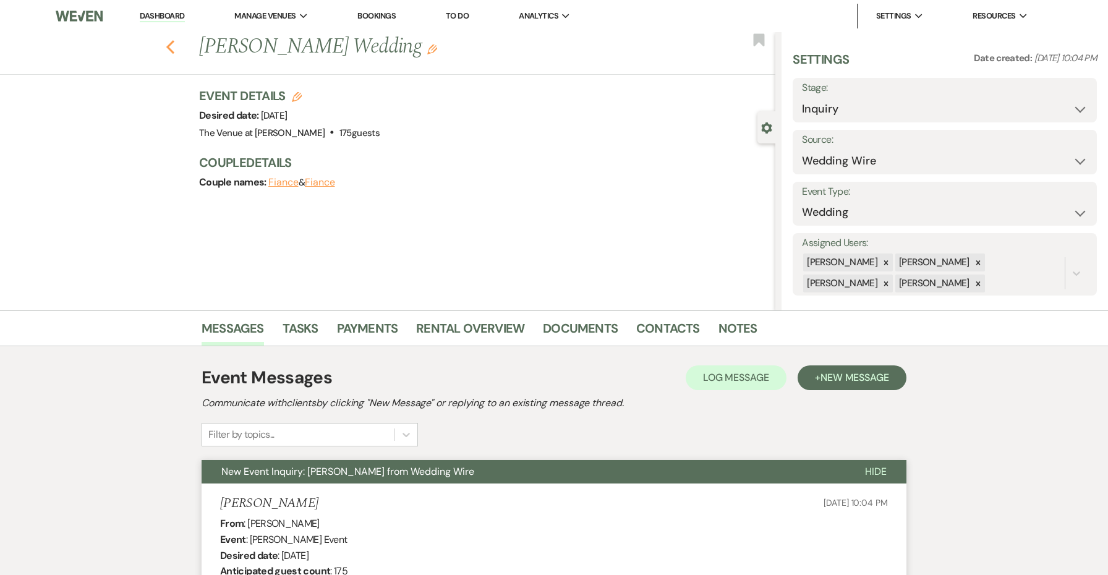
scroll to position [0, 0]
click at [172, 40] on icon "Previous" at bounding box center [170, 47] width 9 height 15
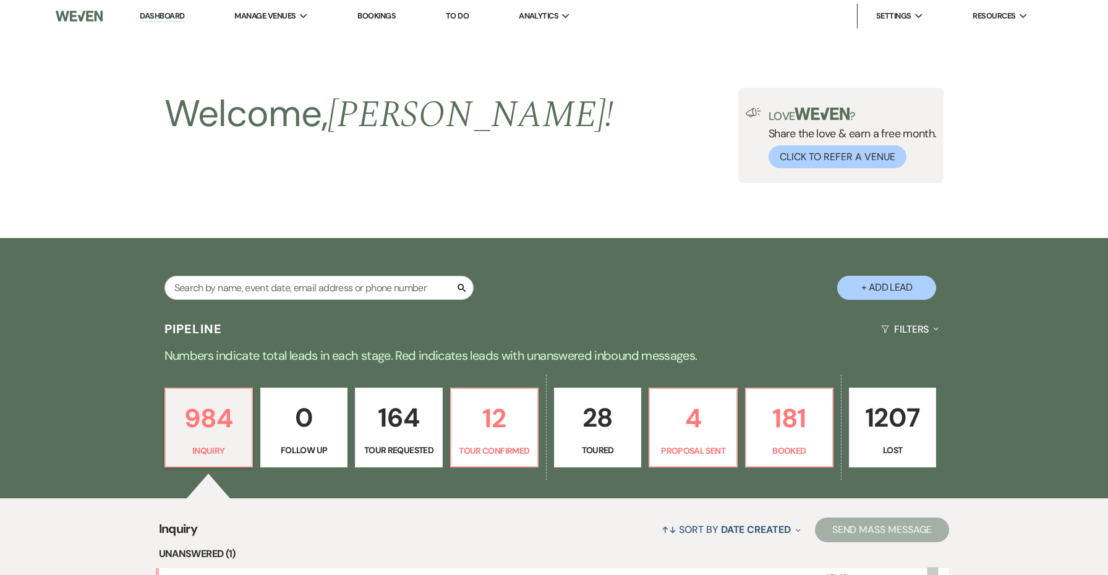
scroll to position [305, 0]
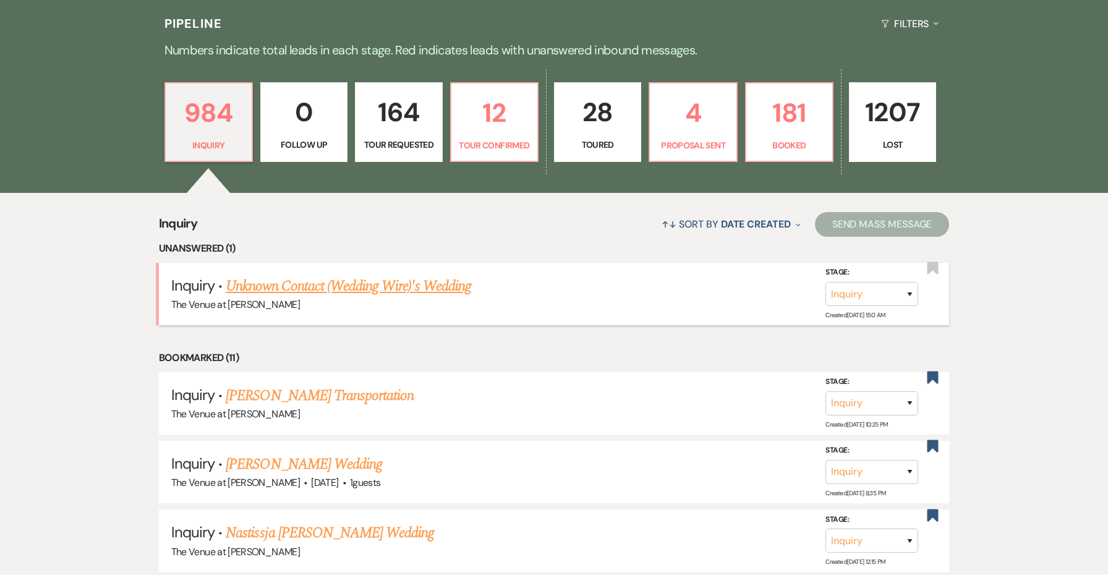
click at [333, 289] on link "Unknown Contact (Wedding Wire)'s Wedding" at bounding box center [348, 286] width 245 height 22
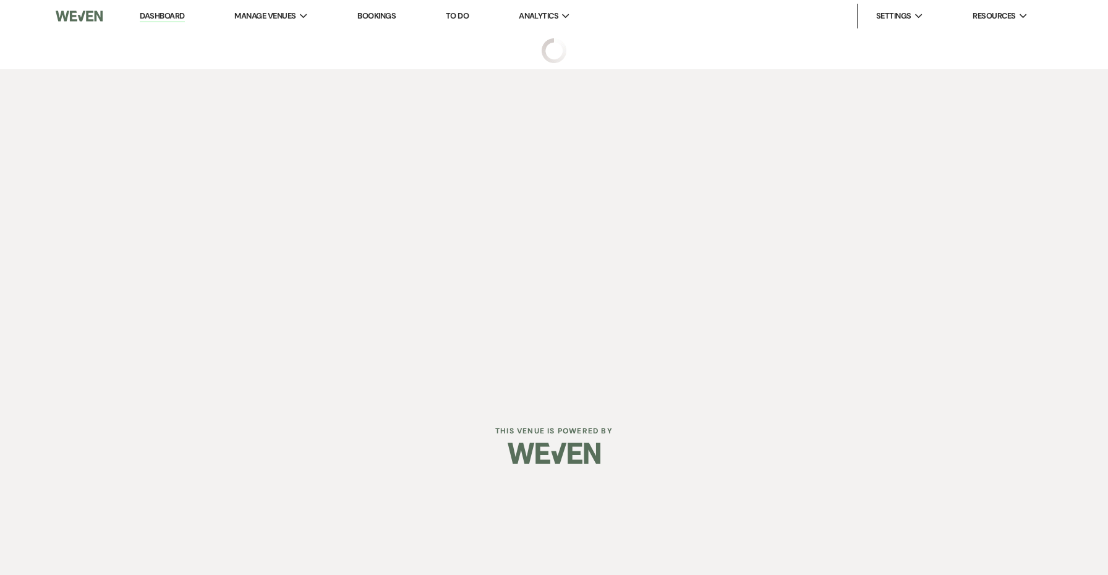
select select "3"
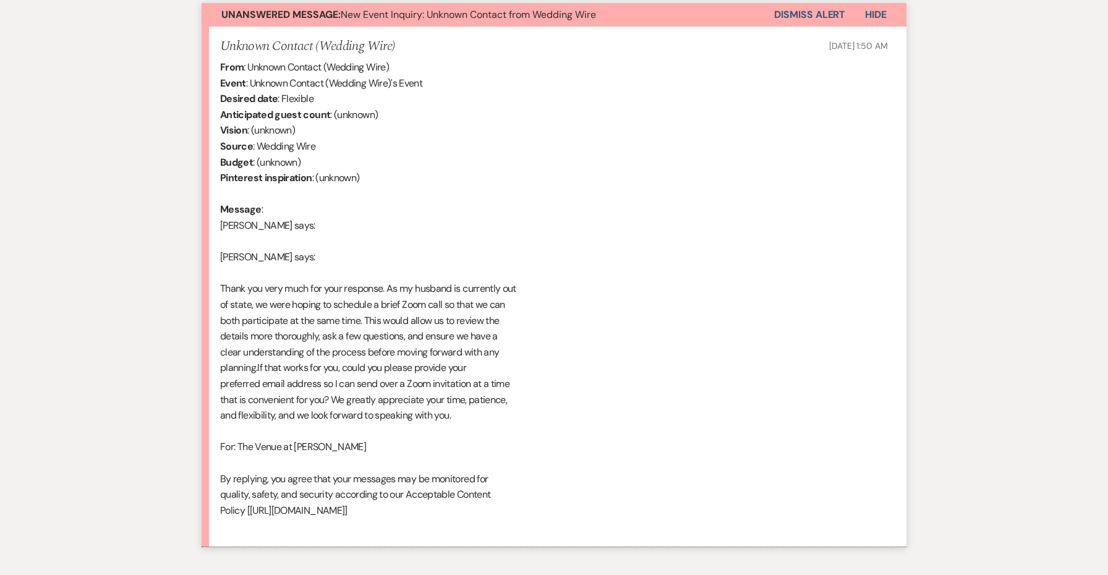
scroll to position [869, 0]
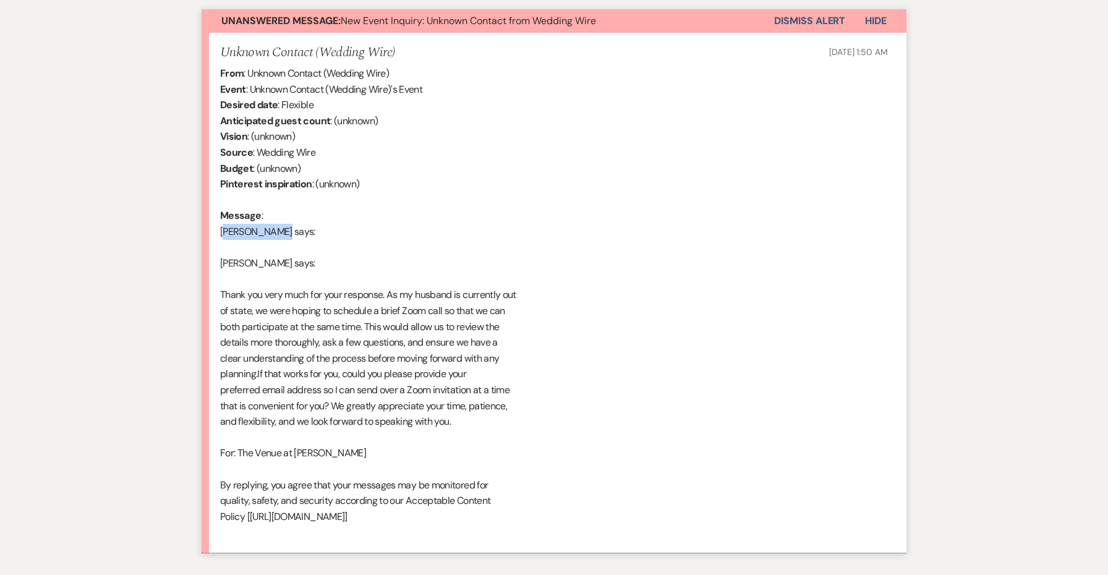
drag, startPoint x: 280, startPoint y: 213, endPoint x: 210, endPoint y: 207, distance: 70.1
click at [210, 207] on li "Unknown Contact (Wedding Wire) [DATE] 1:50 AM From : Unknown Contact (Wedding W…" at bounding box center [554, 293] width 705 height 520
copy div "[PERSON_NAME]"
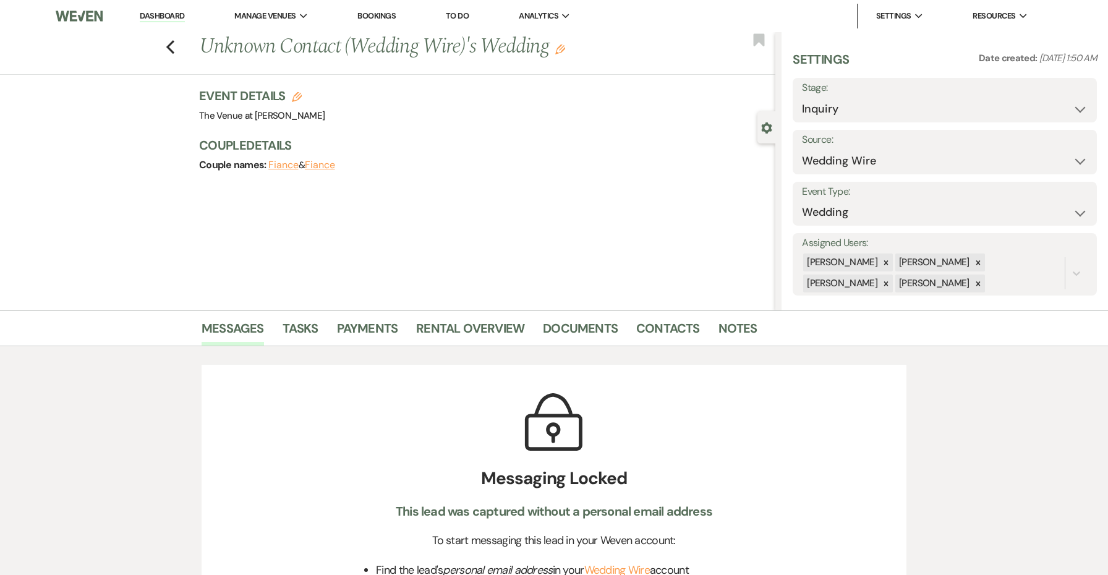
scroll to position [0, 0]
click at [169, 46] on use "button" at bounding box center [170, 47] width 8 height 14
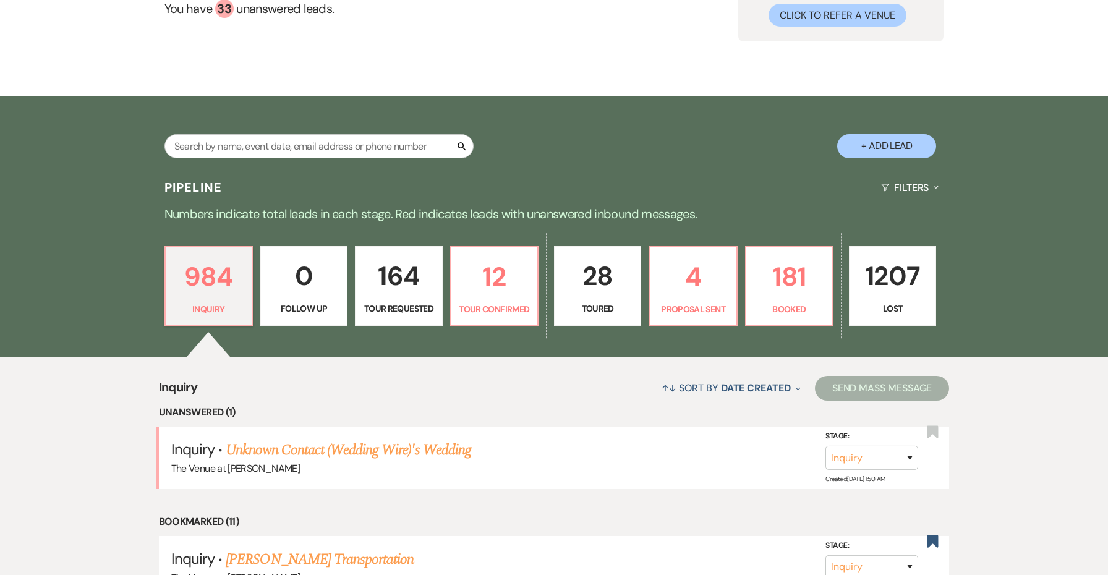
scroll to position [128, 0]
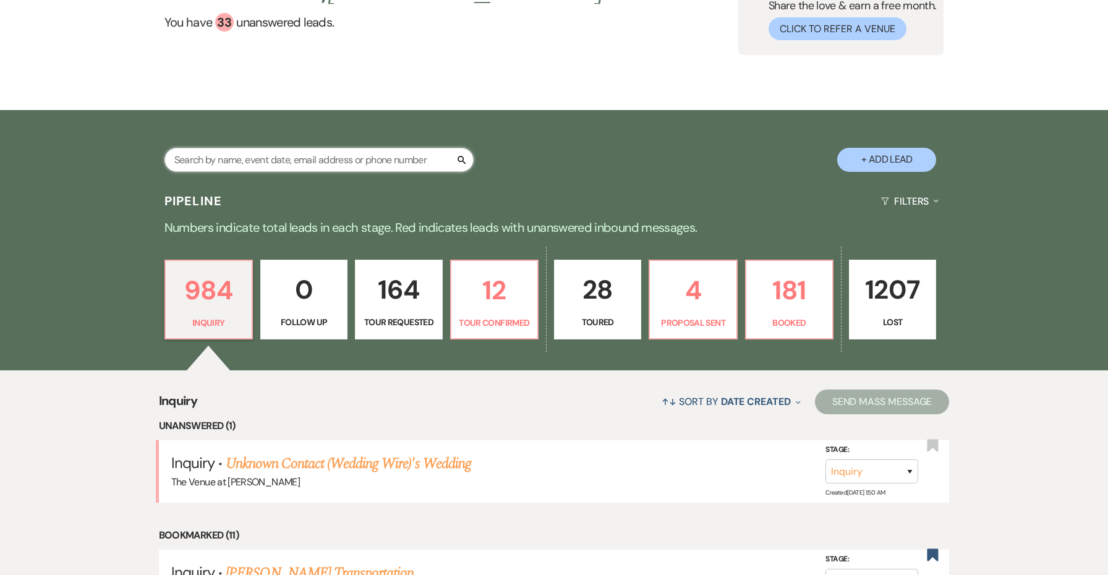
click at [250, 158] on input "text" at bounding box center [318, 160] width 309 height 24
paste input "[PERSON_NAME]"
type input "[PERSON_NAME]"
select select "4"
select select "8"
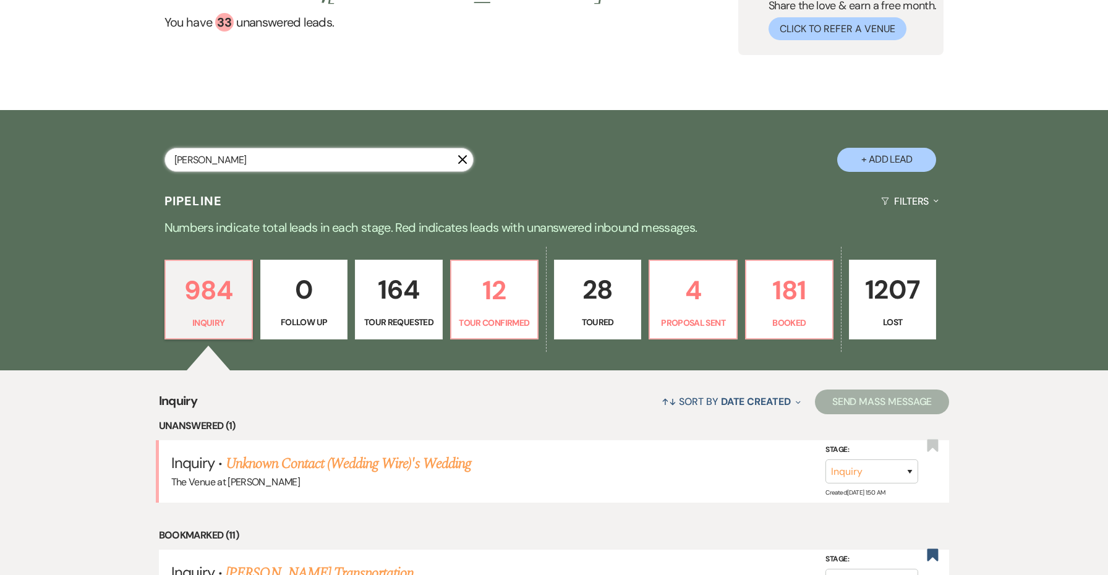
select select "10"
select select "8"
select select "5"
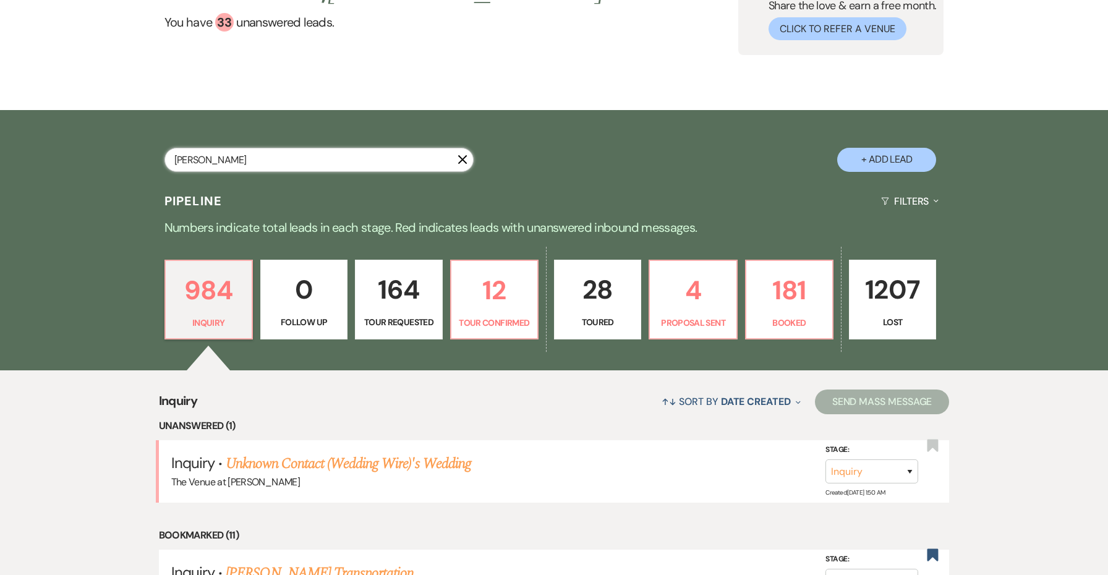
select select "8"
select select "5"
select select "8"
select select "1"
select select "8"
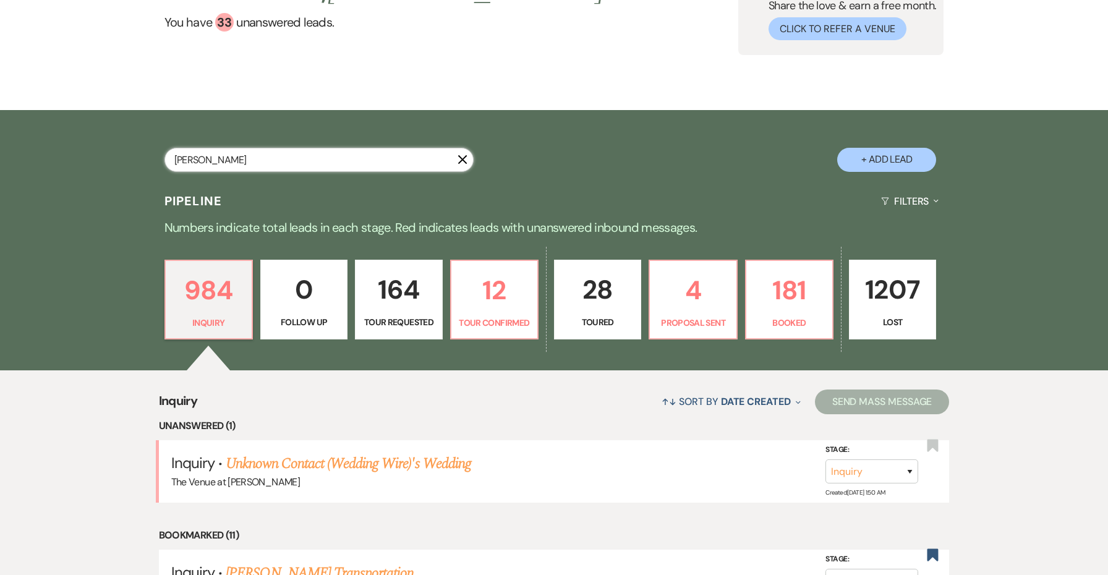
select select "5"
select select "8"
select select "5"
select select "2"
select select "8"
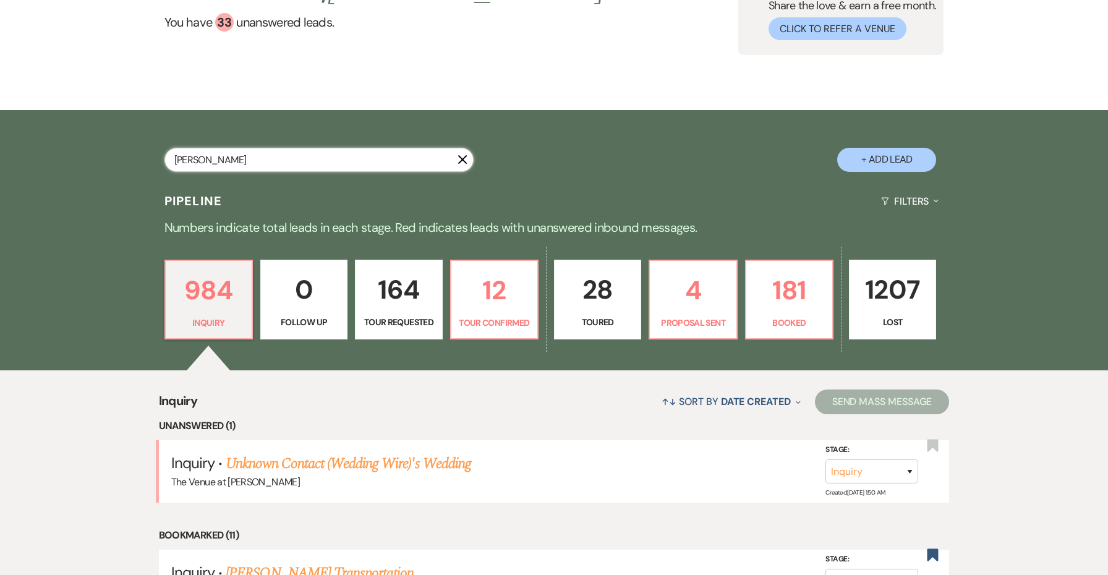
select select "5"
select select "8"
select select "5"
select select "8"
select select "5"
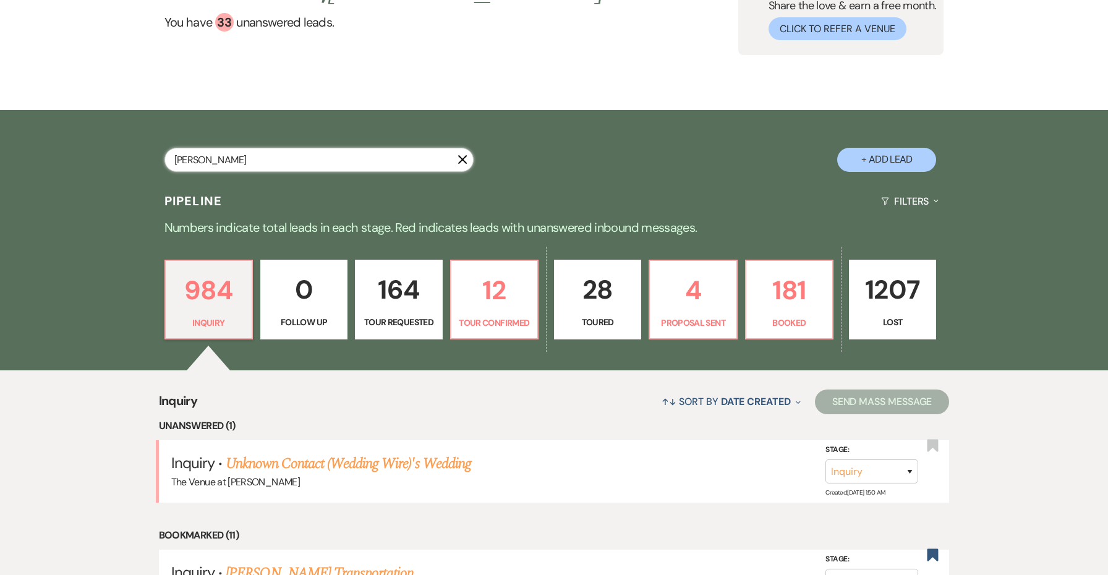
select select "8"
select select "1"
select select "8"
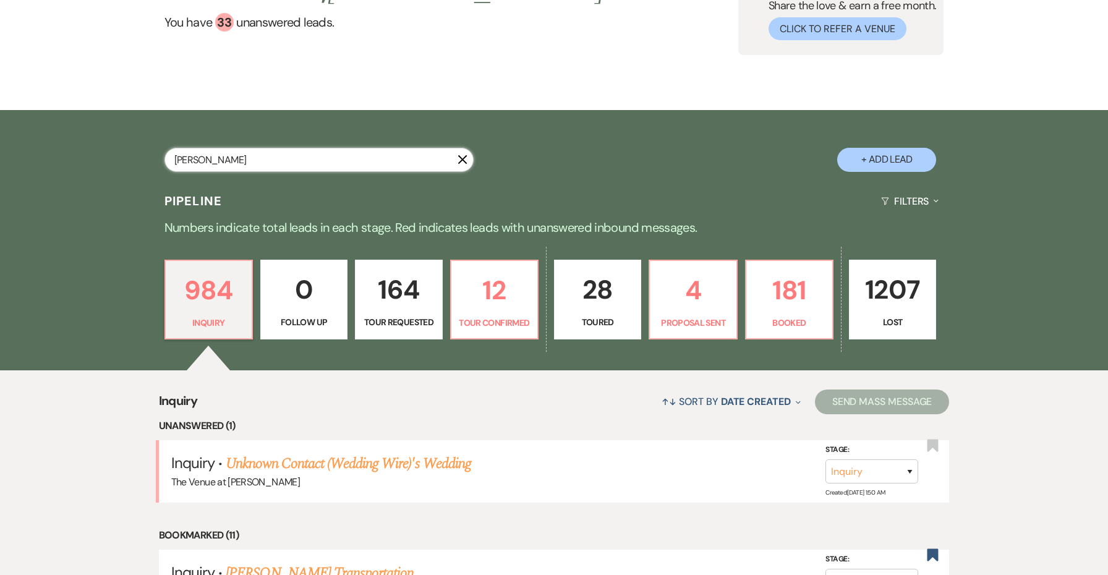
select select "8"
select select "5"
select select "8"
select select "5"
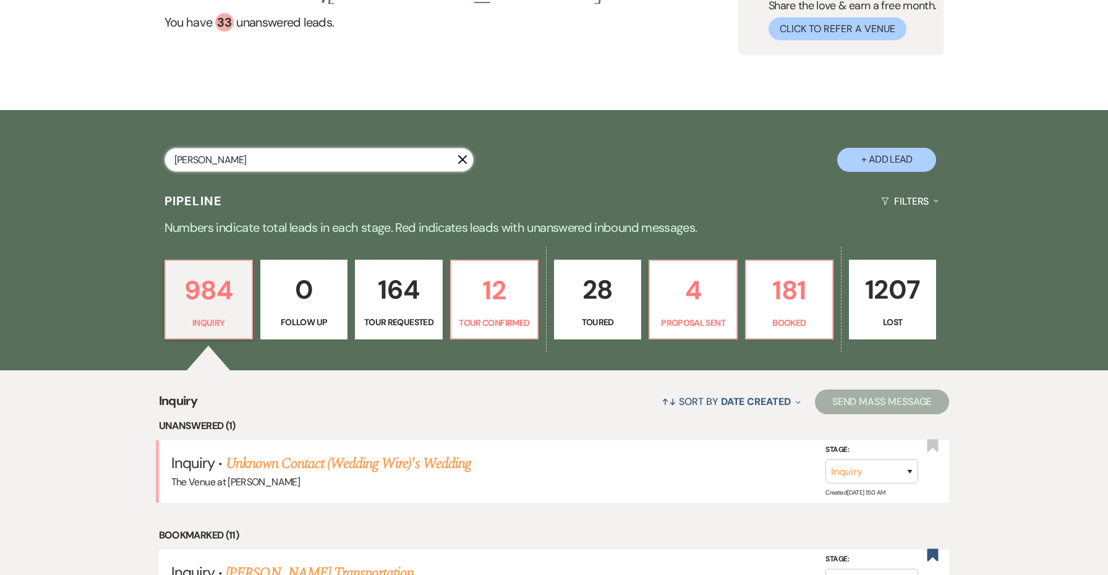
select select "8"
select select "5"
select select "8"
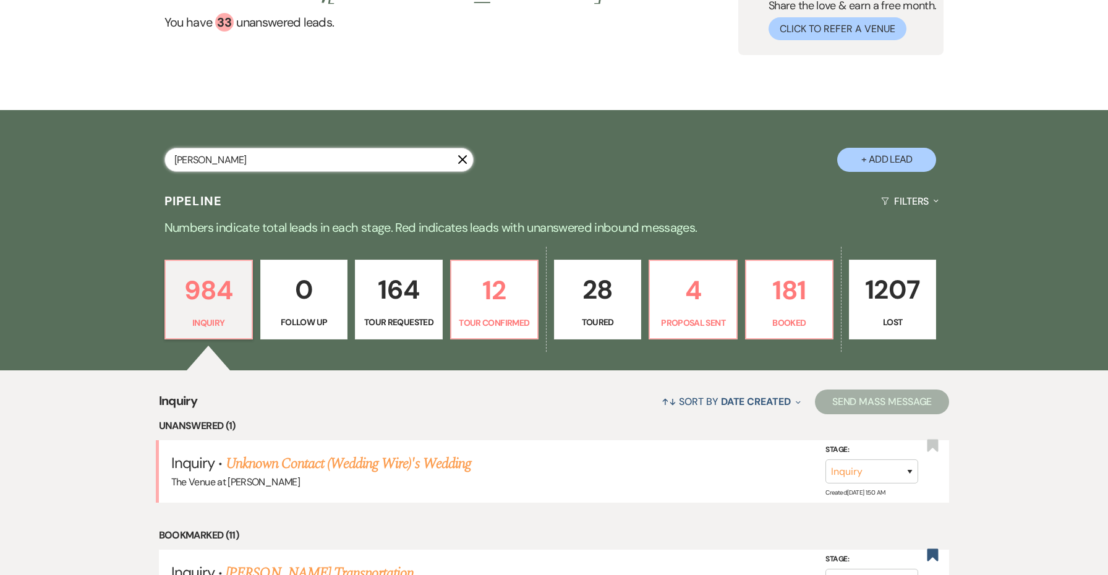
select select "5"
select select "8"
select select "5"
select select "8"
select select "5"
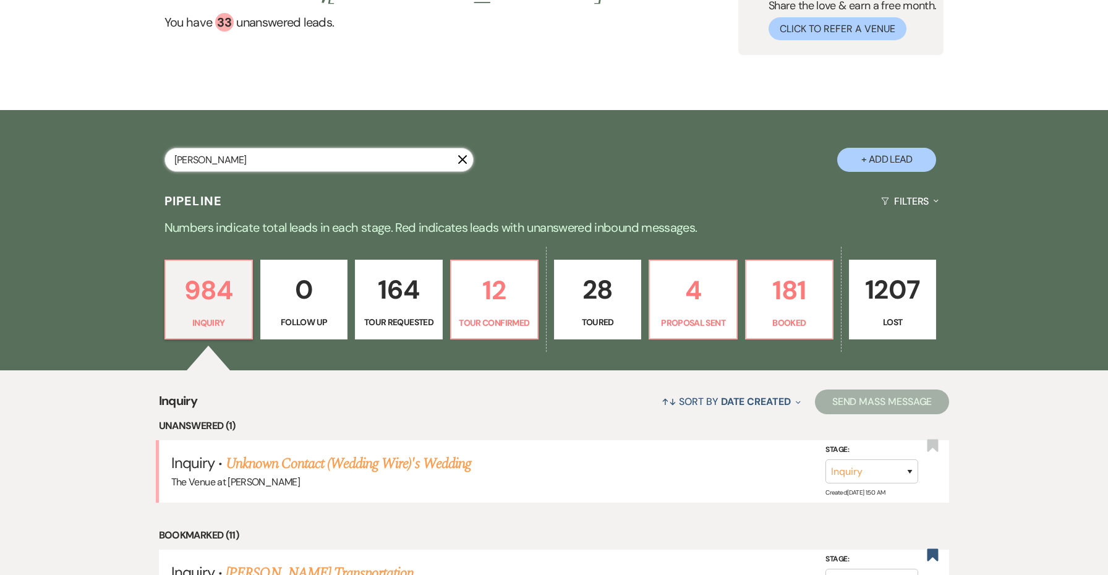
select select "8"
select select "5"
select select "8"
select select "5"
select select "8"
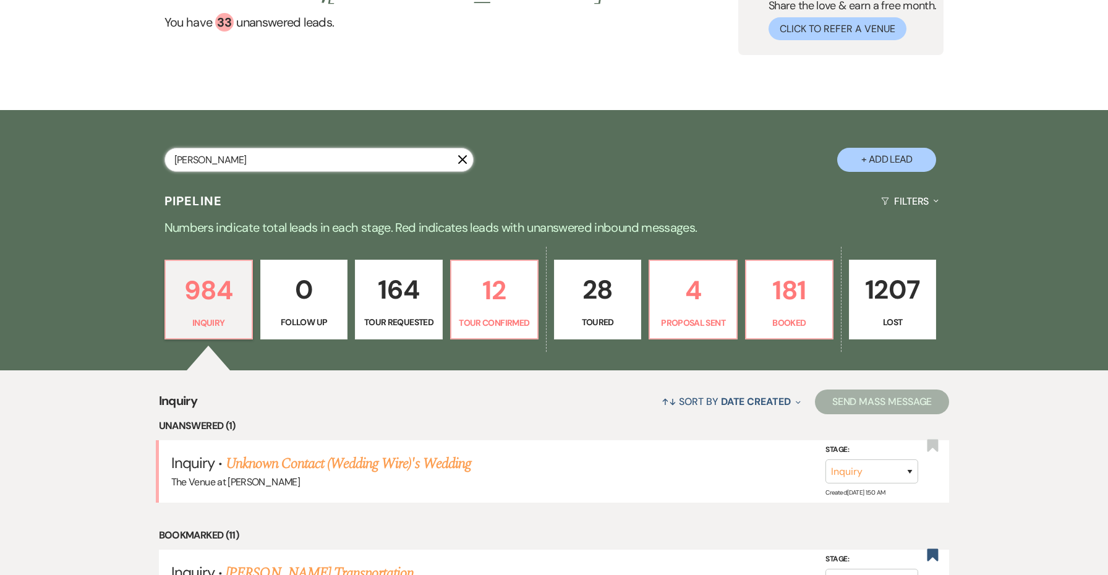
select select "5"
select select "8"
select select "5"
select select "8"
select select "1"
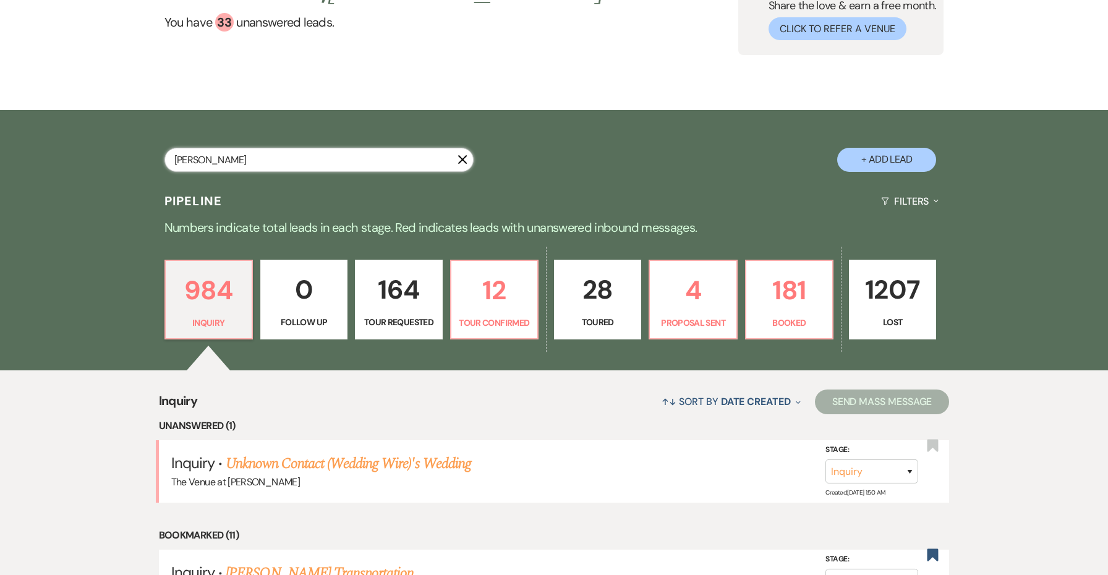
select select "8"
select select "5"
select select "8"
select select "6"
select select "8"
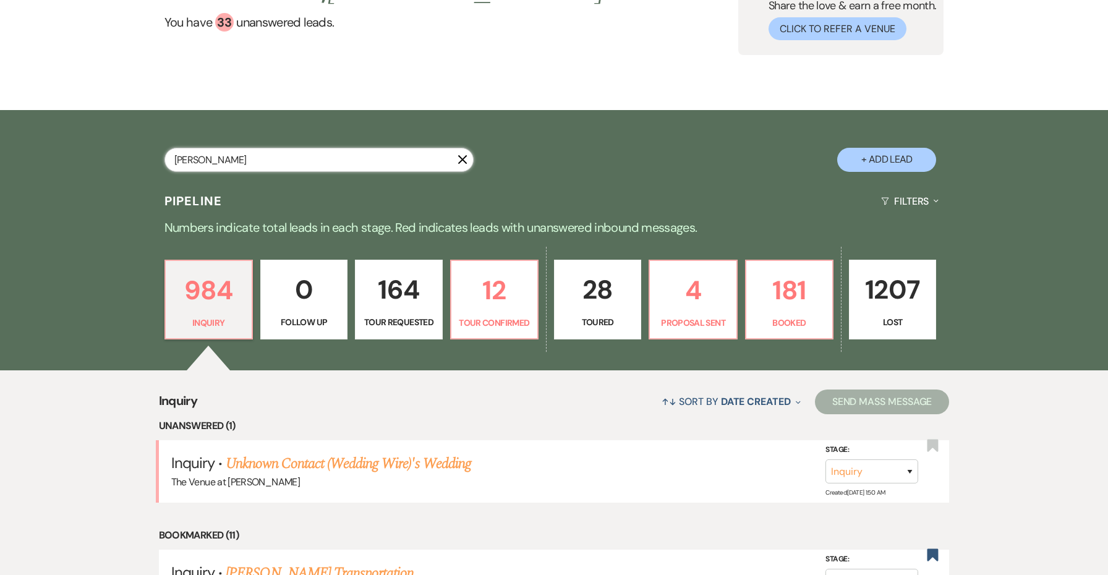
select select "5"
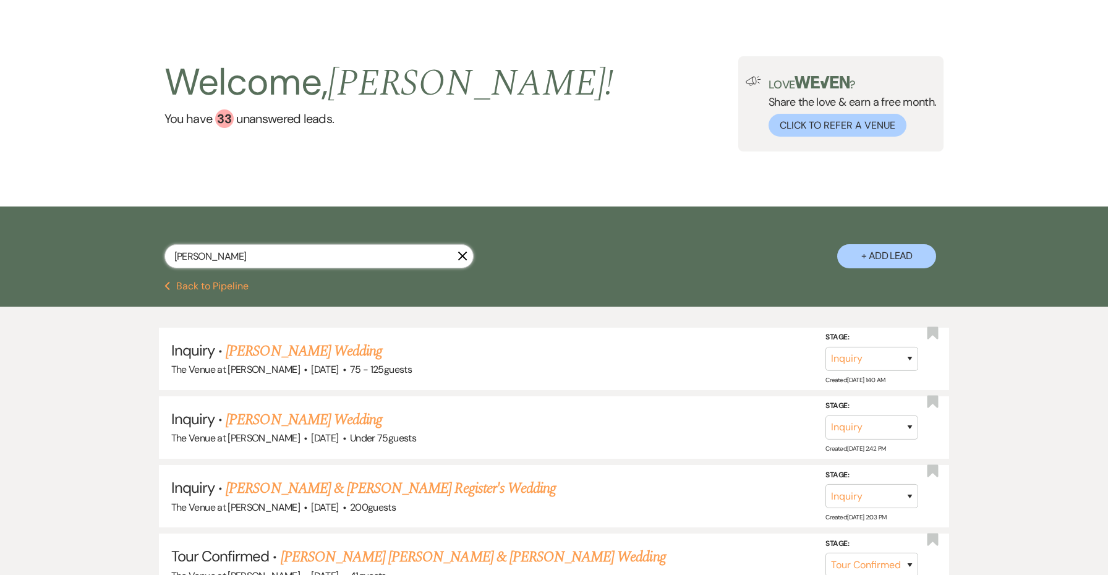
scroll to position [66, 0]
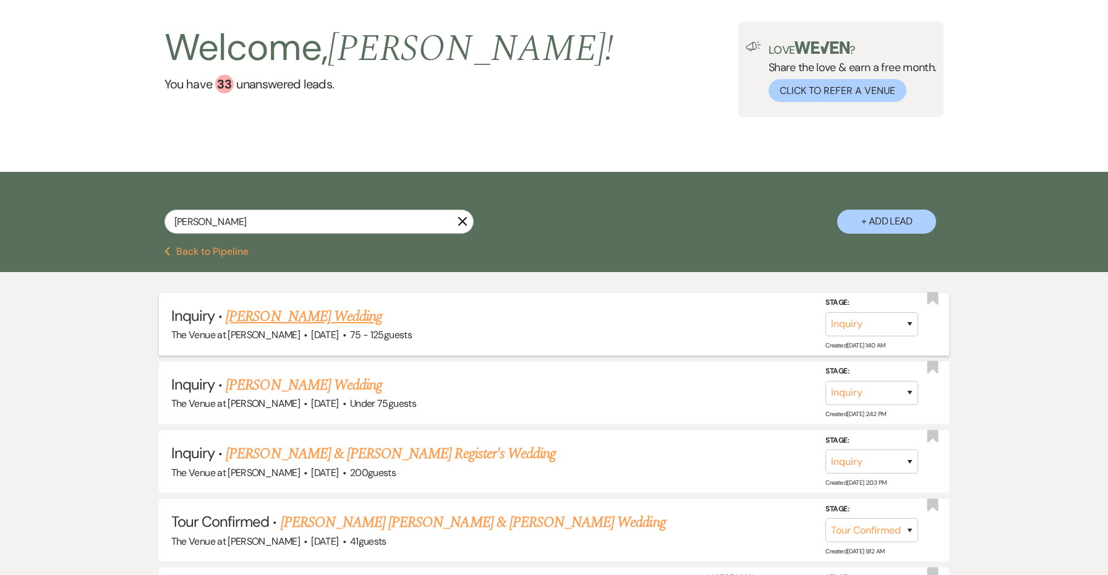
click at [270, 311] on link "[PERSON_NAME] Wedding" at bounding box center [304, 316] width 156 height 22
select select "3"
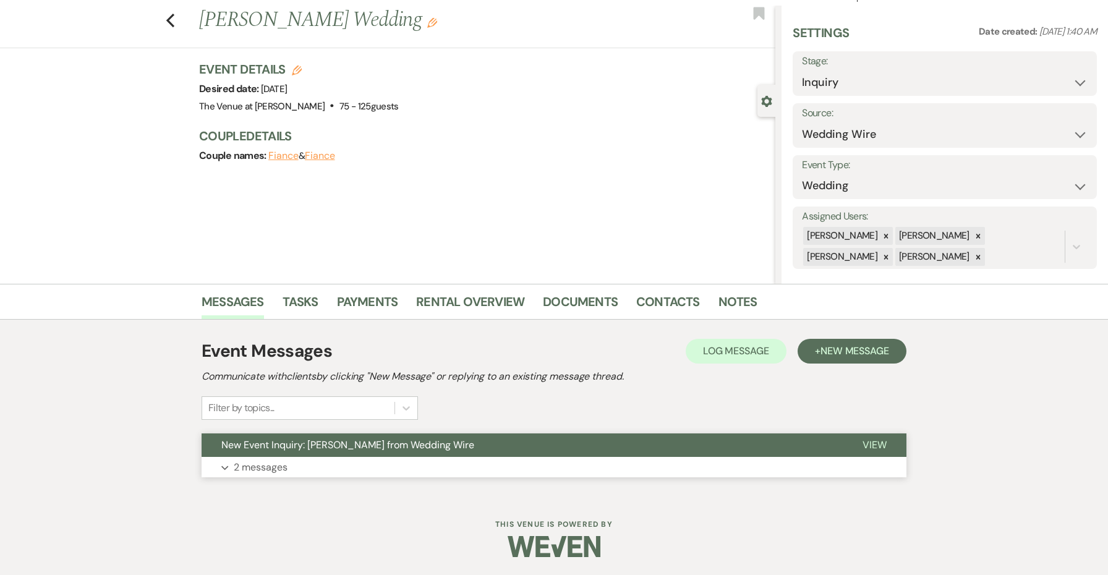
click at [287, 461] on p "2 messages" at bounding box center [261, 467] width 54 height 16
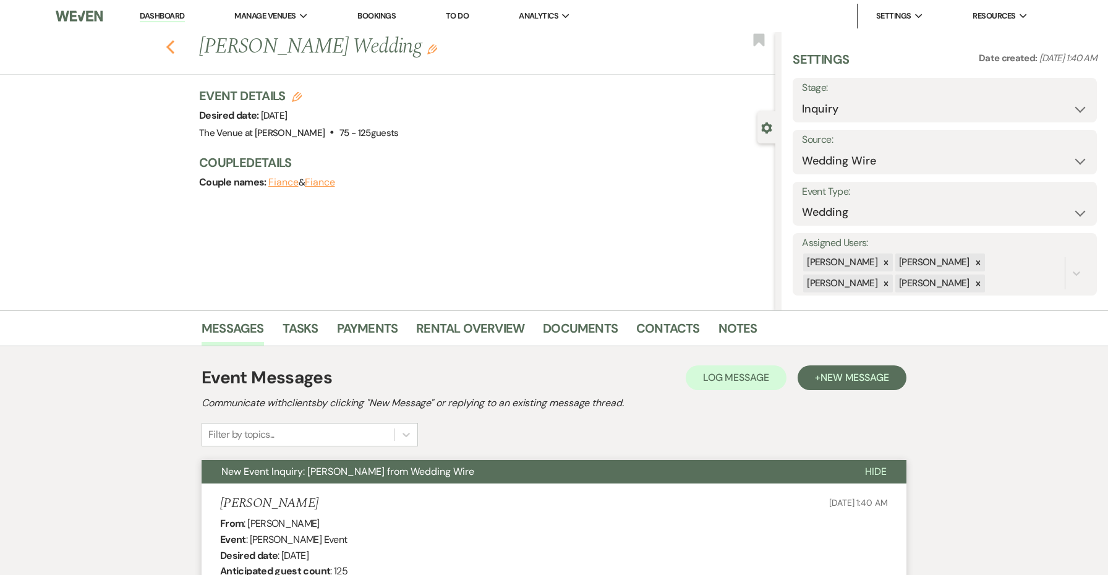
click at [172, 48] on icon "Previous" at bounding box center [170, 47] width 9 height 15
select select "4"
select select "8"
select select "10"
select select "8"
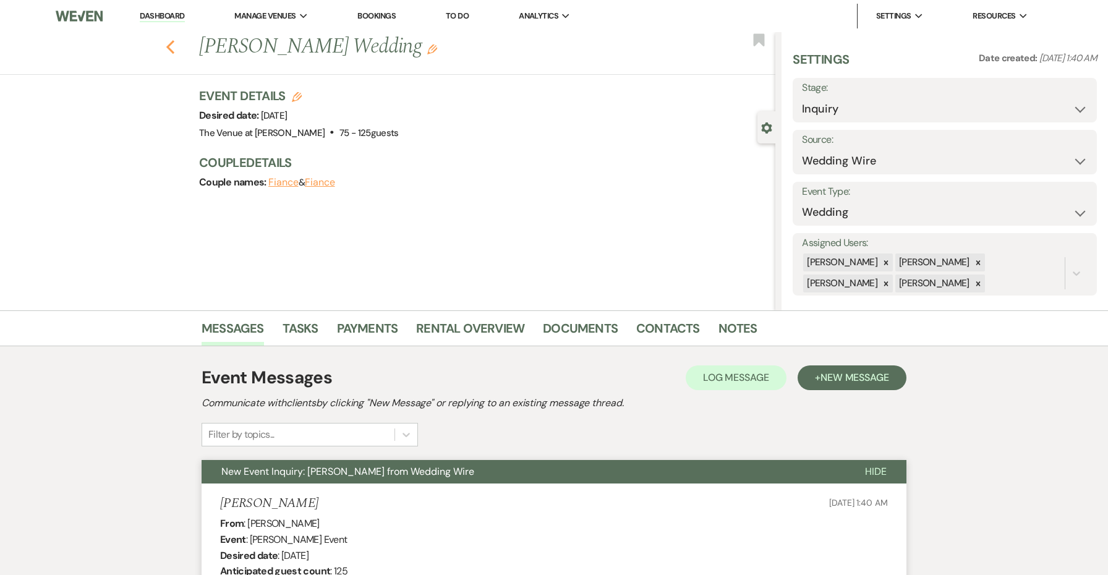
select select "8"
select select "5"
select select "8"
select select "5"
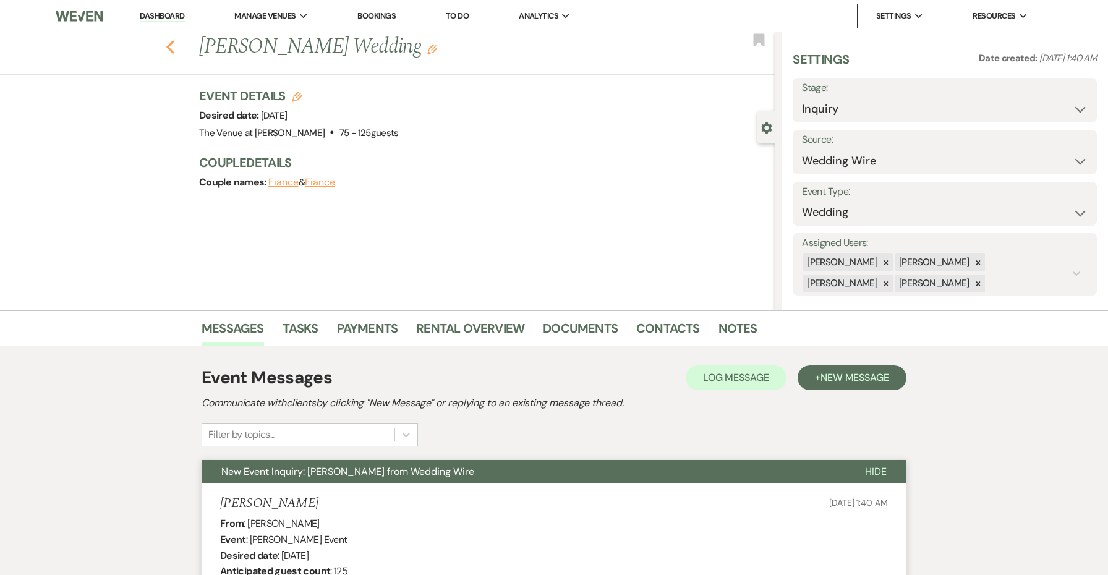
select select "8"
select select "1"
select select "8"
select select "5"
select select "8"
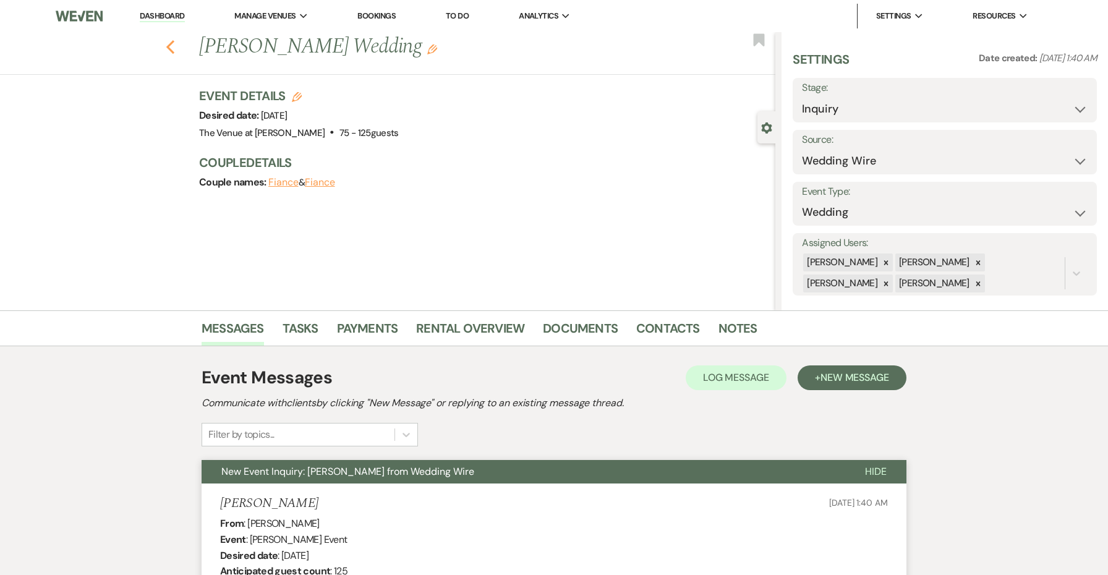
select select "5"
select select "2"
select select "8"
select select "5"
select select "8"
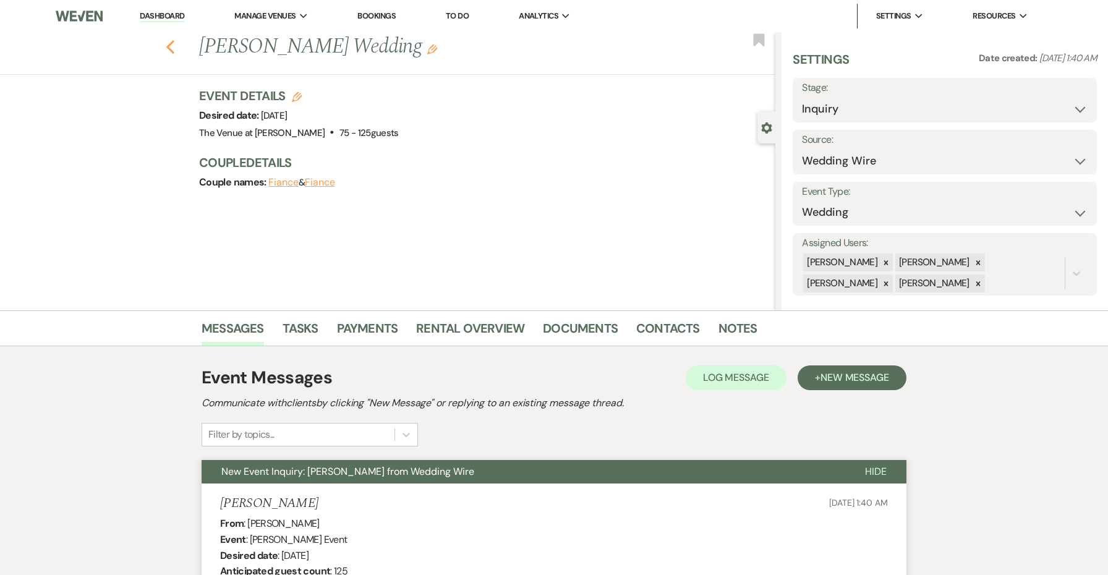
select select "5"
select select "8"
select select "5"
select select "8"
select select "1"
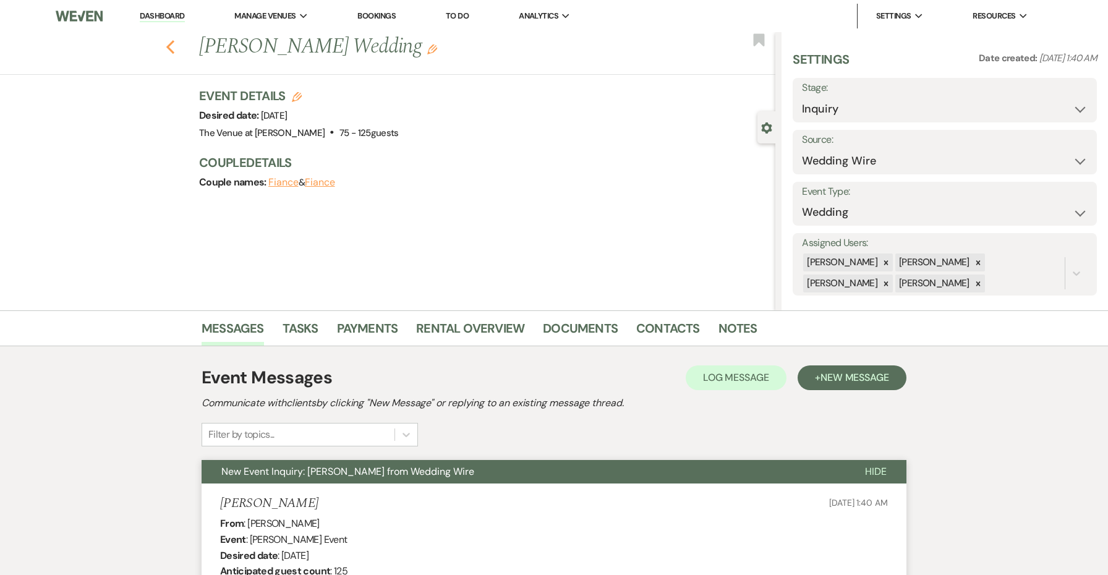
select select "8"
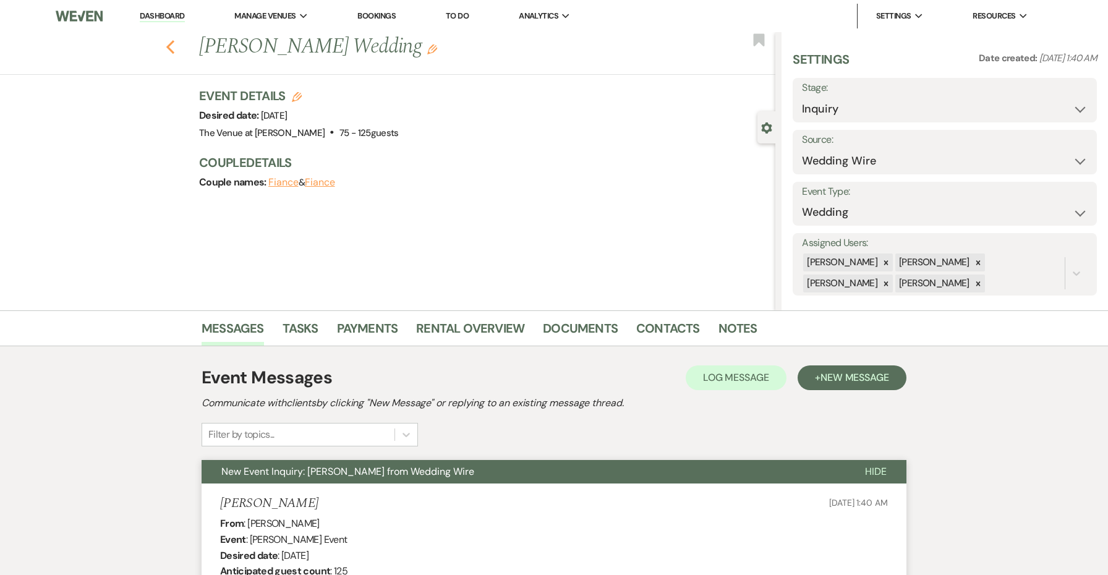
select select "5"
select select "8"
select select "5"
select select "8"
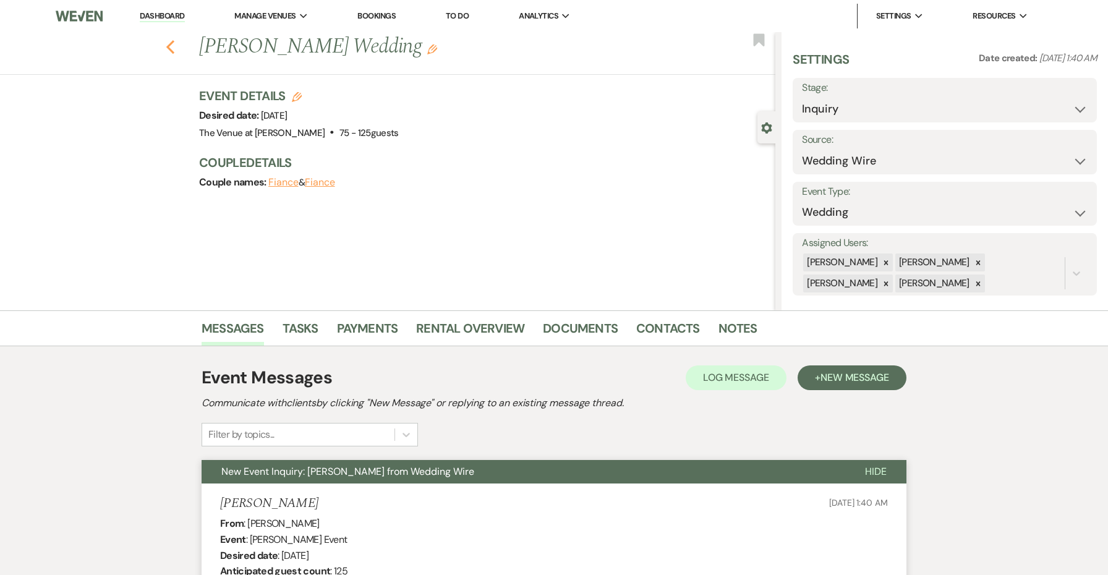
select select "8"
select select "5"
select select "8"
select select "5"
select select "8"
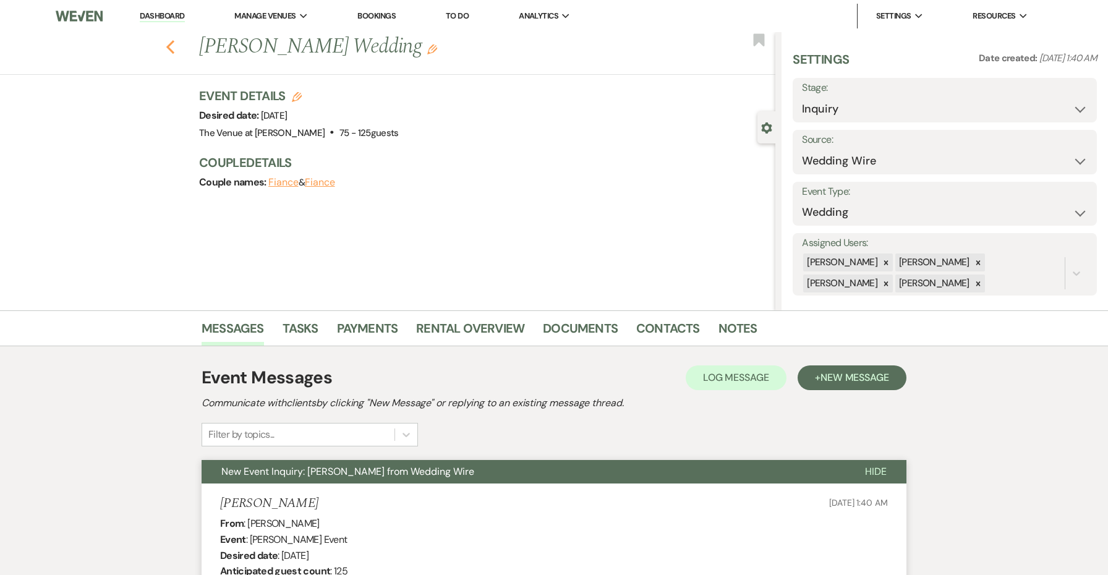
select select "5"
select select "8"
select select "5"
select select "8"
select select "5"
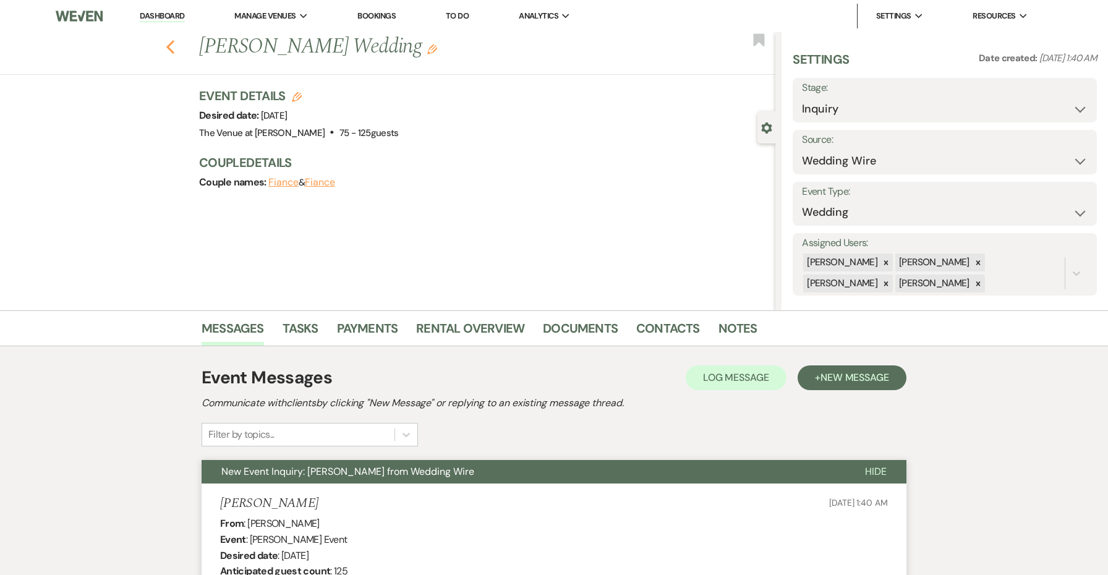
select select "8"
select select "5"
select select "8"
select select "5"
select select "8"
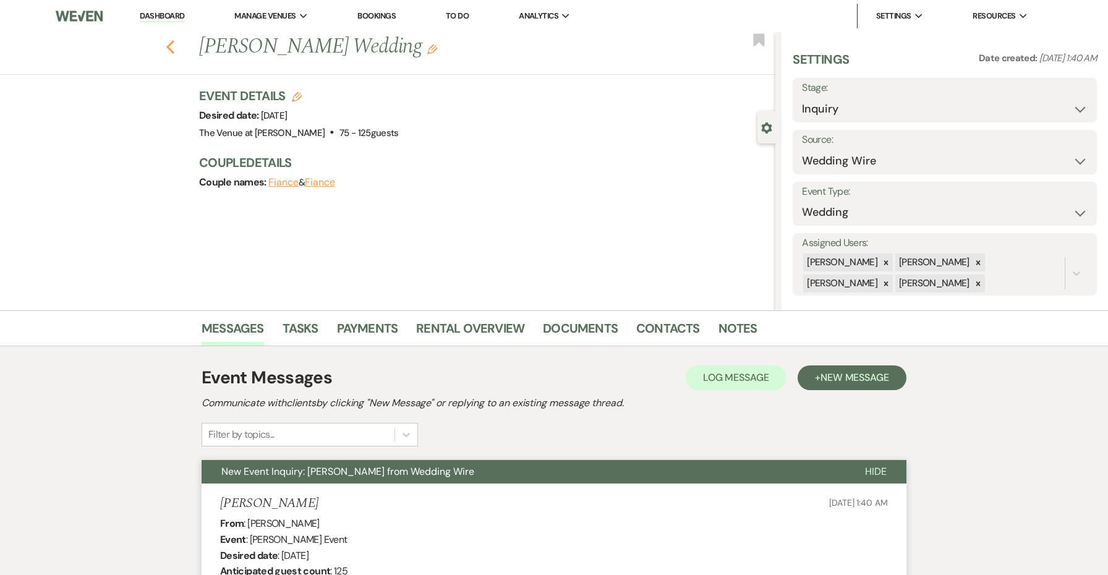
select select "5"
select select "8"
select select "1"
select select "8"
select select "5"
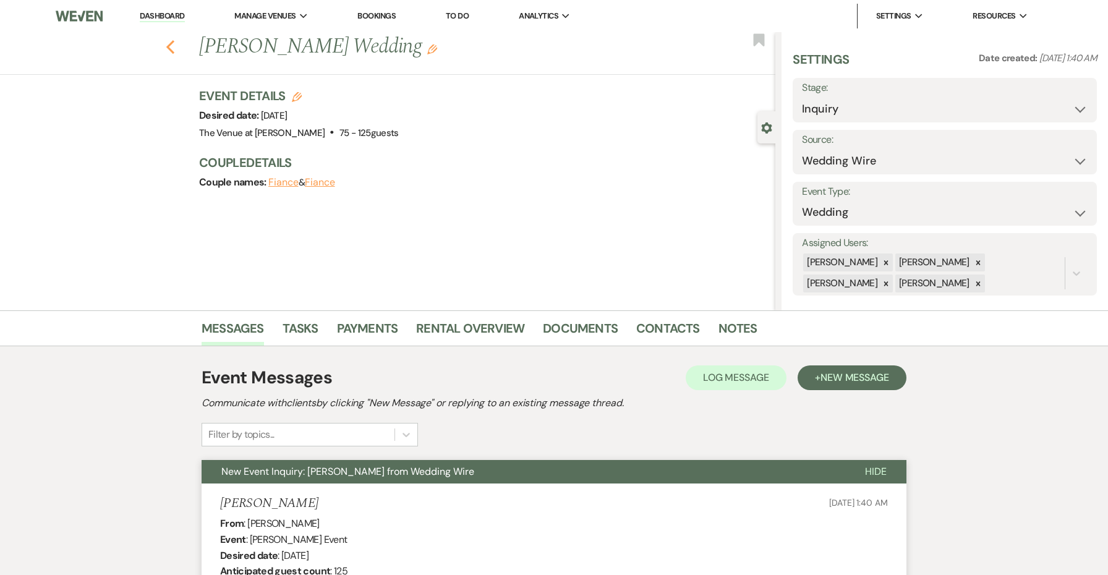
select select "8"
select select "6"
select select "8"
select select "5"
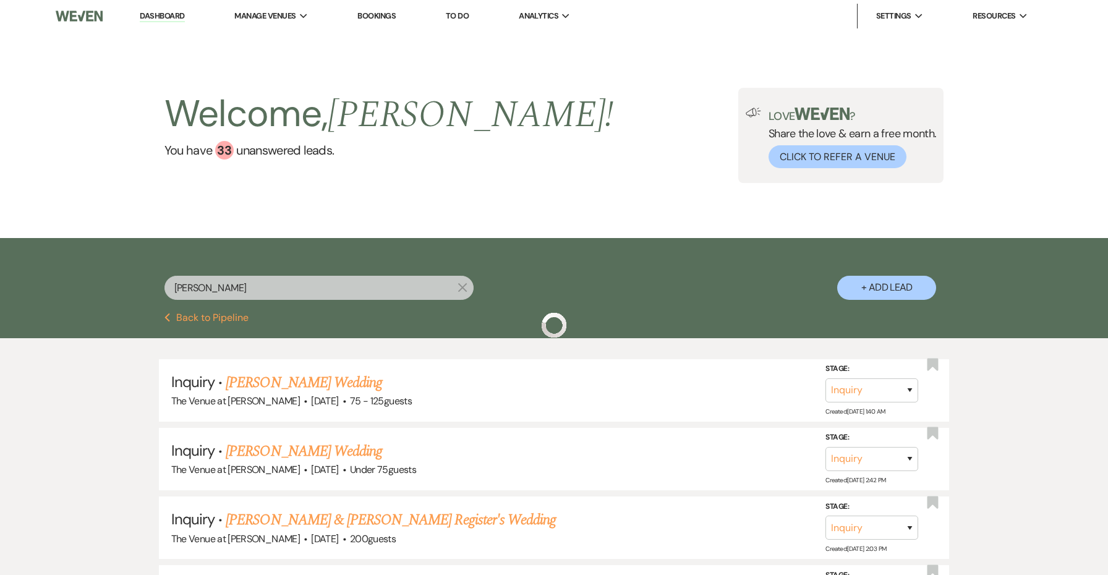
scroll to position [66, 0]
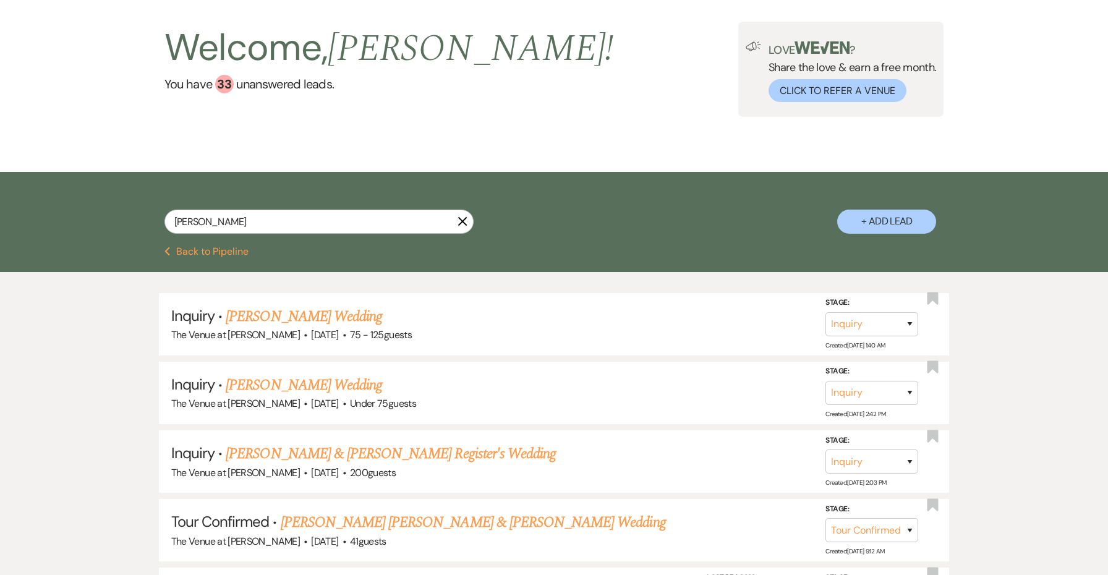
click at [461, 218] on icon "X" at bounding box center [462, 221] width 10 height 10
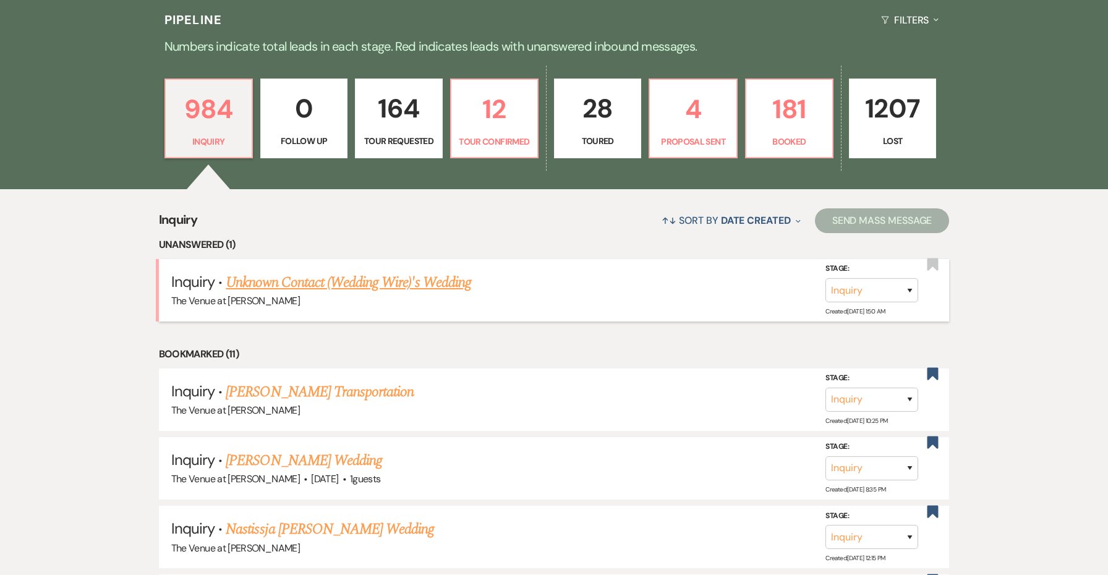
scroll to position [376, 0]
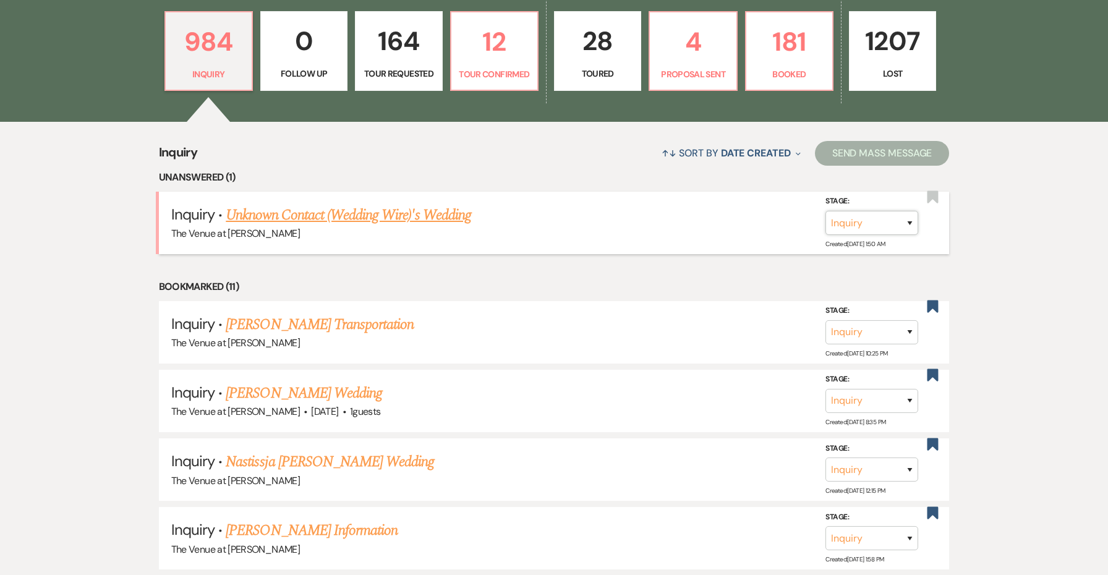
click at [907, 221] on select "Inquiry Follow Up Tour Requested Tour Confirmed Toured Proposal Sent Booked Lost" at bounding box center [871, 223] width 93 height 24
select select "8"
click at [674, 219] on select "Booked Elsewhere Budget Date Unavailable No Response Not a Good Match Capacity …" at bounding box center [698, 223] width 106 height 24
select select "4"
click at [895, 218] on button "Save" at bounding box center [893, 222] width 62 height 25
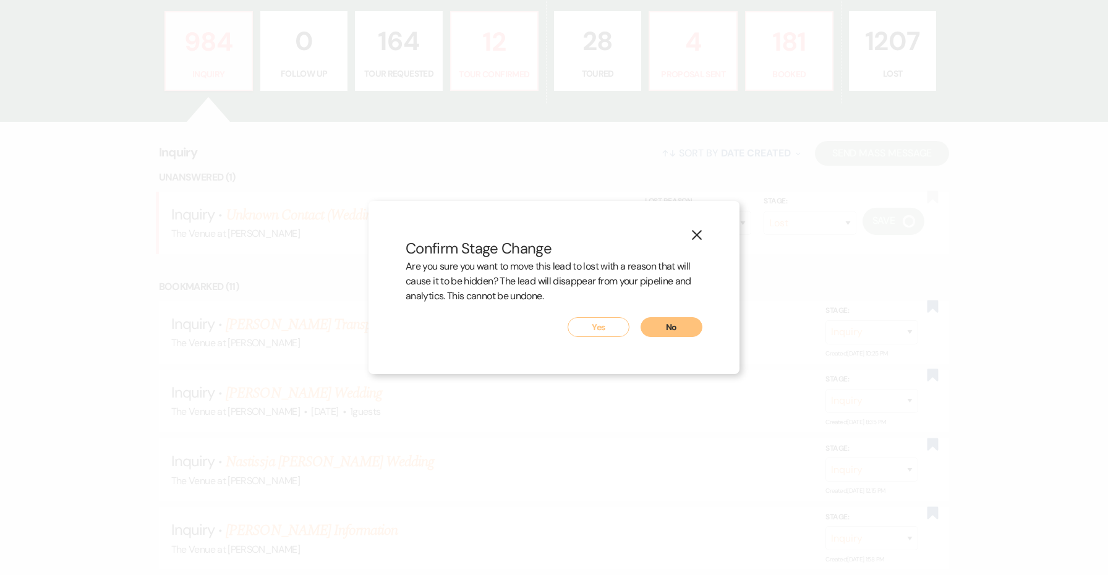
click at [592, 340] on div "X Confirm Stage Change Are you sure you want to move this lead to lost with a r…" at bounding box center [553, 287] width 371 height 173
click at [588, 328] on button "Yes" at bounding box center [598, 327] width 62 height 20
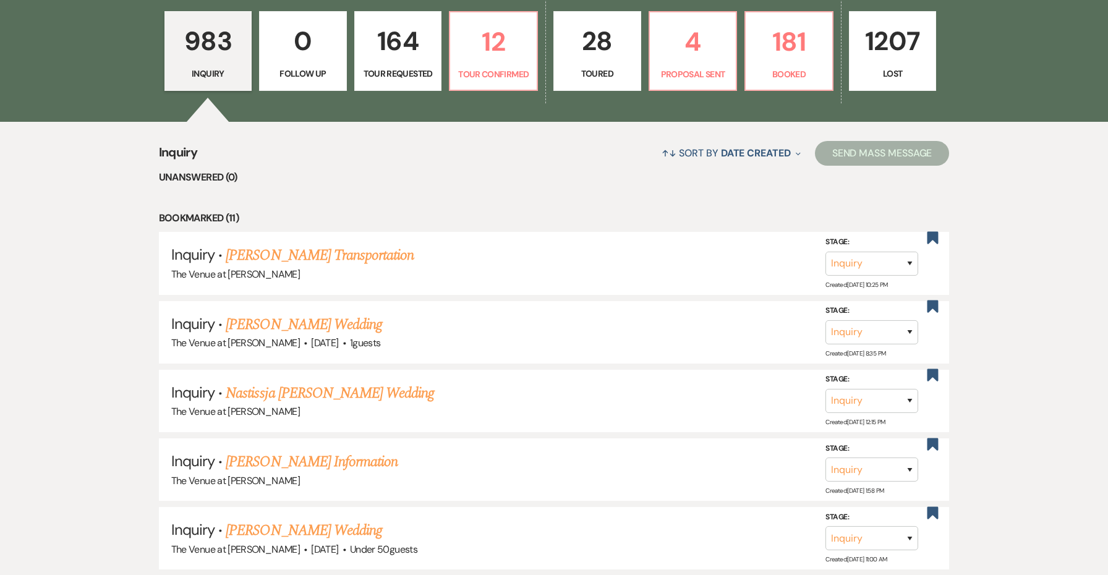
click at [511, 117] on div "983 Inquiry 0 Follow Up 164 Tour Requested 12 Tour Confirmed 28 Toured 4 Propos…" at bounding box center [554, 59] width 890 height 126
click at [492, 57] on p "12" at bounding box center [493, 41] width 72 height 41
select select "4"
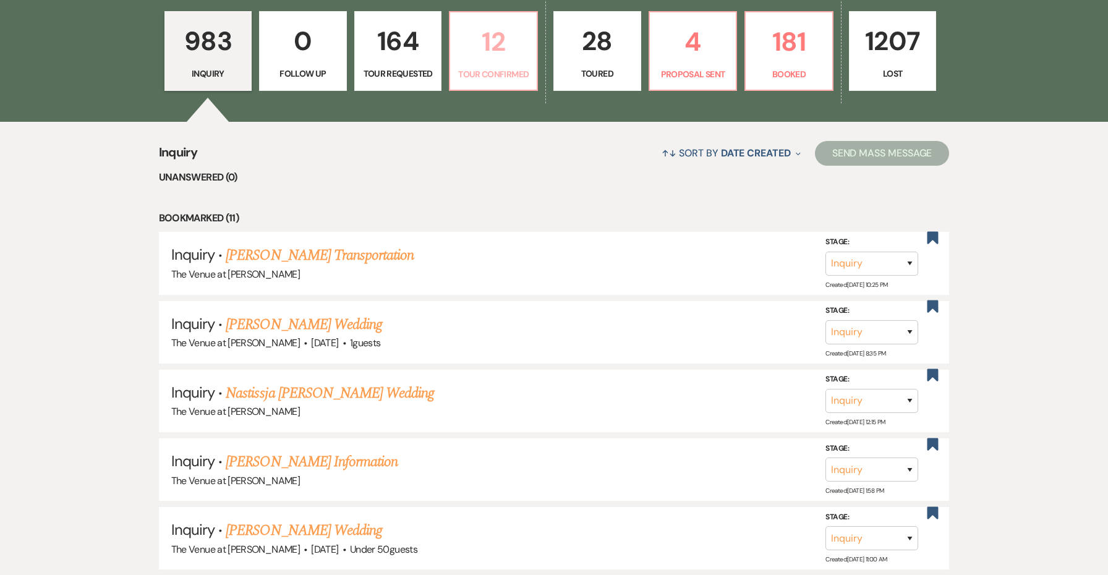
select select "4"
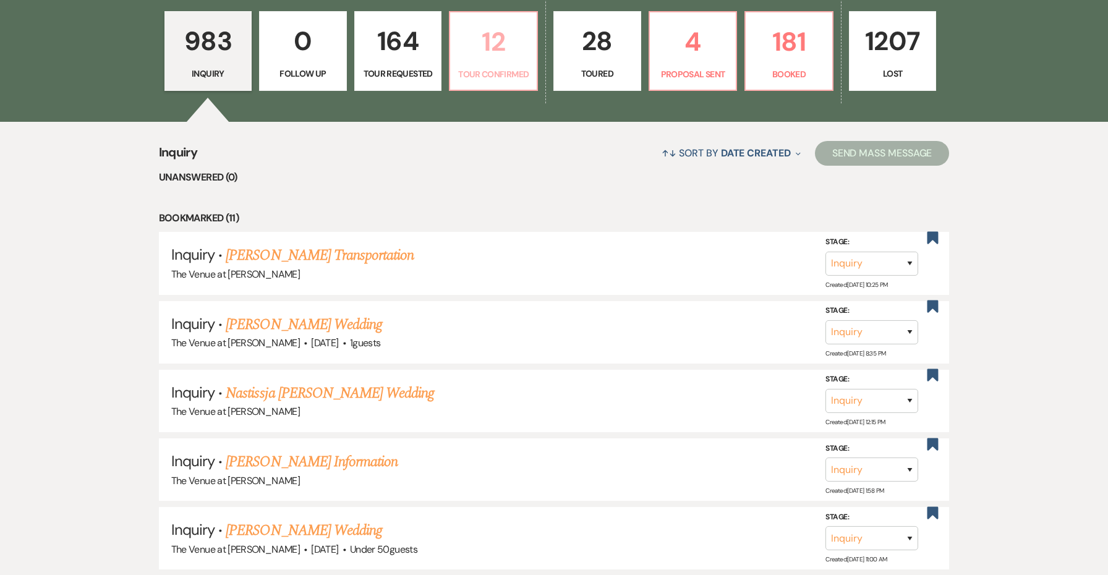
select select "4"
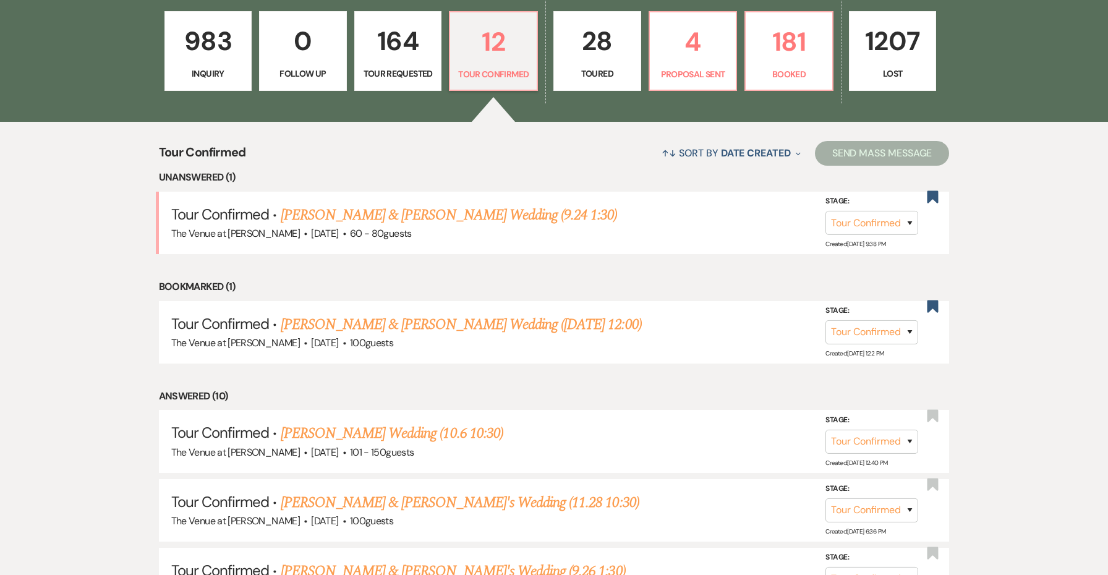
scroll to position [382, 0]
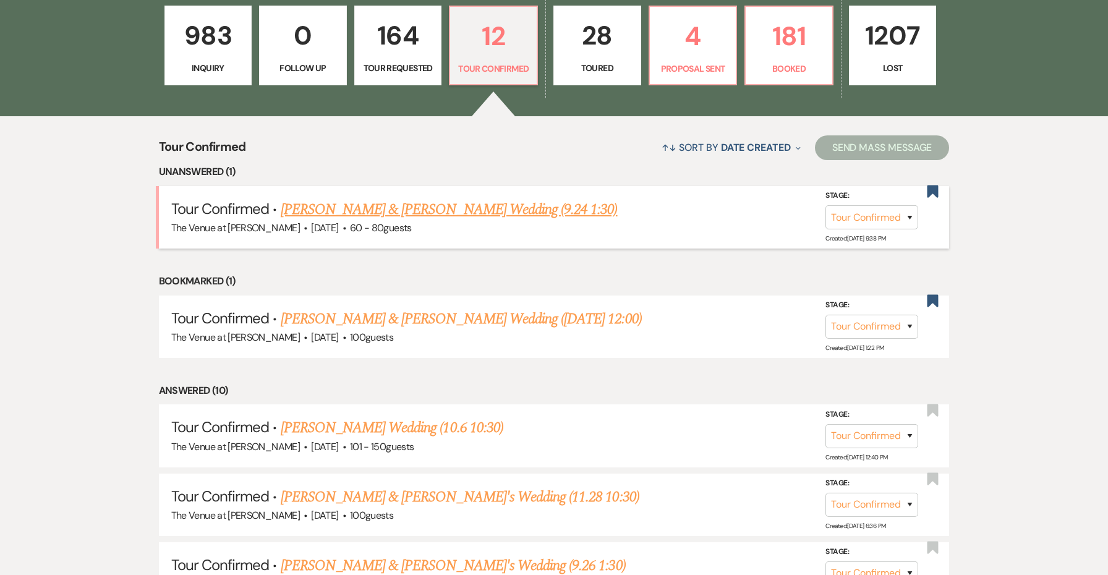
click at [443, 210] on link "[PERSON_NAME] & [PERSON_NAME] Wedding (9.24 1:30)" at bounding box center [449, 209] width 337 height 22
select select "4"
select select "5"
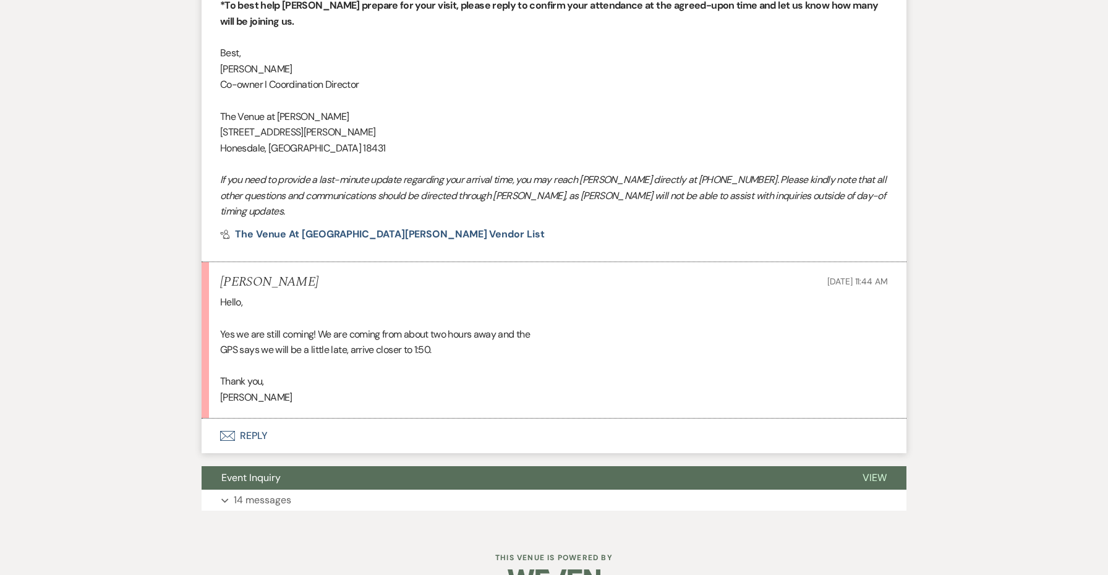
scroll to position [940, 0]
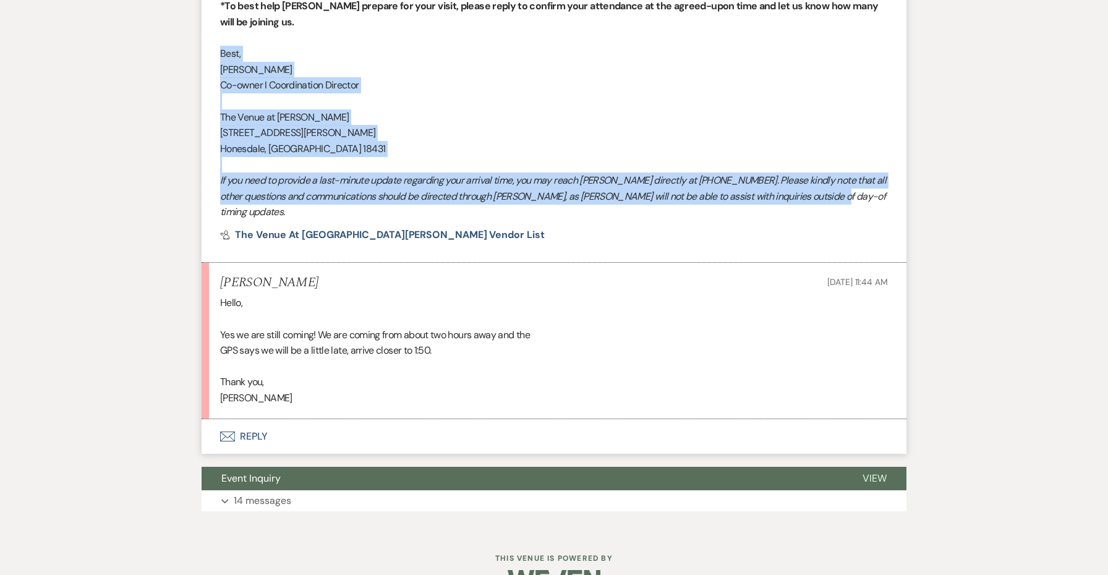
drag, startPoint x: 856, startPoint y: 185, endPoint x: 215, endPoint y: 43, distance: 656.5
copy div "Best, [PERSON_NAME] I Coordination Director The Venue at [PERSON_NAME] [STREET_…"
click at [252, 419] on button "Envelope Reply" at bounding box center [554, 436] width 705 height 35
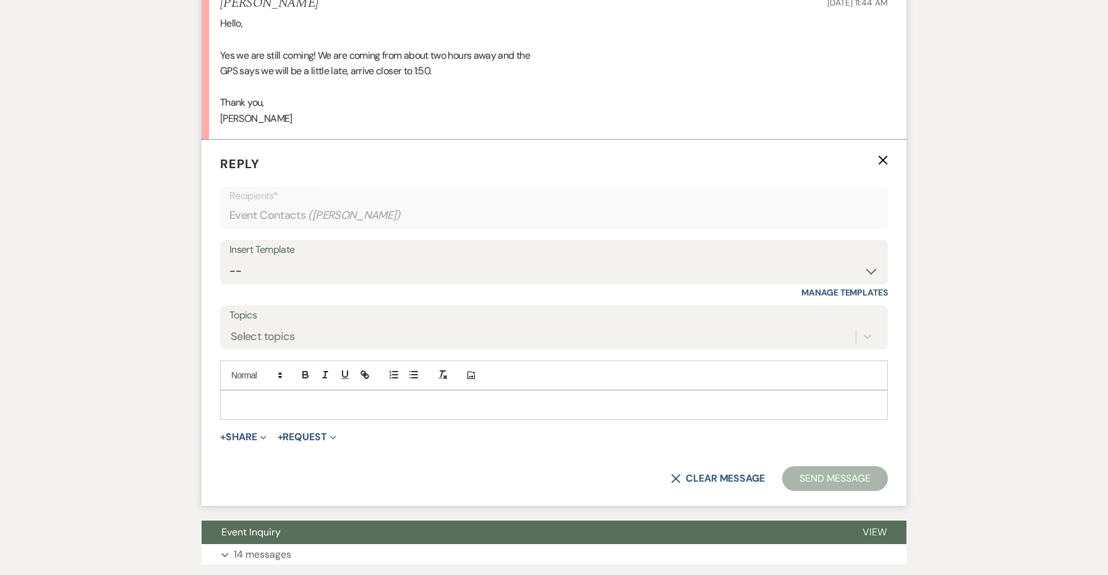
scroll to position [1221, 0]
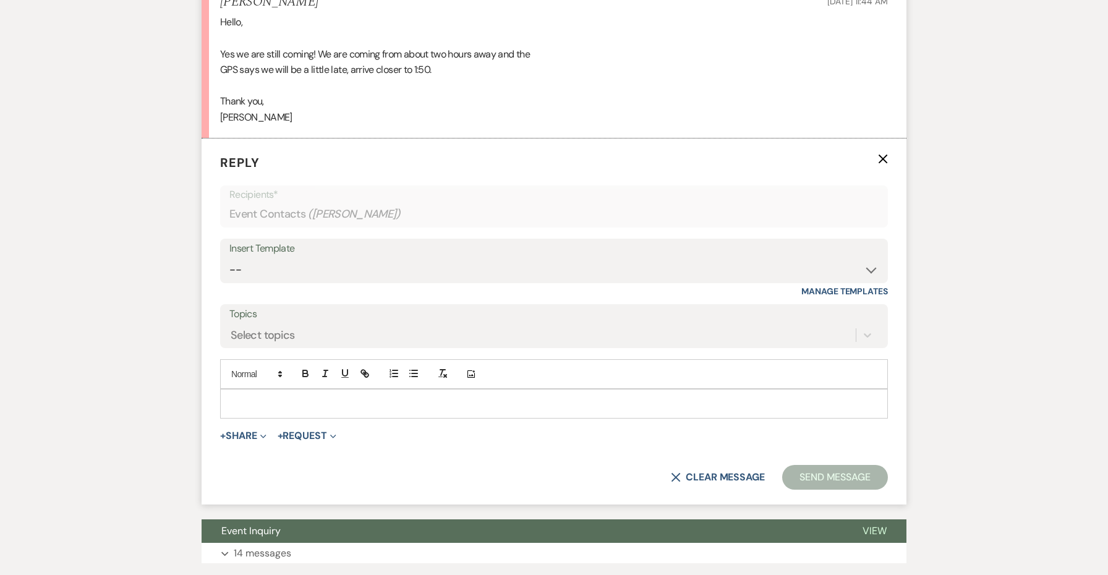
click at [247, 389] on div at bounding box center [554, 404] width 668 height 30
click at [244, 389] on div at bounding box center [554, 403] width 666 height 28
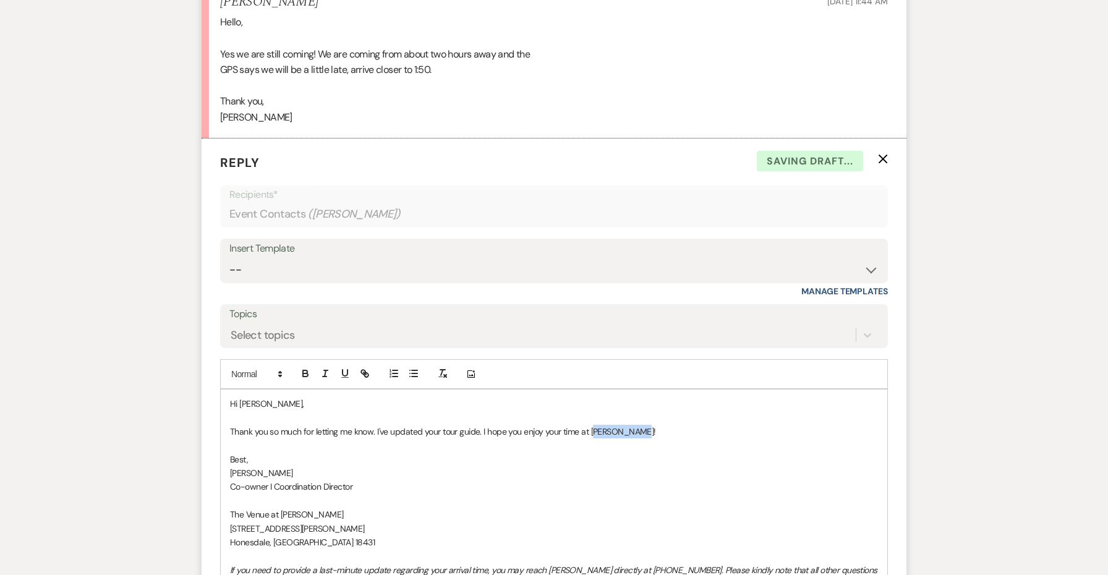
drag, startPoint x: 648, startPoint y: 394, endPoint x: 599, endPoint y: 391, distance: 49.5
click at [599, 425] on p "Thank you so much for letting me know. I've updated your tour guide. I hope you…" at bounding box center [554, 432] width 648 height 14
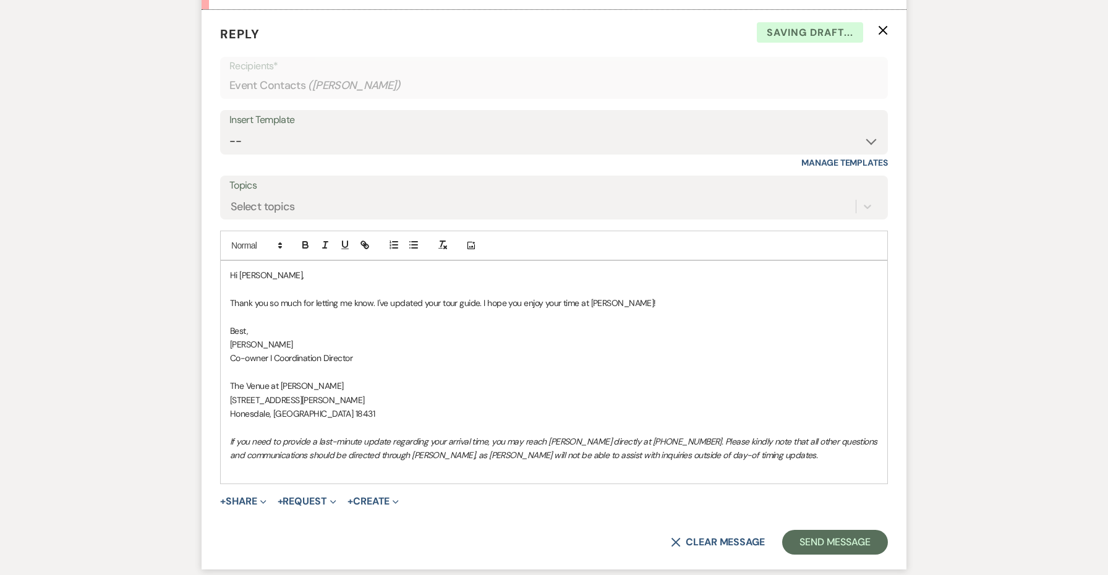
scroll to position [1361, 0]
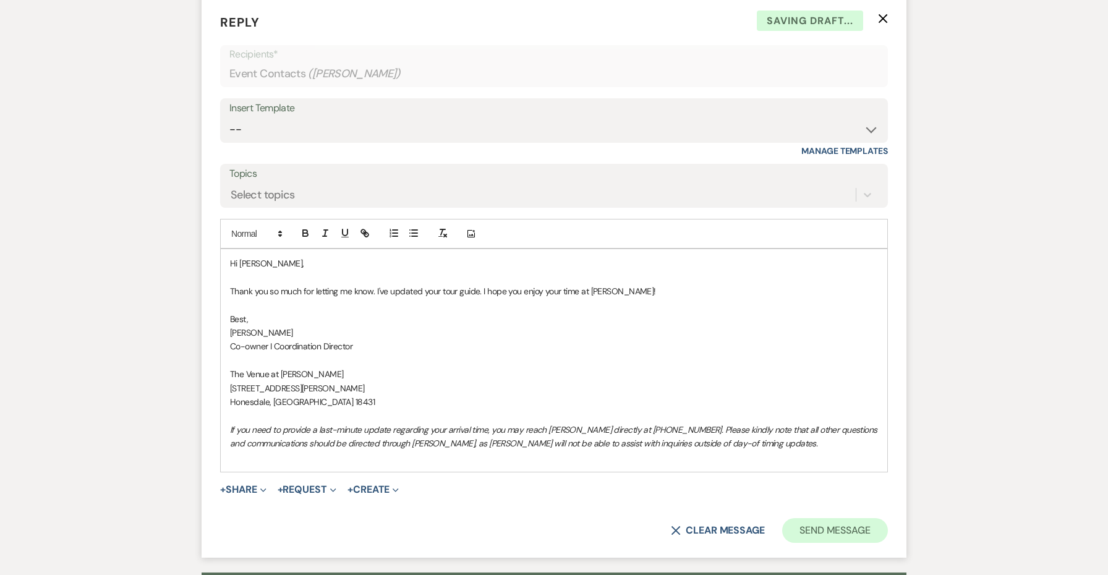
click at [833, 518] on button "Send Message" at bounding box center [835, 530] width 106 height 25
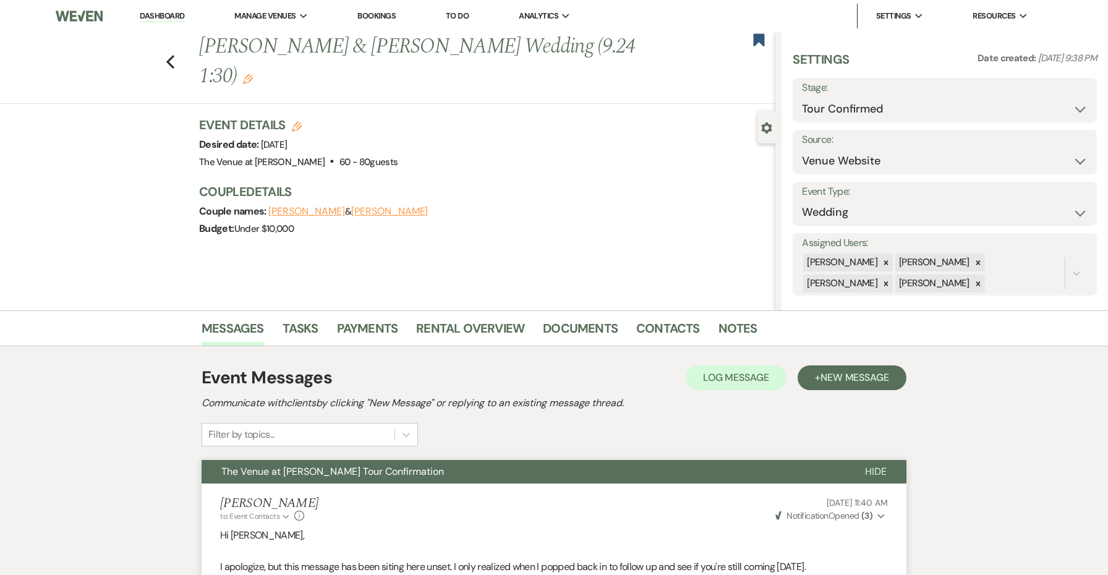
scroll to position [0, 0]
click at [166, 63] on icon "Previous" at bounding box center [170, 61] width 9 height 15
select select "4"
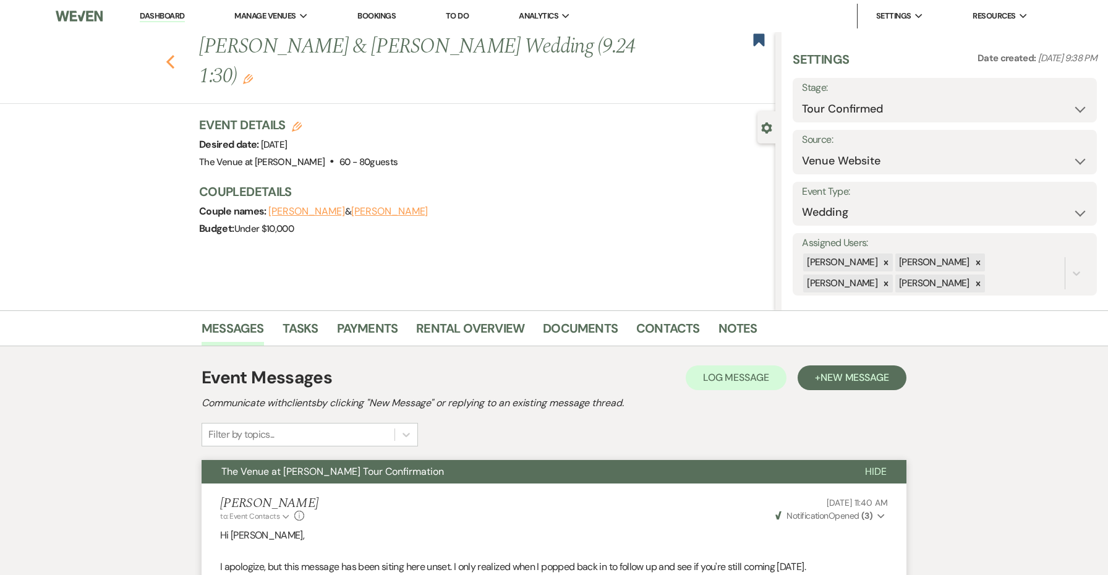
select select "4"
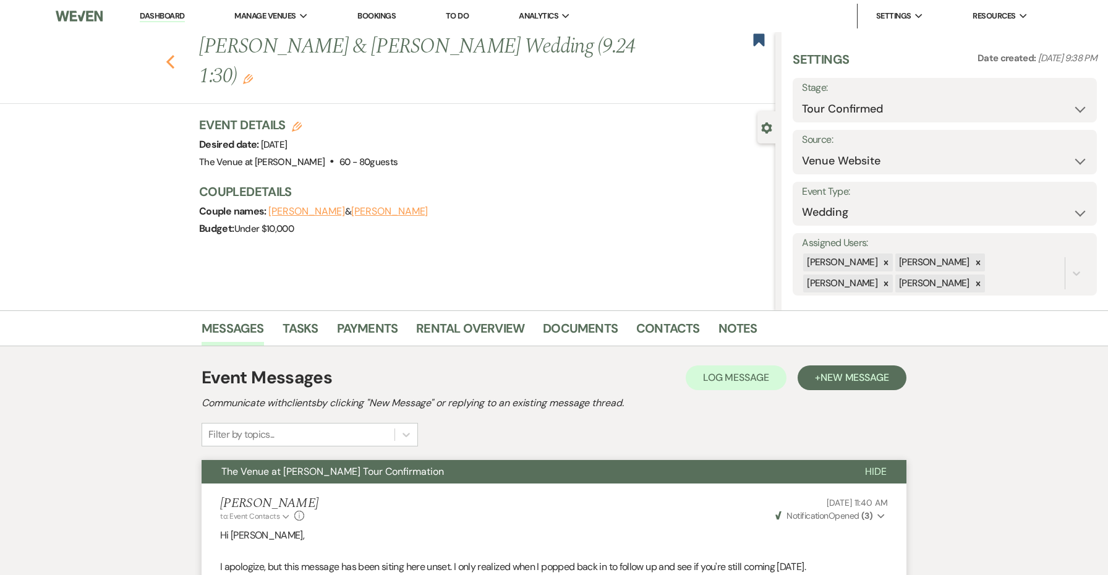
select select "4"
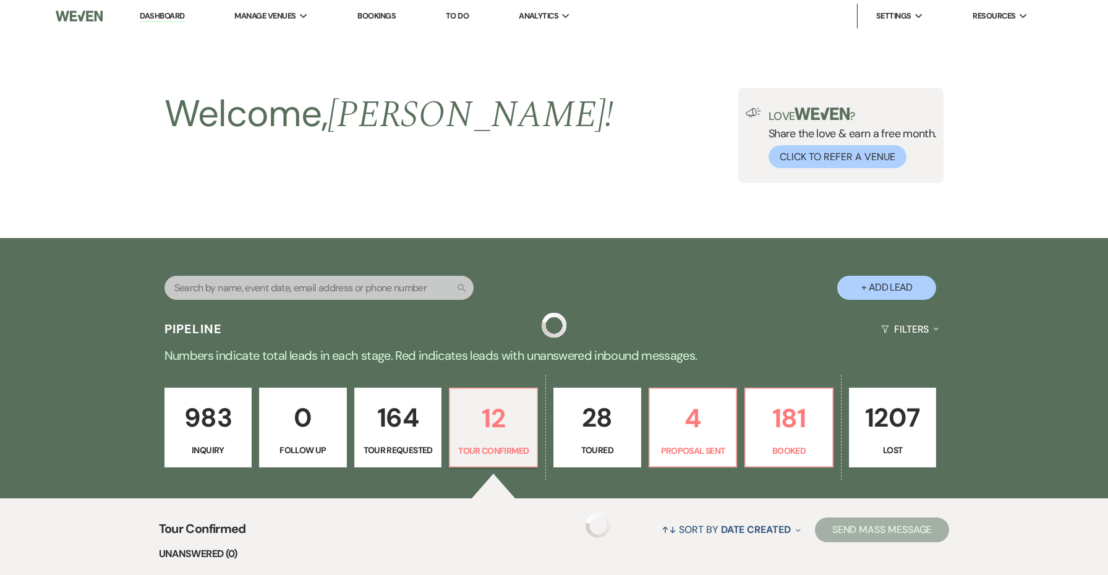
scroll to position [382, 0]
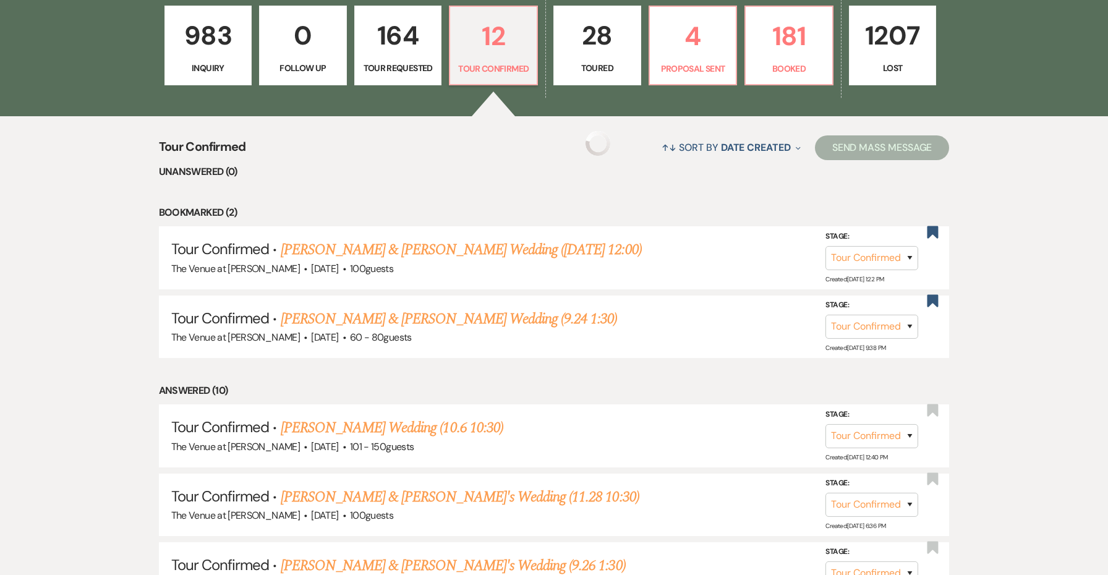
click at [169, 63] on link "983 Inquiry" at bounding box center [208, 46] width 88 height 80
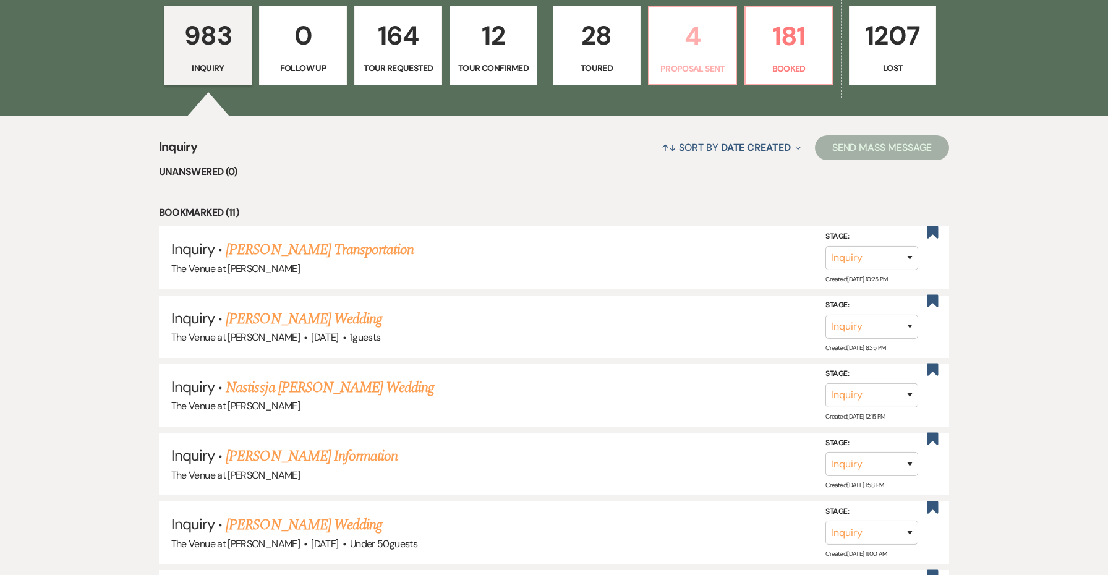
click at [682, 68] on p "Proposal Sent" at bounding box center [692, 69] width 72 height 14
select select "6"
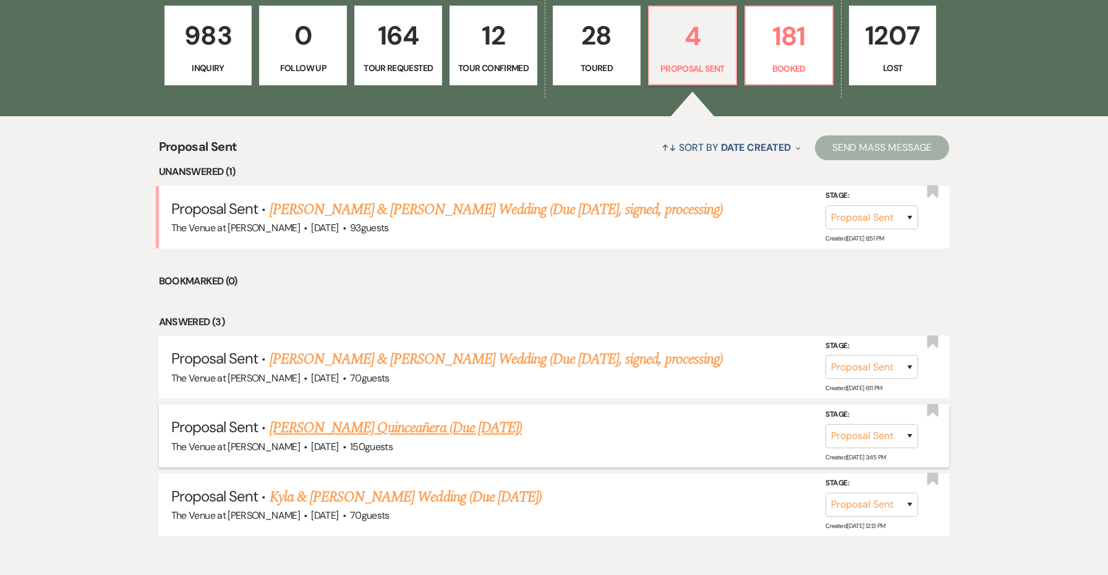
click at [483, 422] on link "[PERSON_NAME] Quinceañera (Due [DATE])" at bounding box center [396, 428] width 253 height 22
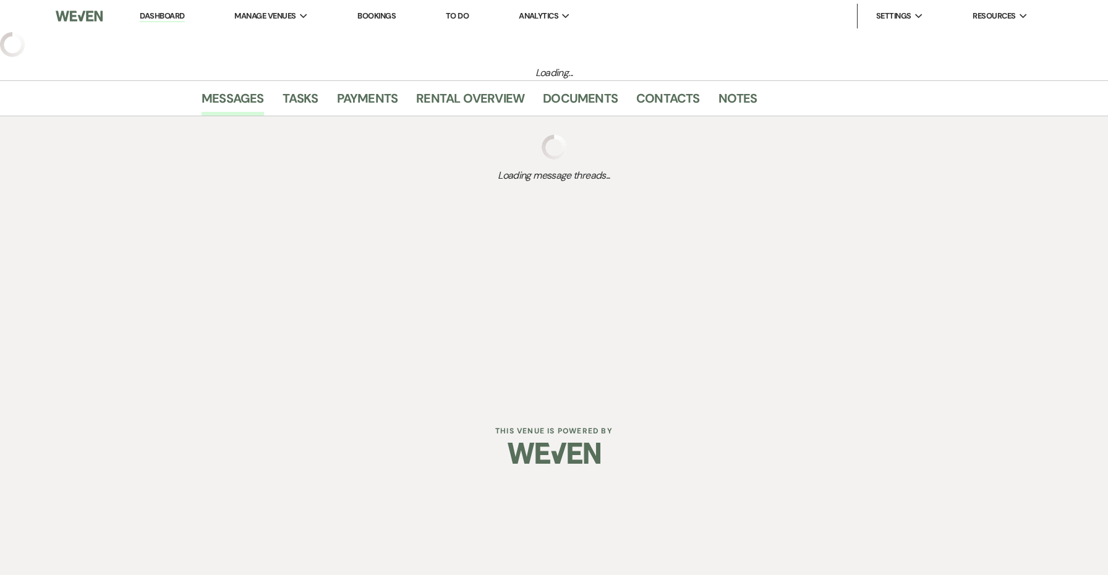
select select "6"
select select "5"
select select "15"
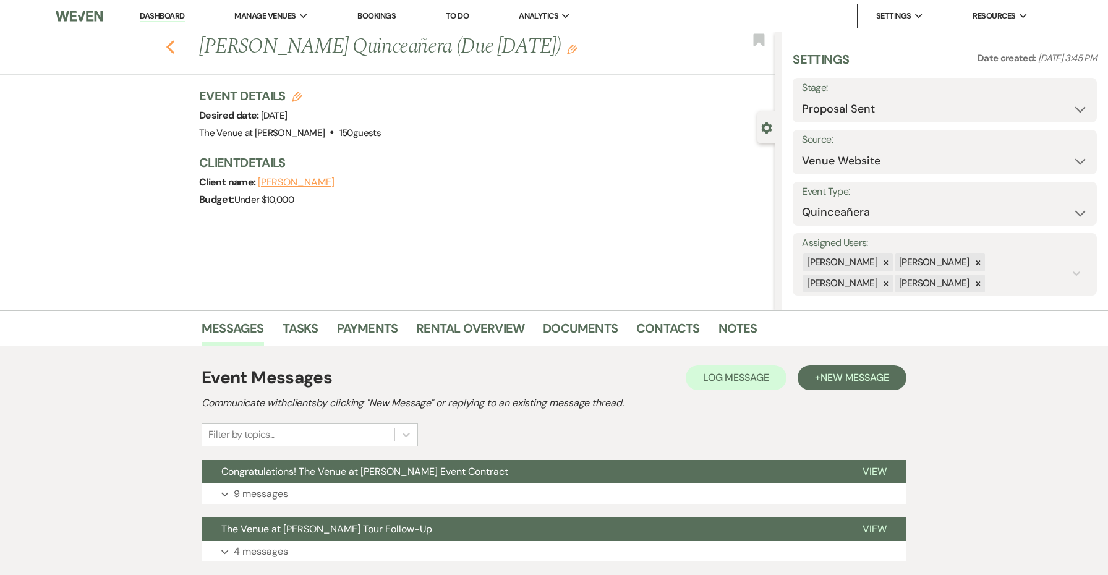
click at [174, 50] on icon "Previous" at bounding box center [170, 47] width 9 height 15
select select "6"
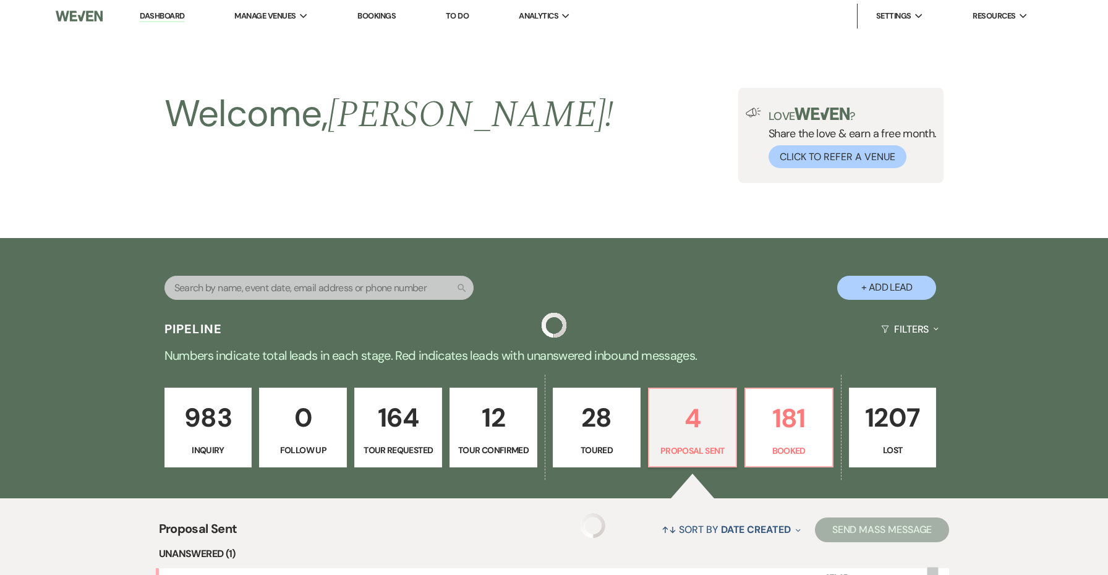
scroll to position [382, 0]
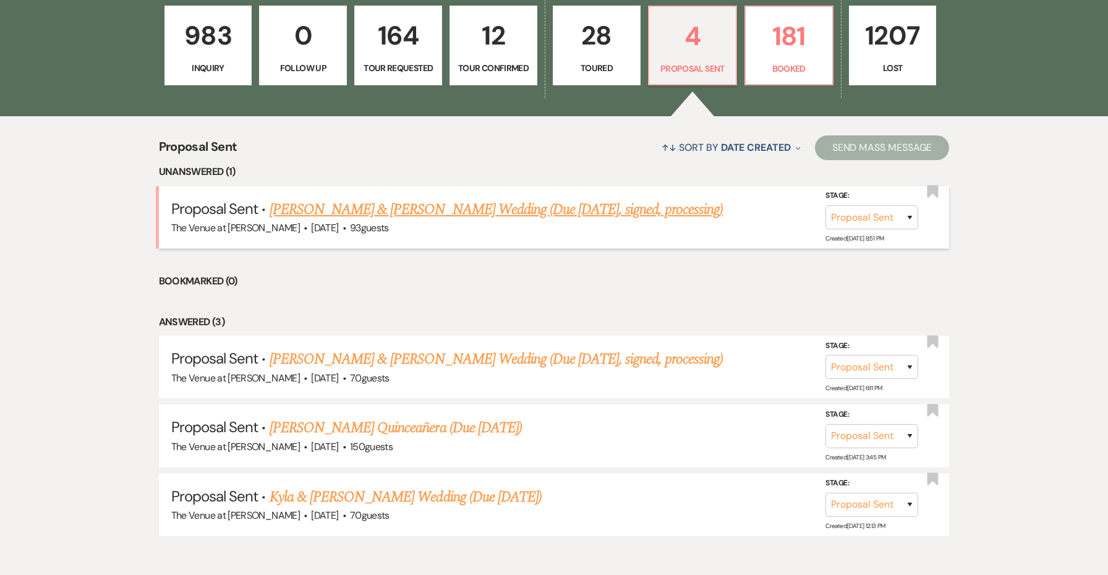
click at [495, 206] on link "[PERSON_NAME] & [PERSON_NAME] Wedding (Due [DATE], signed, processing)" at bounding box center [497, 209] width 454 height 22
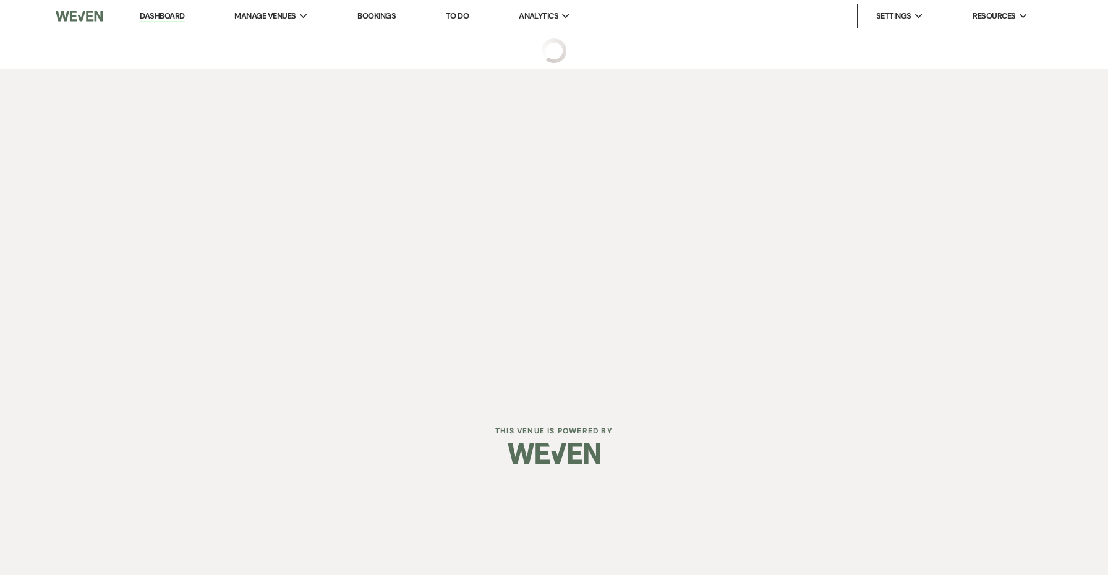
select select "6"
select select "5"
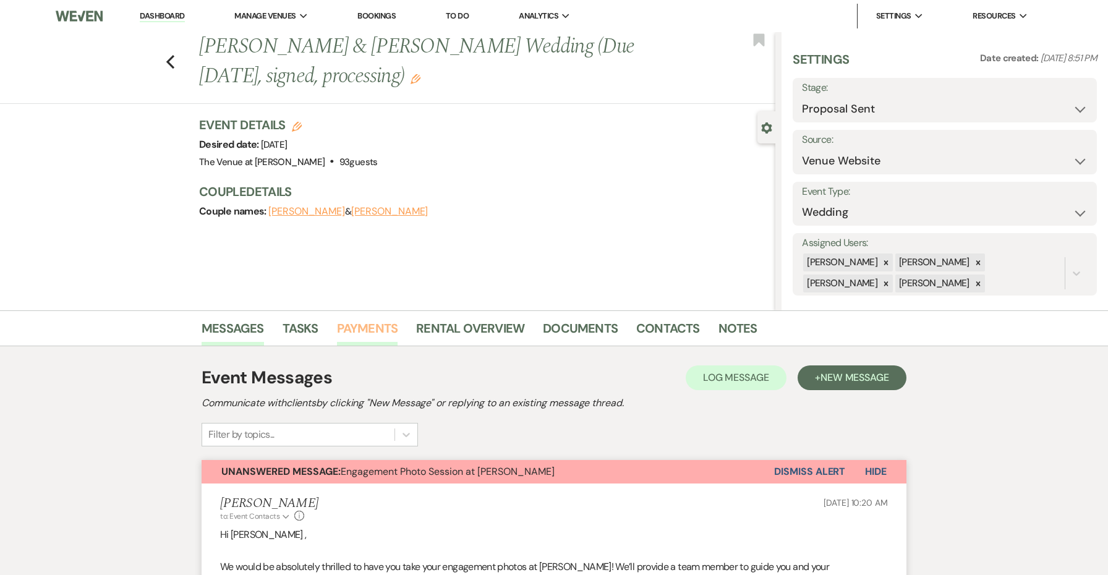
click at [365, 332] on link "Payments" at bounding box center [367, 331] width 61 height 27
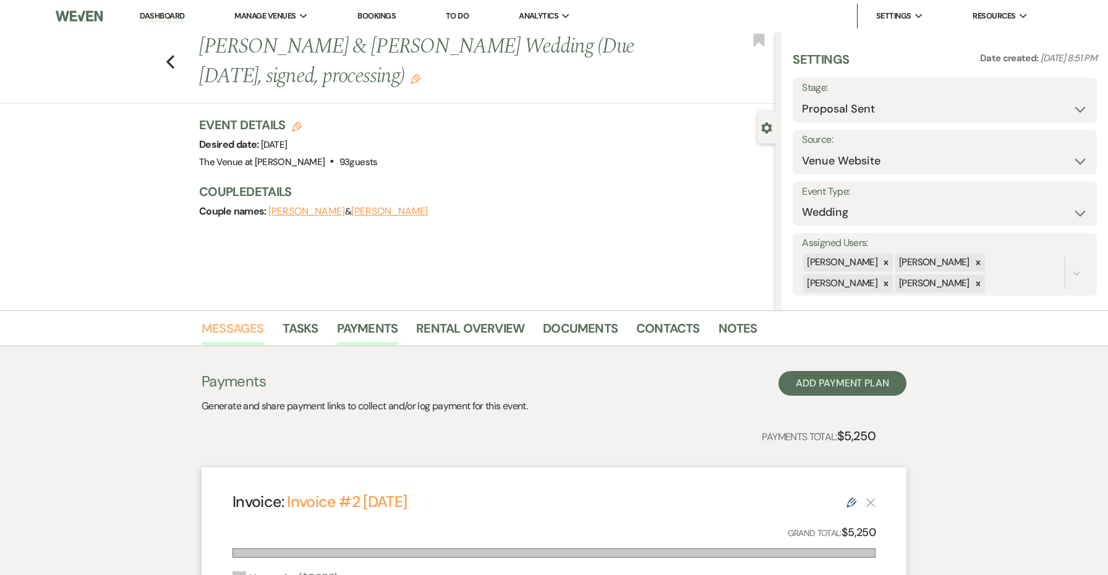
click at [250, 323] on link "Messages" at bounding box center [233, 331] width 62 height 27
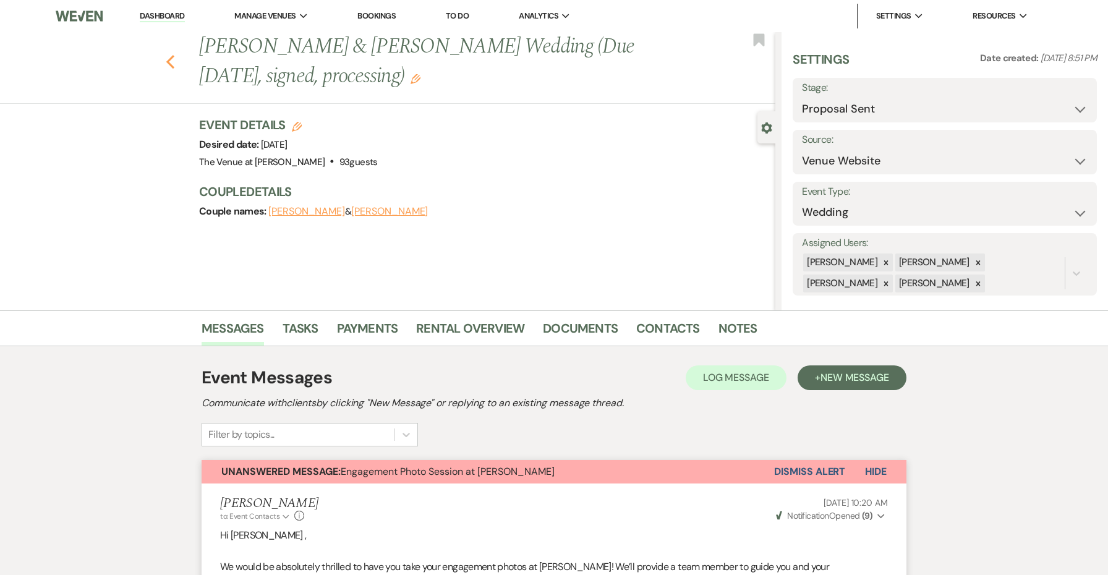
click at [167, 56] on icon "Previous" at bounding box center [170, 61] width 9 height 15
select select "6"
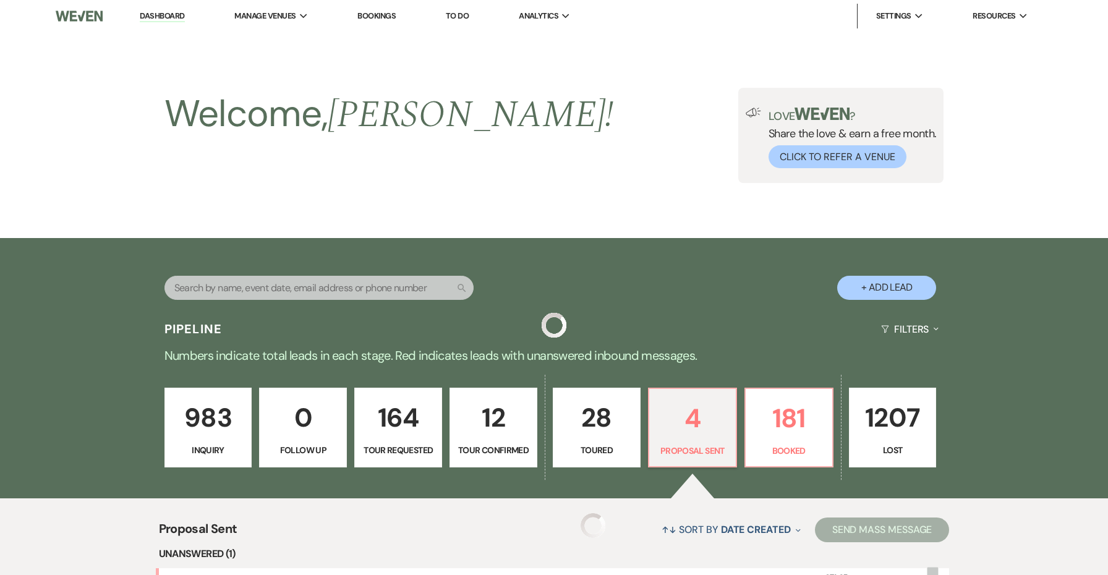
scroll to position [382, 0]
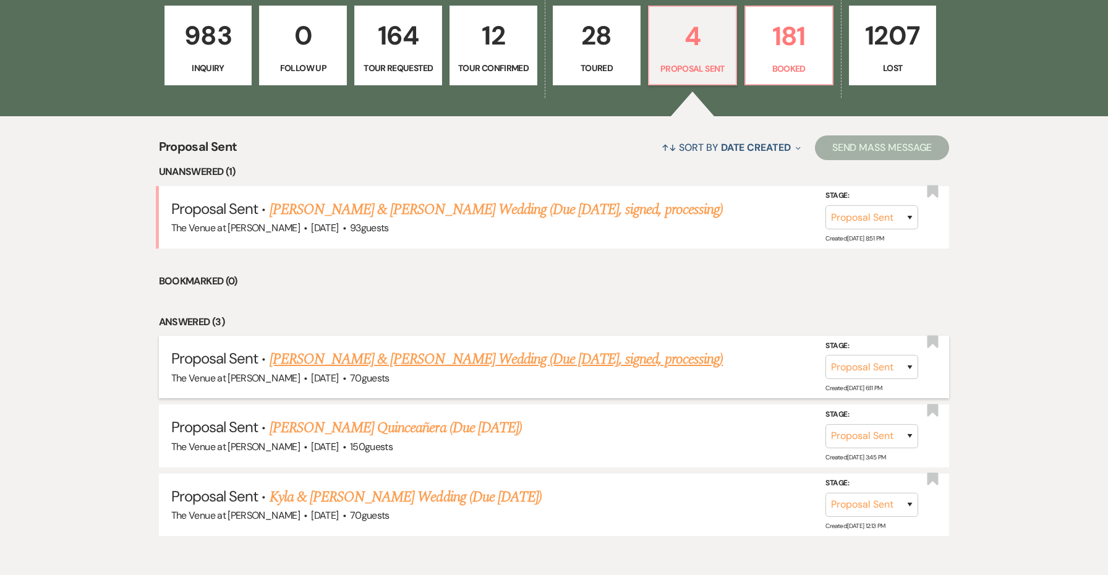
click at [331, 354] on link "[PERSON_NAME] & [PERSON_NAME] Wedding (Due [DATE], signed, processing)" at bounding box center [497, 359] width 454 height 22
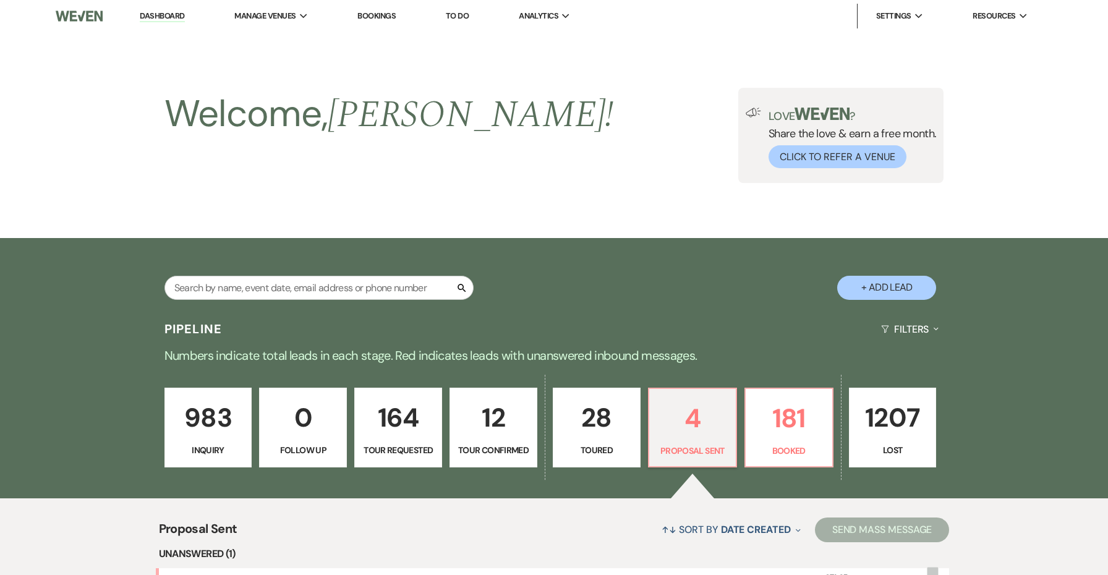
select select "6"
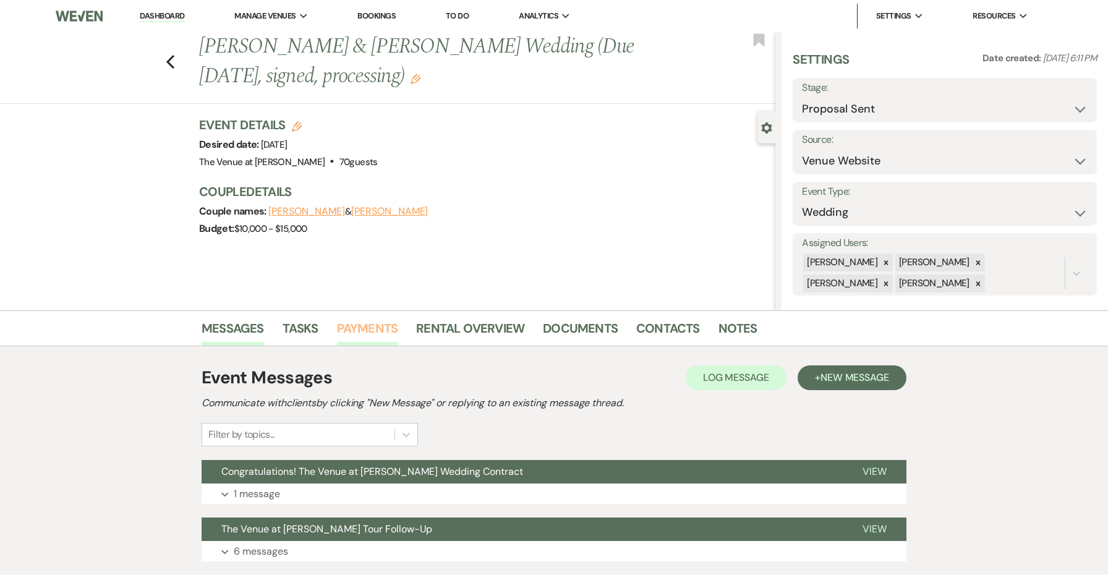
click at [364, 328] on link "Payments" at bounding box center [367, 331] width 61 height 27
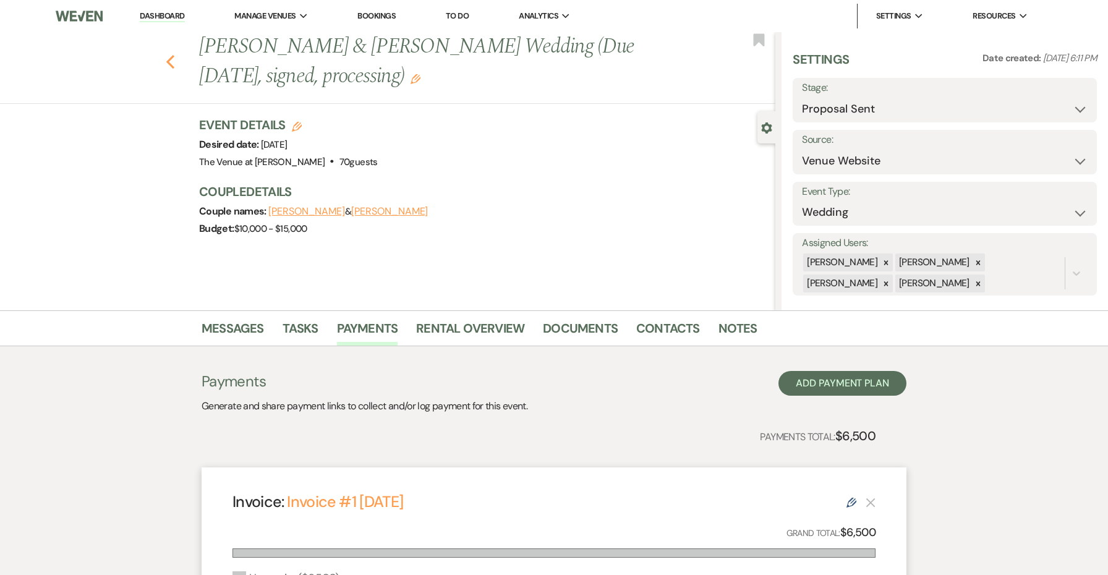
click at [171, 65] on use "button" at bounding box center [170, 62] width 8 height 14
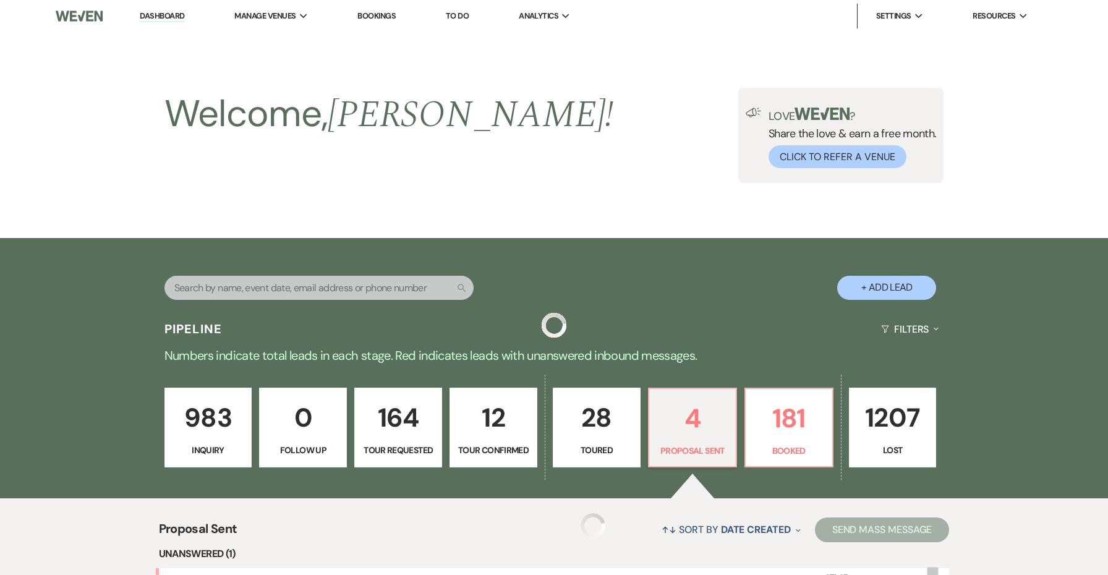
scroll to position [382, 0]
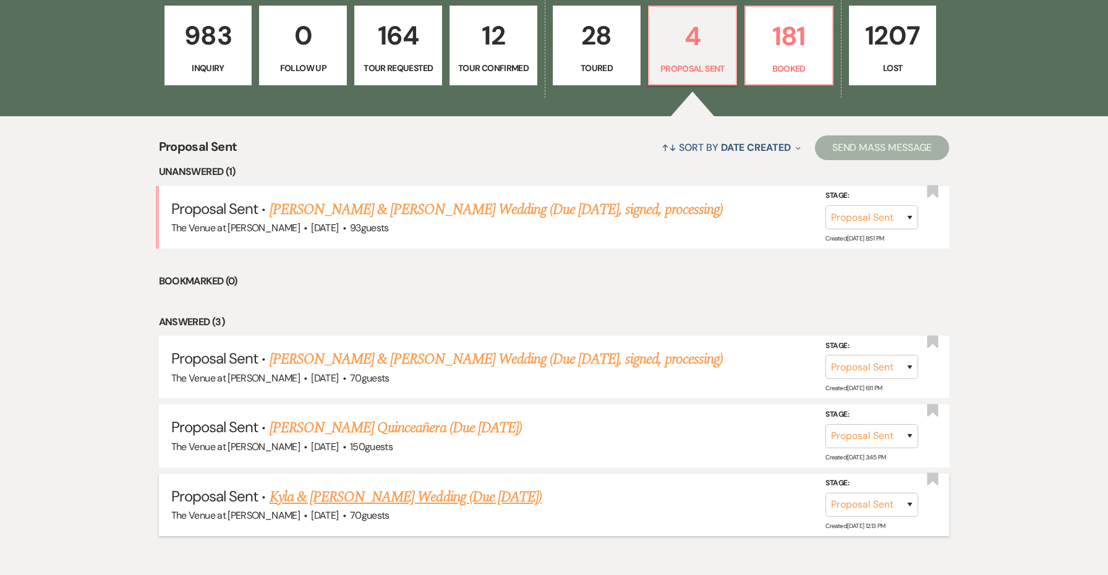
click at [384, 499] on link "Kyla & [PERSON_NAME] Wedding (Due [DATE])" at bounding box center [406, 497] width 273 height 22
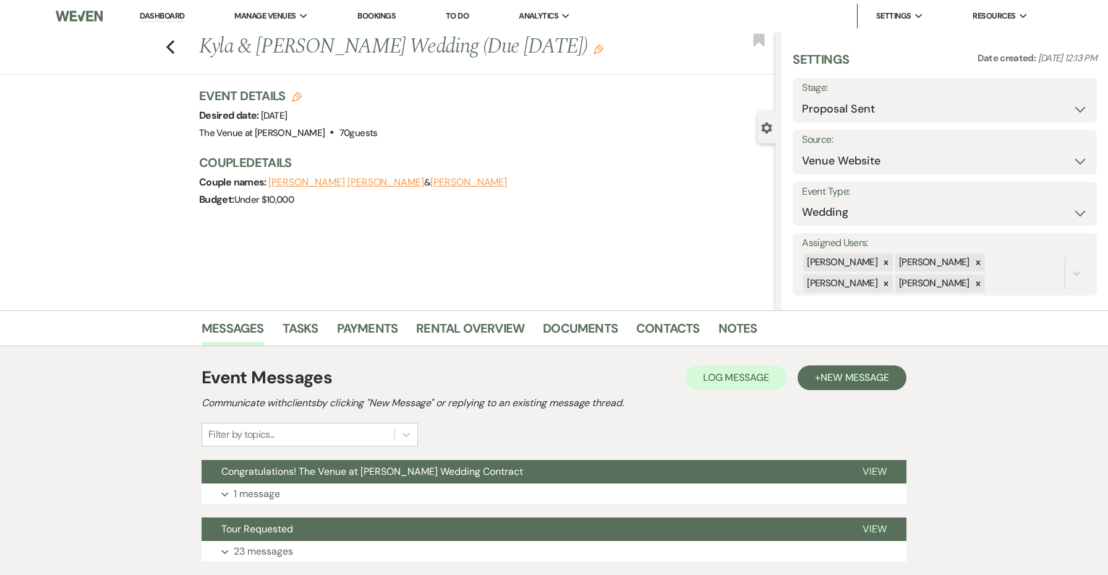
click at [386, 316] on li "Payments" at bounding box center [377, 331] width 80 height 30
click at [386, 324] on link "Payments" at bounding box center [367, 331] width 61 height 27
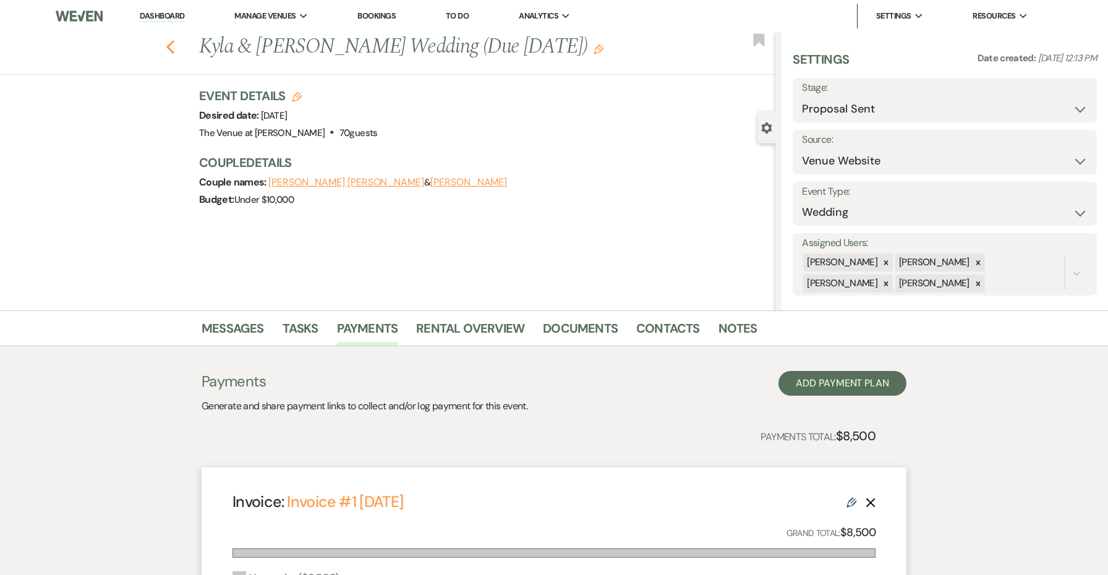
click at [167, 43] on icon "Previous" at bounding box center [170, 47] width 9 height 15
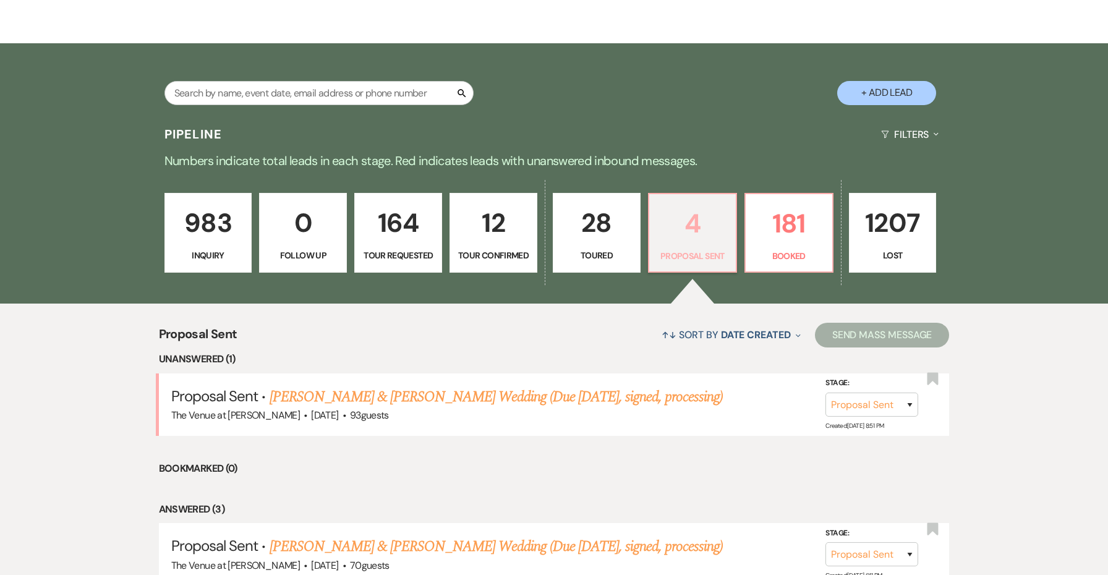
scroll to position [181, 0]
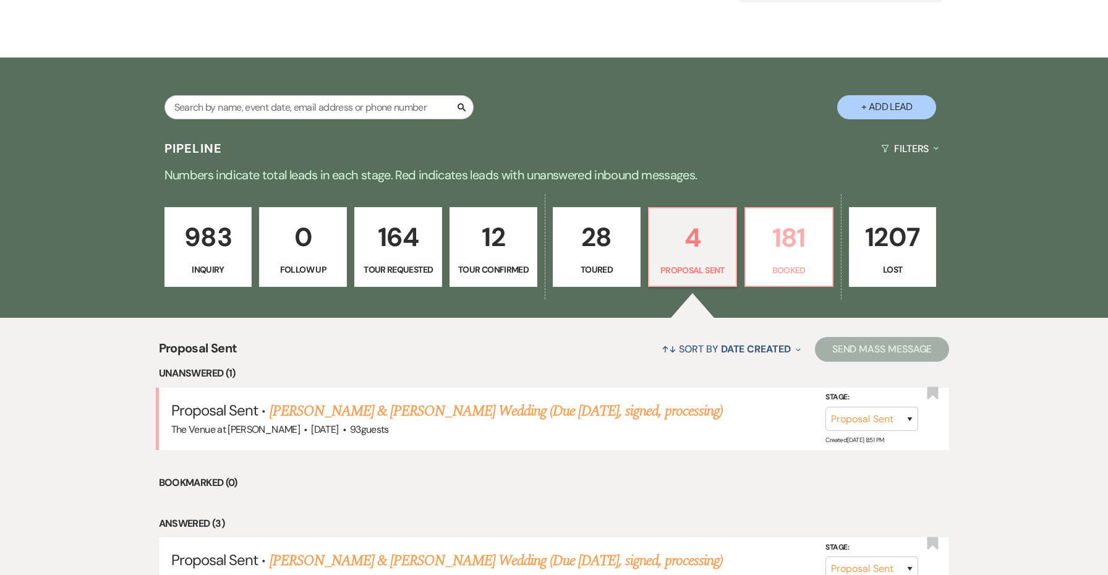
click at [757, 248] on p "181" at bounding box center [789, 237] width 72 height 41
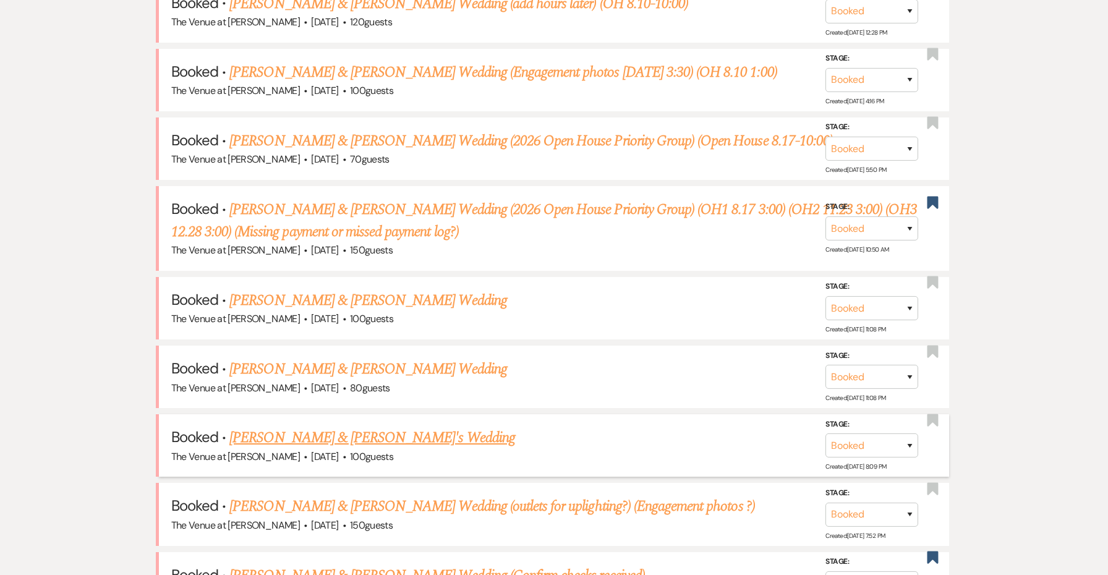
scroll to position [1205, 0]
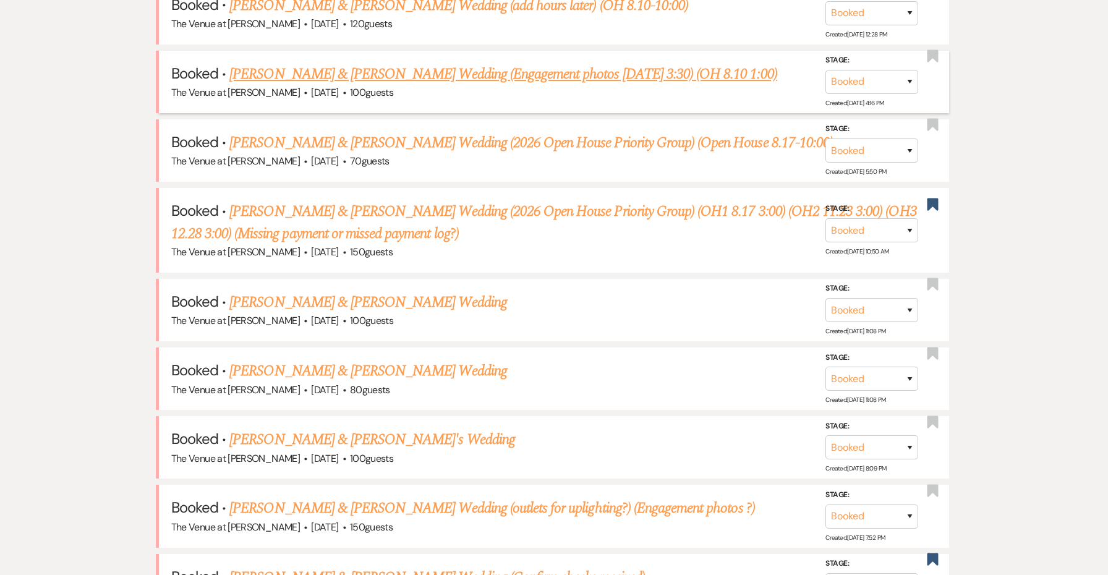
click at [457, 64] on link "[PERSON_NAME] & [PERSON_NAME] Wedding (Engagement photos [DATE] 3:30) (OH 8.10 …" at bounding box center [502, 74] width 547 height 22
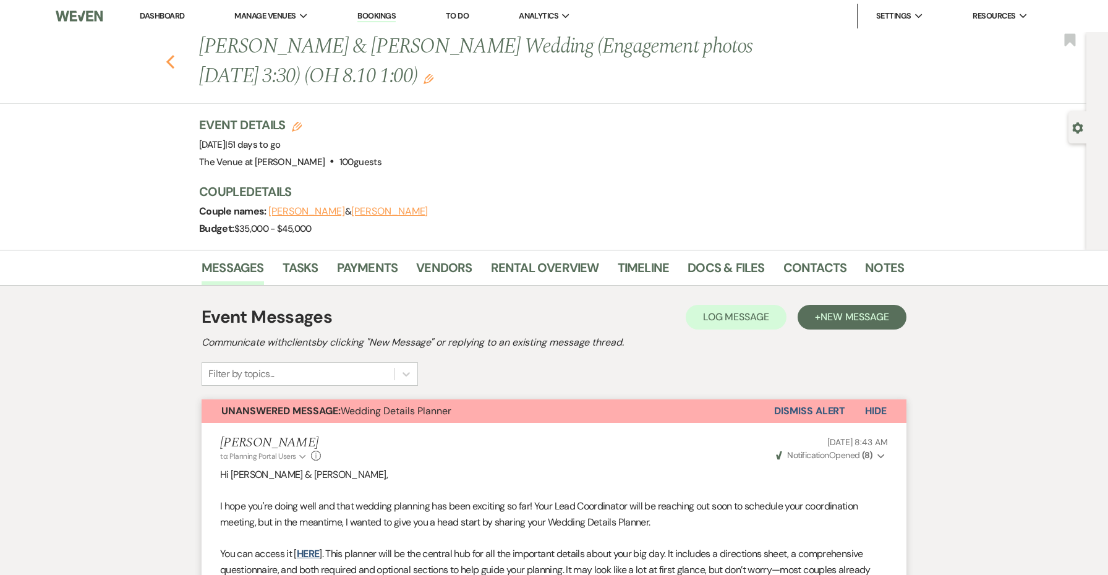
click at [168, 62] on use "button" at bounding box center [170, 62] width 8 height 14
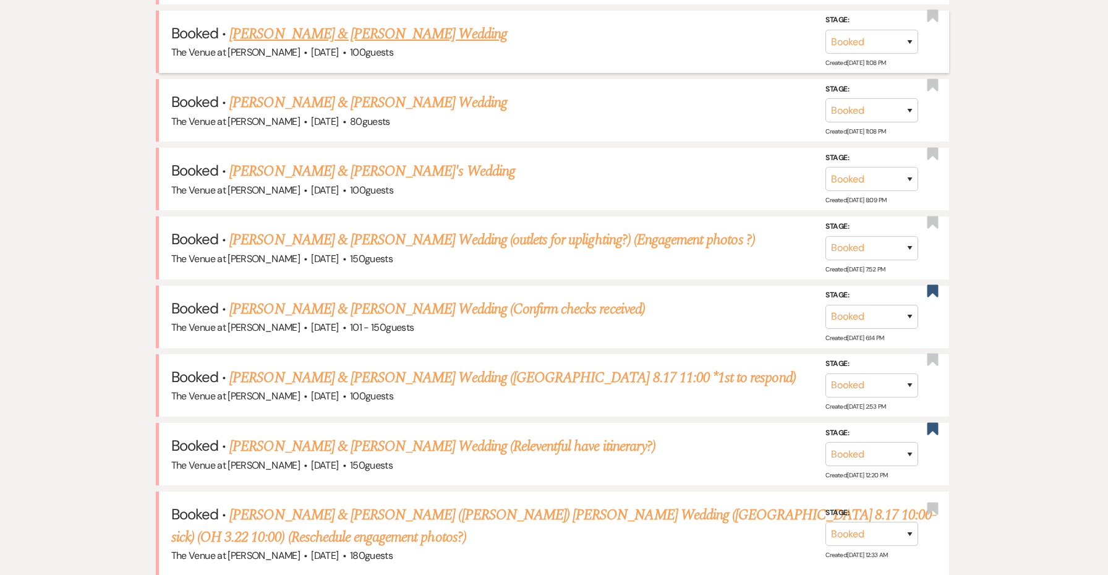
scroll to position [1474, 0]
